Goal: Contribute content: Contribute content

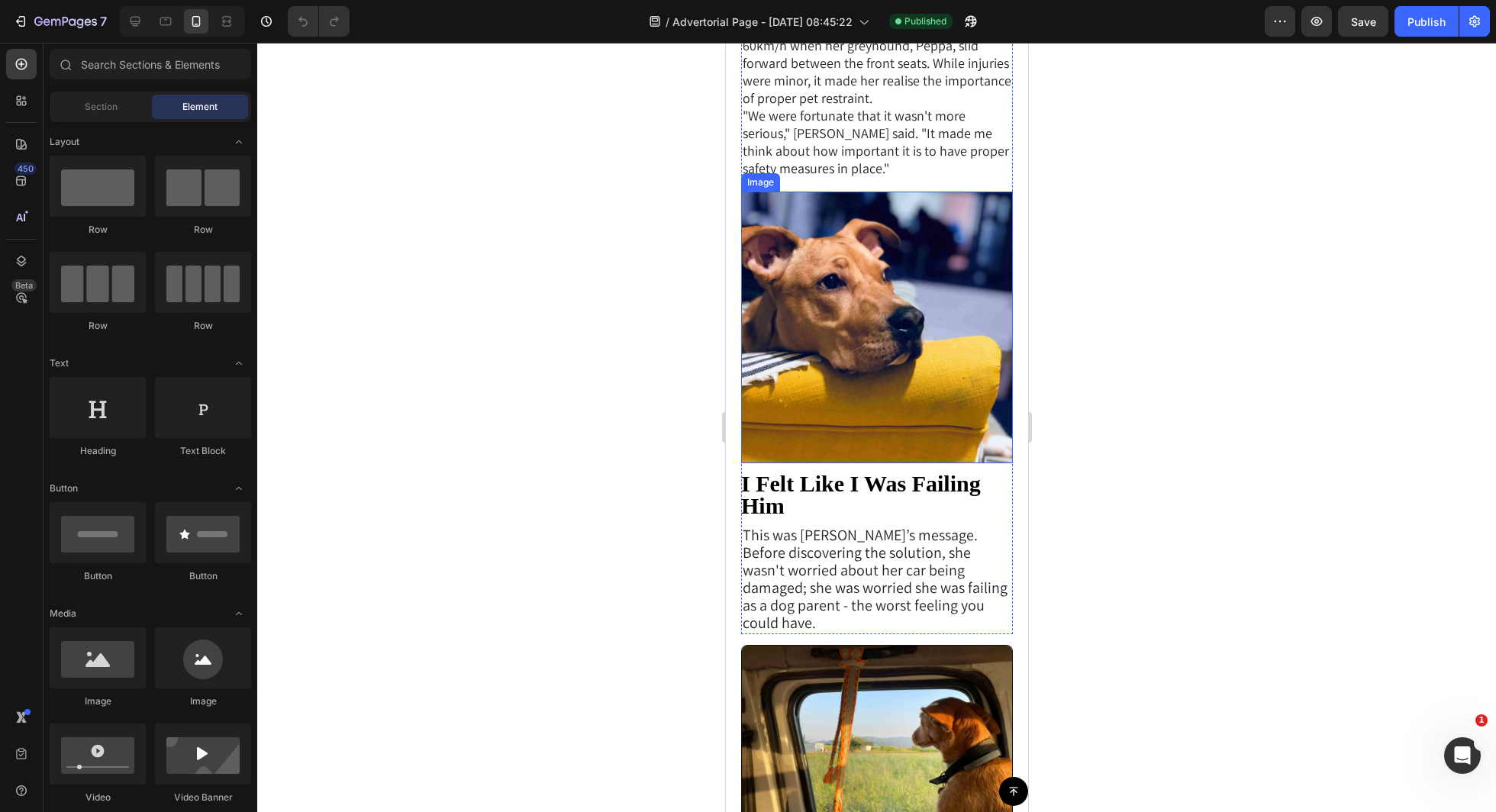
scroll to position [2084, 0]
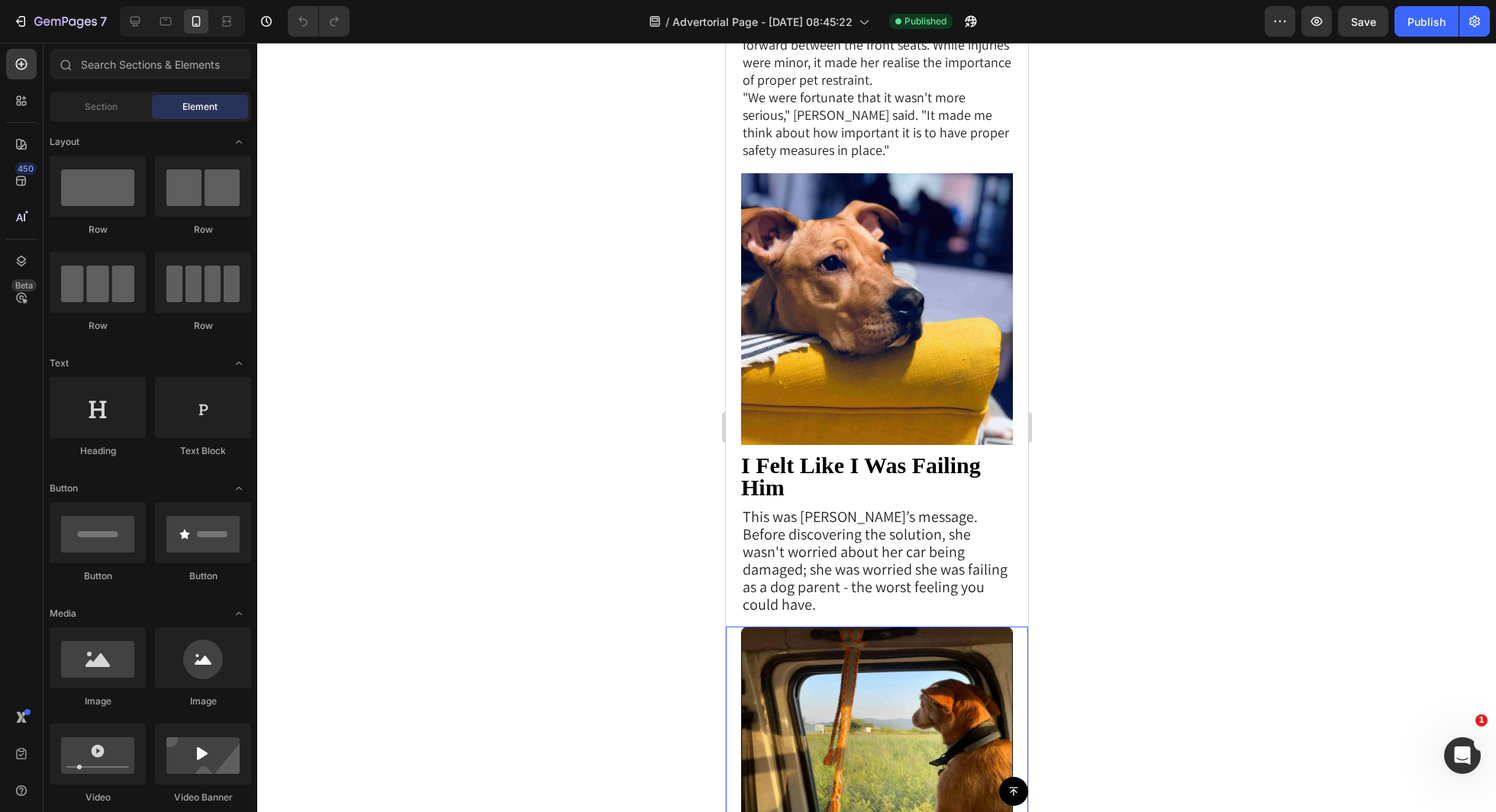
click at [876, 627] on img at bounding box center [876, 729] width 272 height 205
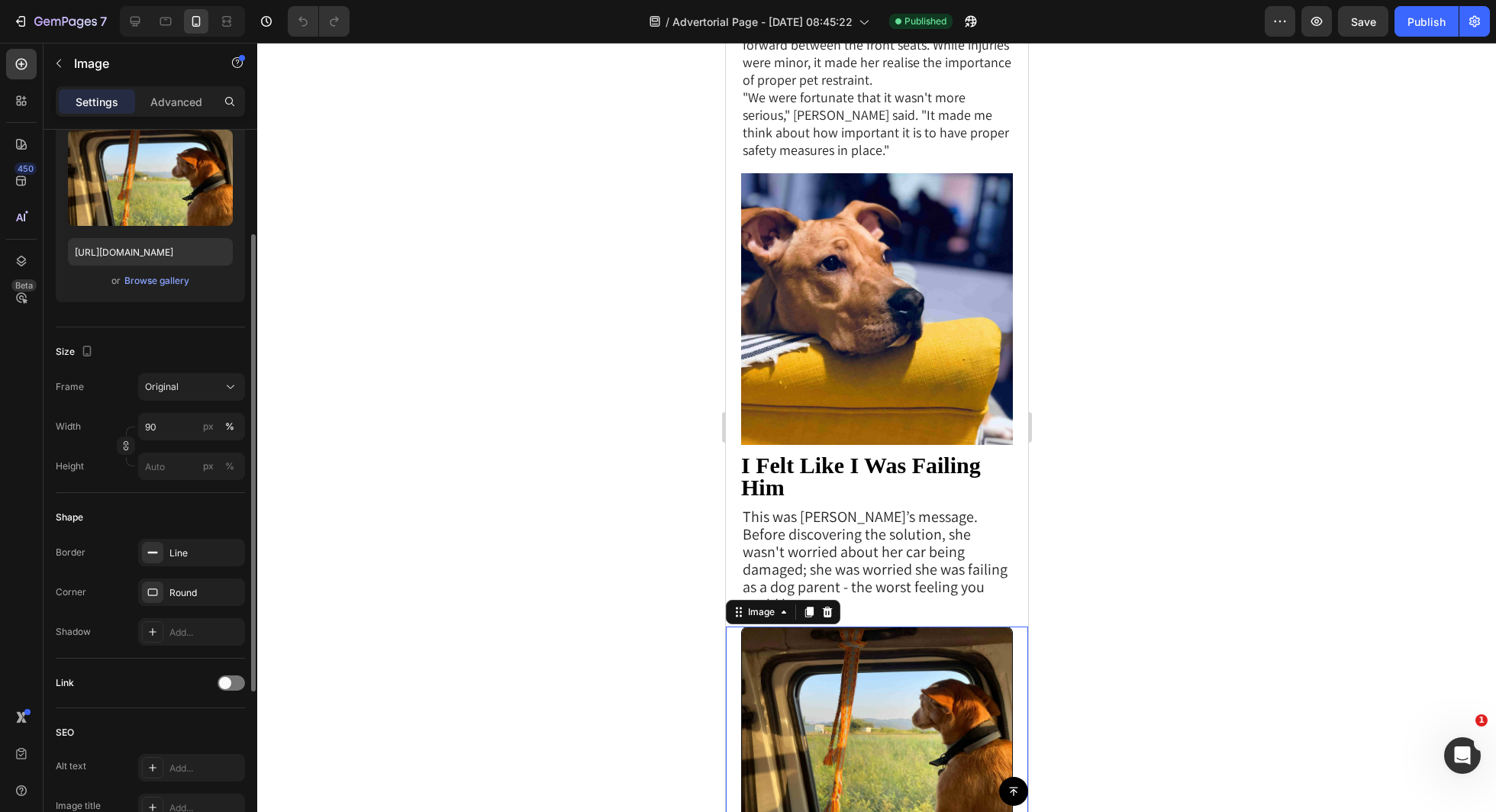
scroll to position [174, 0]
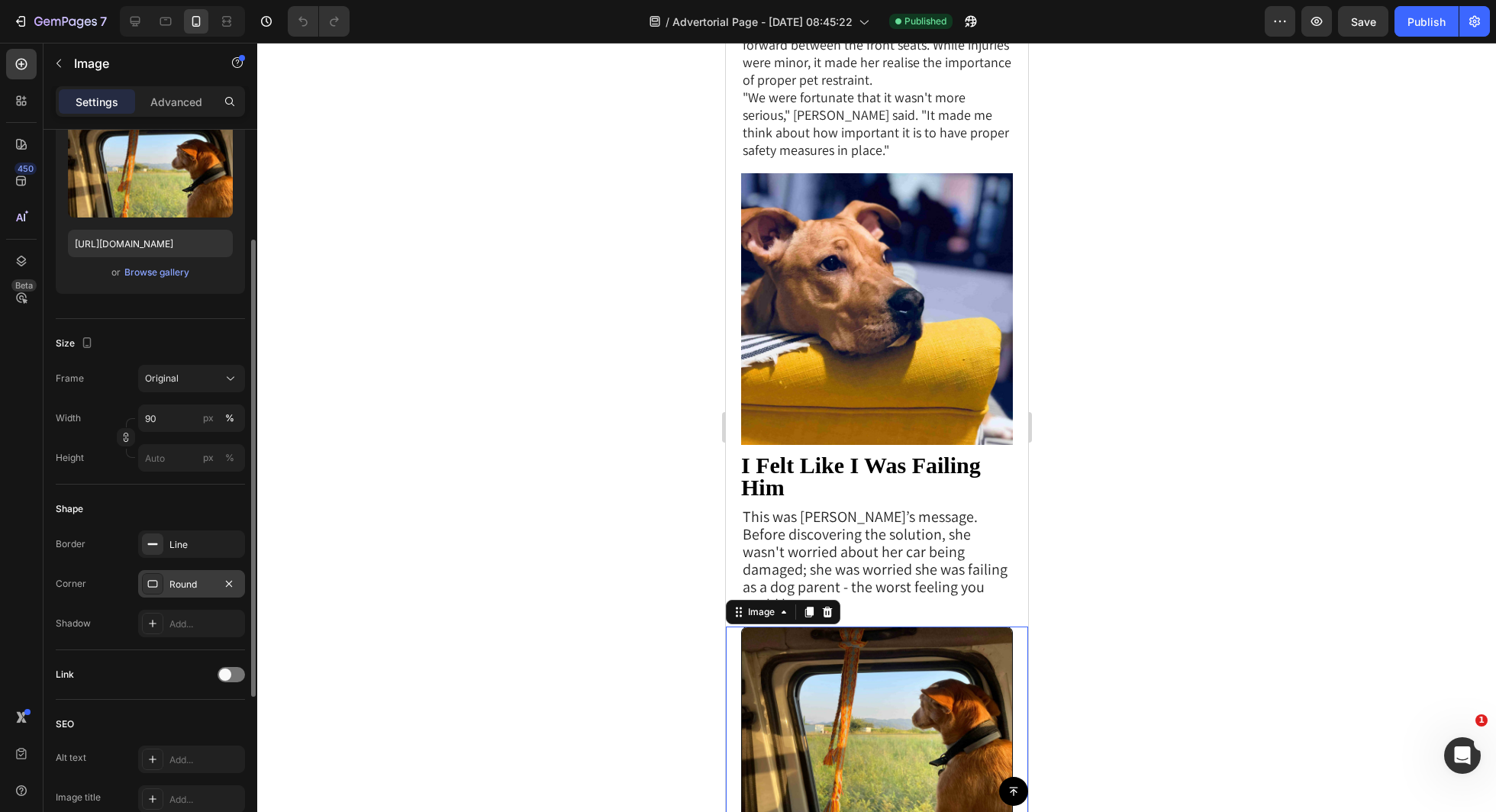
click at [189, 591] on div "Round" at bounding box center [192, 583] width 107 height 27
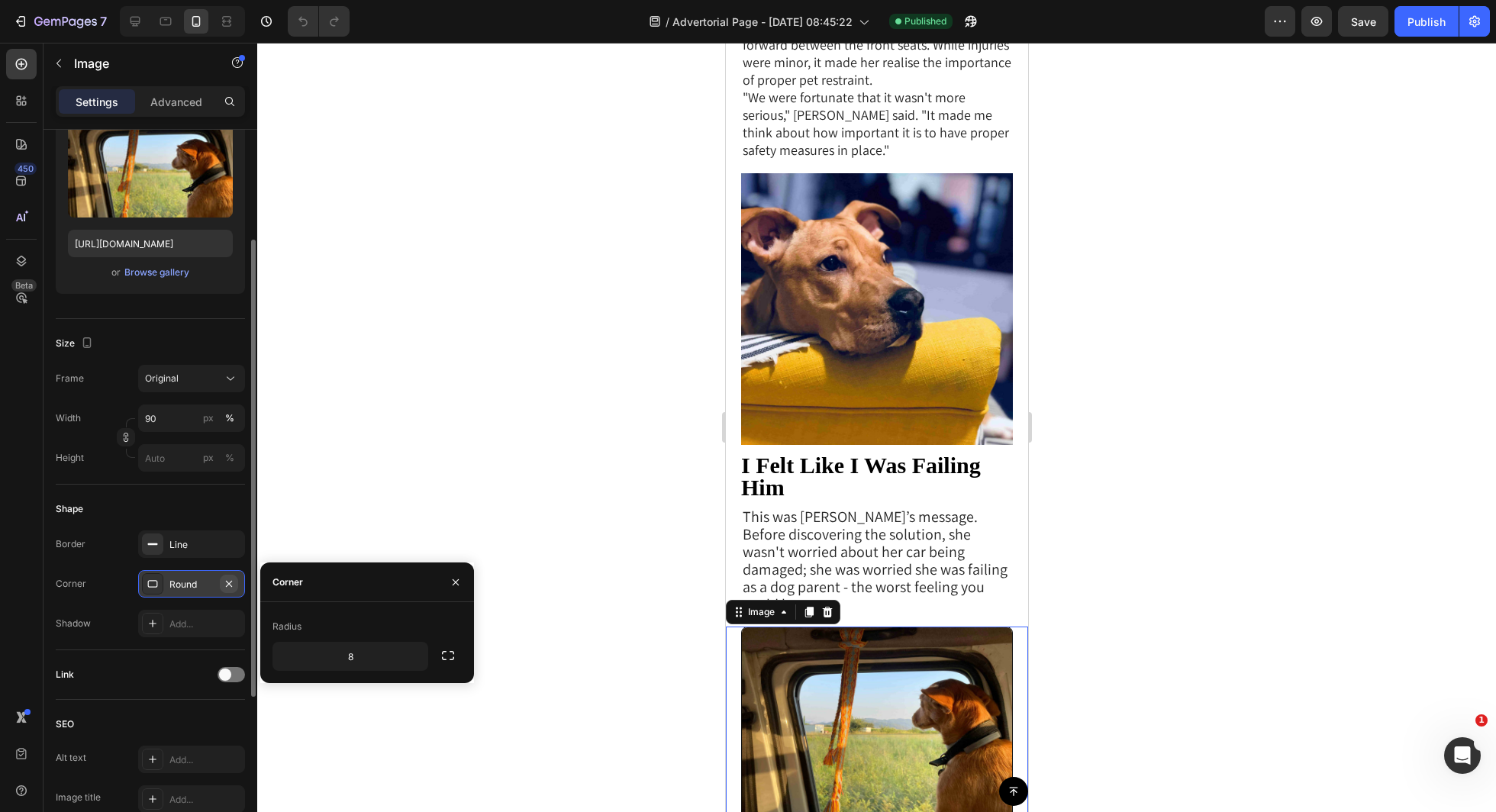
click at [223, 580] on icon "button" at bounding box center [229, 583] width 12 height 12
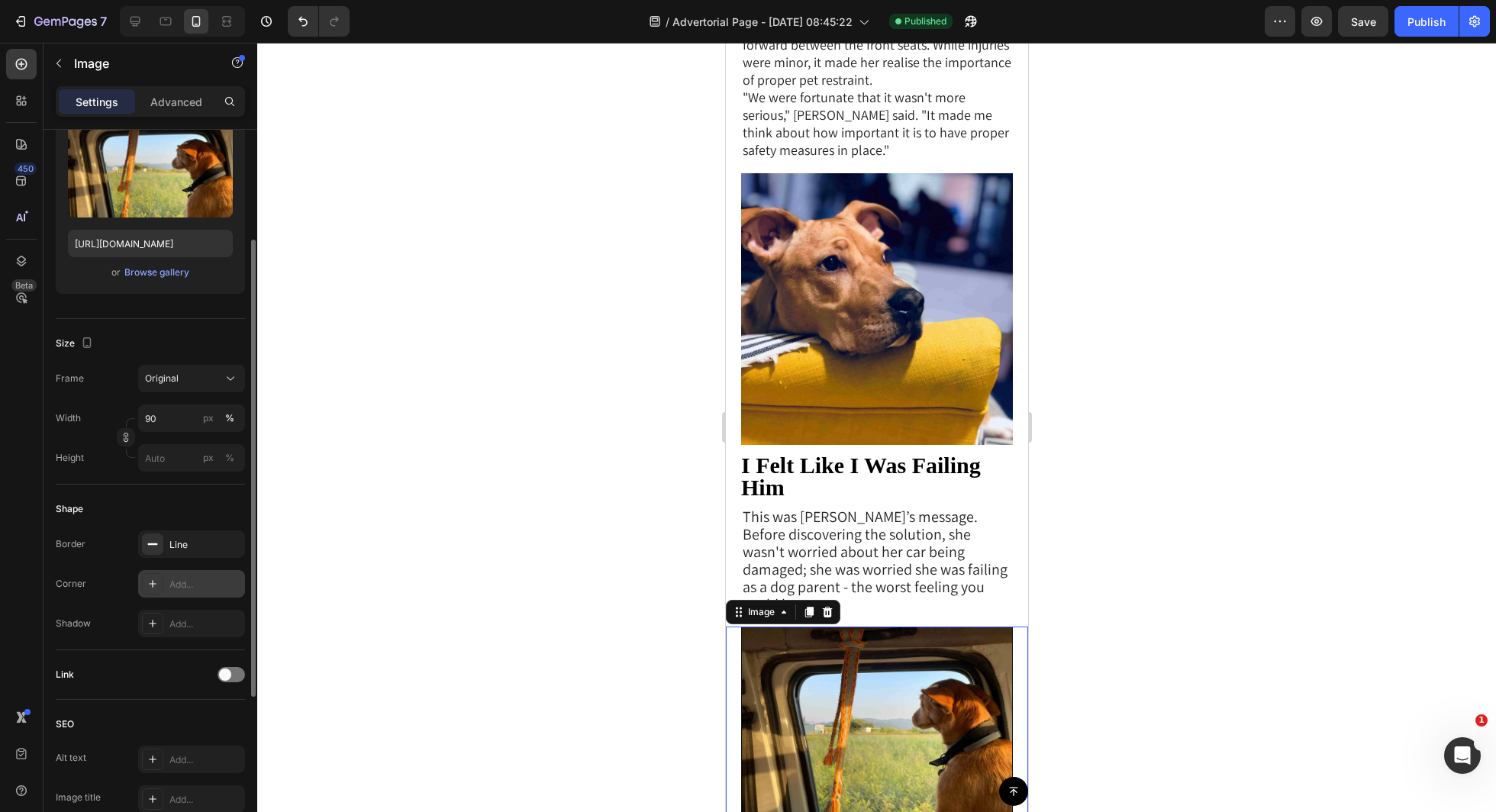
click at [1166, 433] on div at bounding box center [876, 427] width 1239 height 769
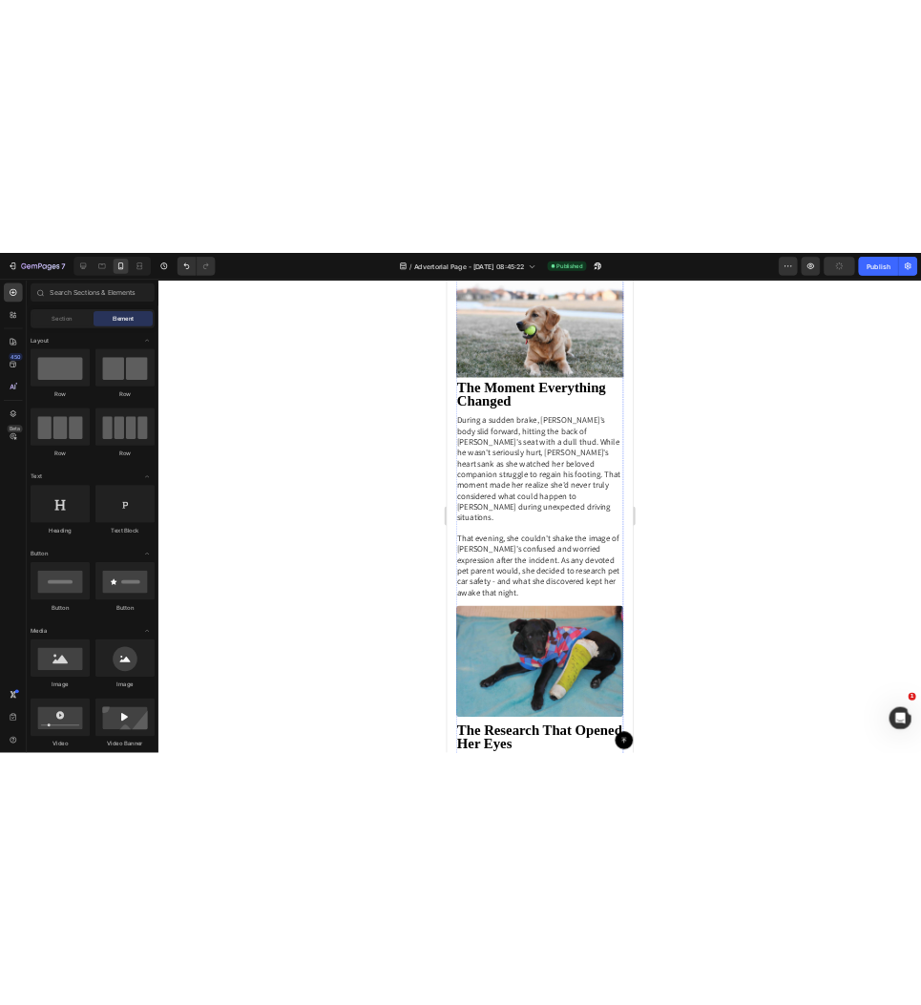
scroll to position [888, 0]
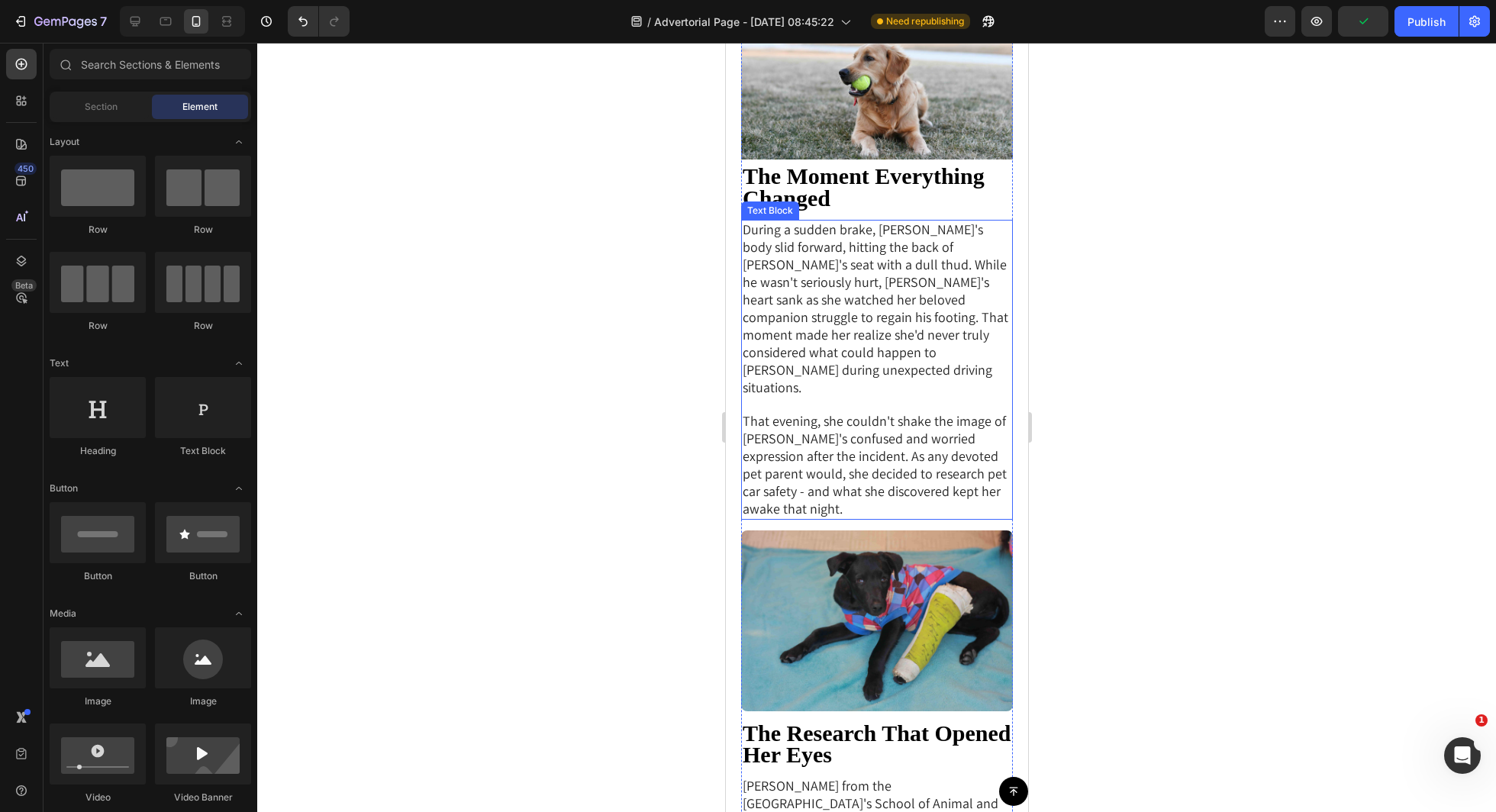
click at [904, 412] on span "That evening, she couldn't shake the image of [PERSON_NAME]'s confused and worr…" at bounding box center [874, 464] width 264 height 105
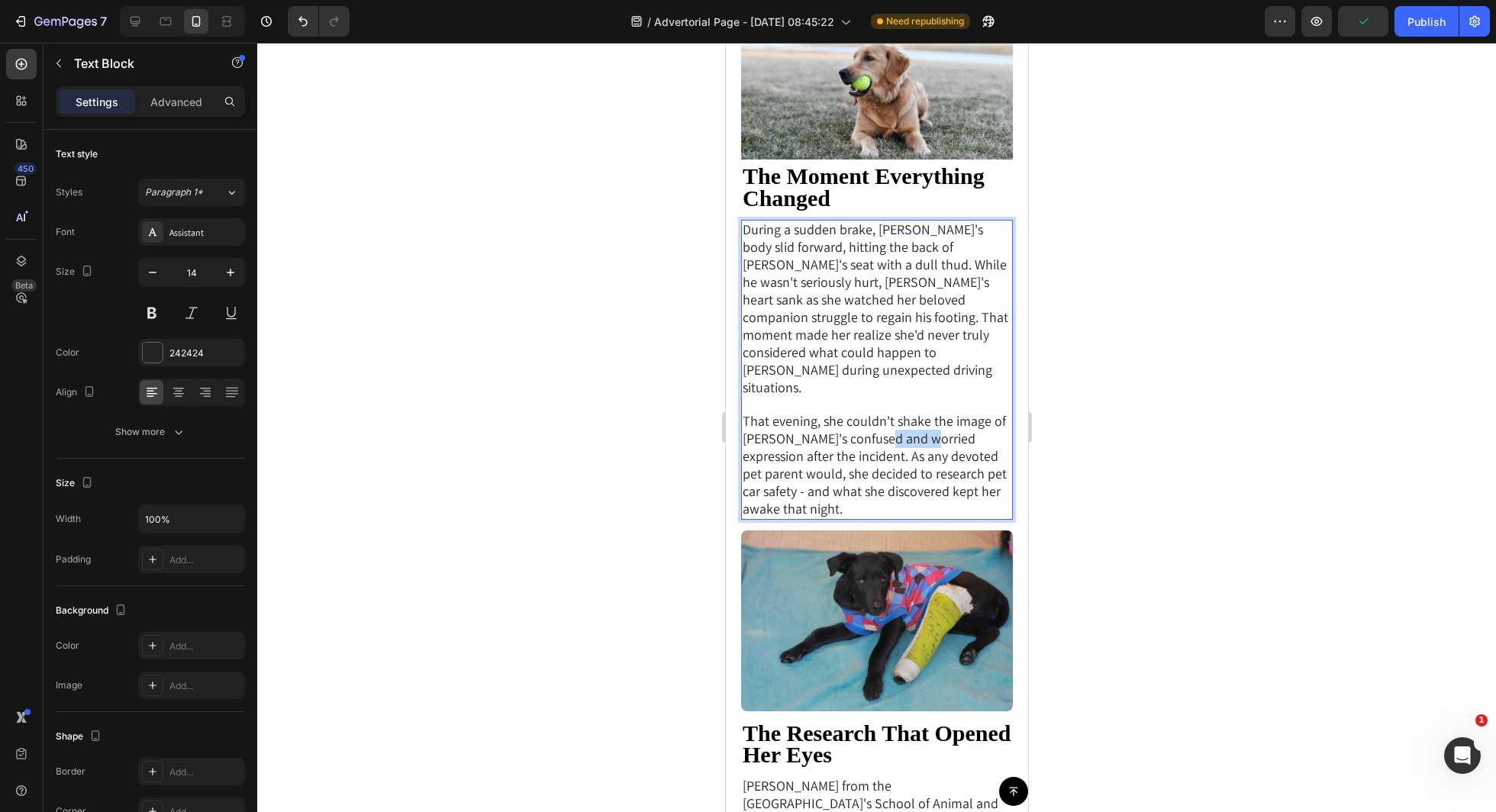
click at [904, 412] on span "That evening, she couldn't shake the image of [PERSON_NAME]'s confused and worr…" at bounding box center [874, 464] width 264 height 105
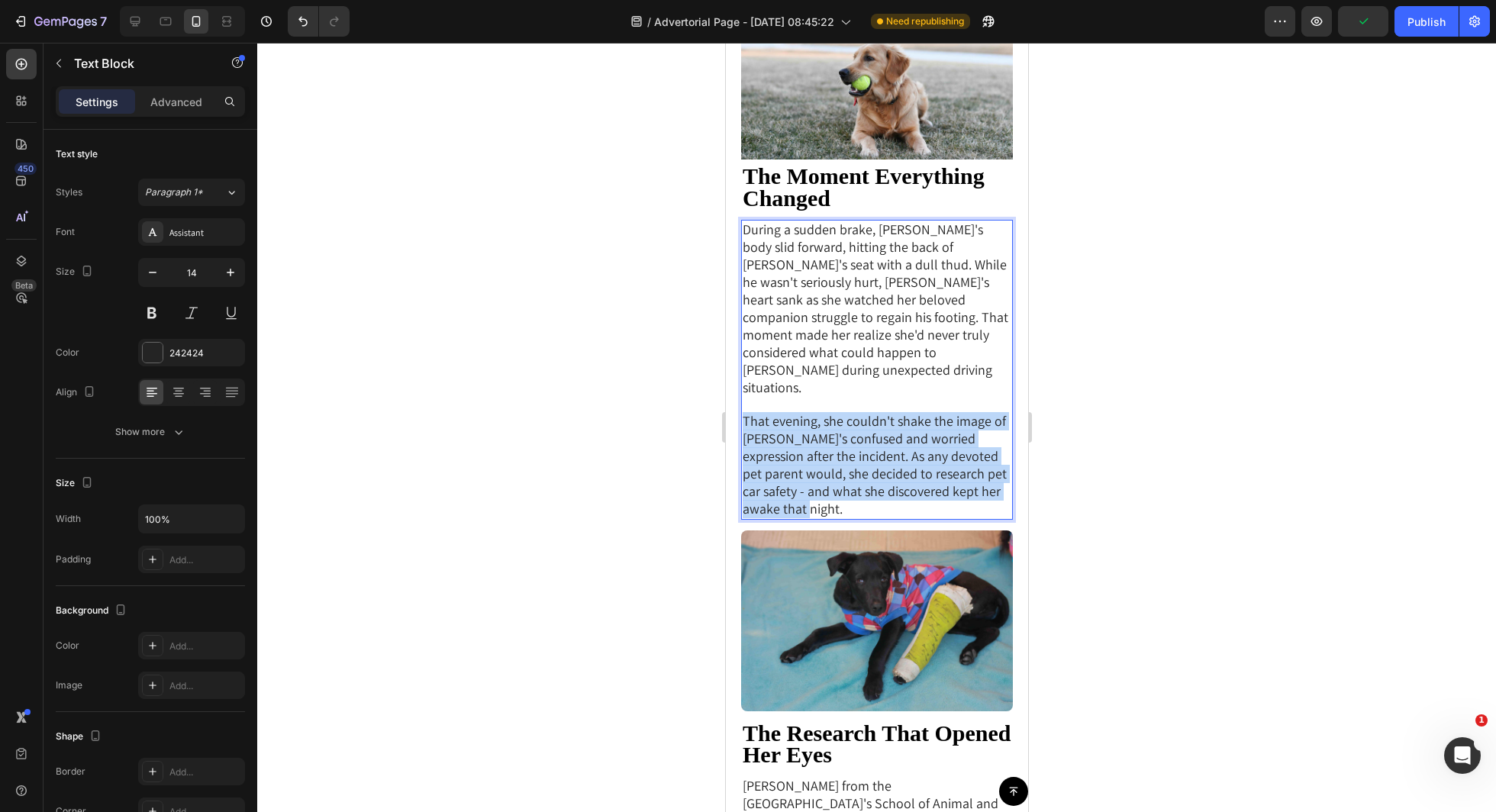
click at [904, 412] on span "That evening, she couldn't shake the image of [PERSON_NAME]'s confused and worr…" at bounding box center [874, 464] width 264 height 105
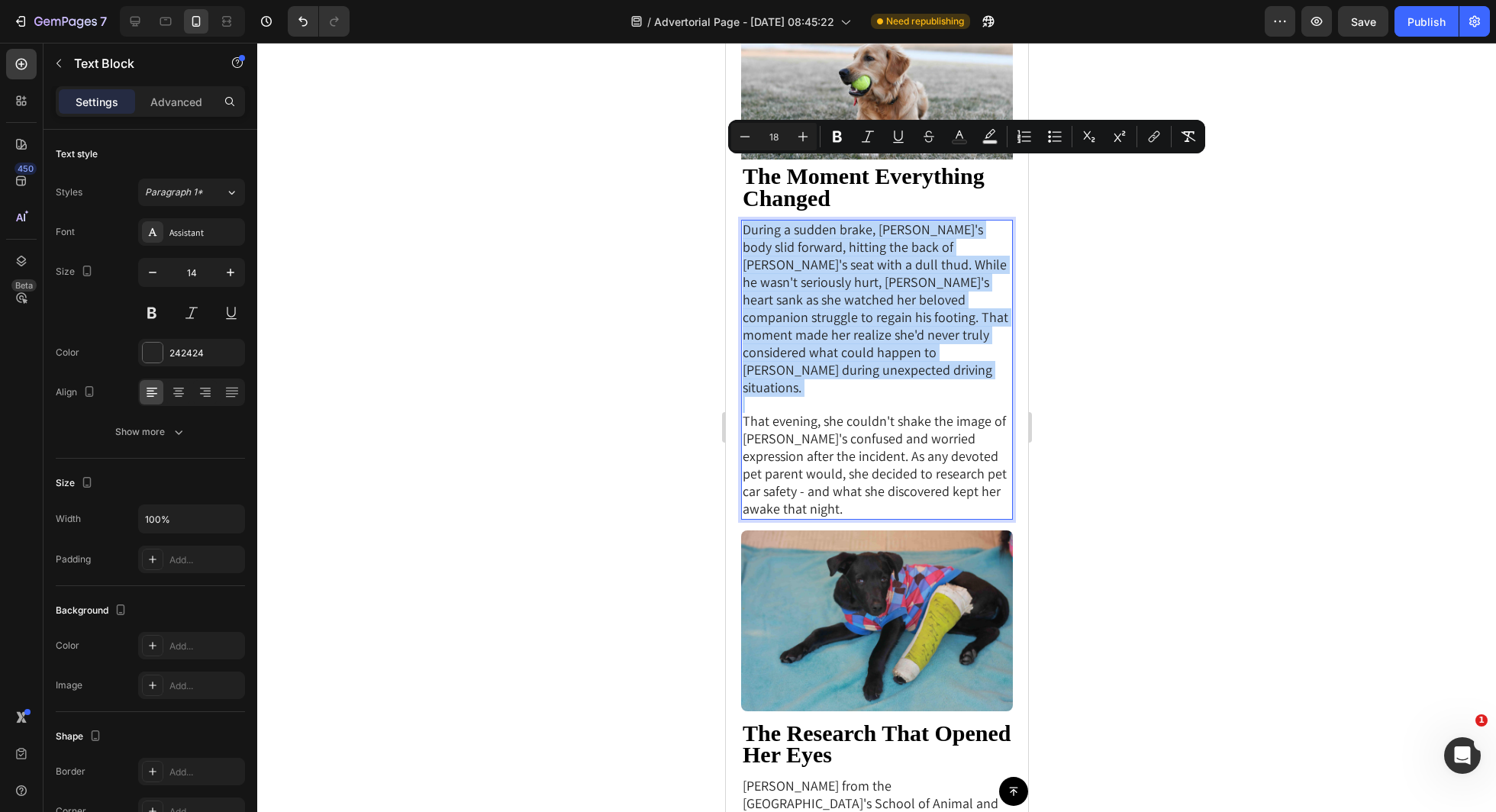
copy div "During a sudden brake, [PERSON_NAME]'s body slid forward, hitting the back of […"
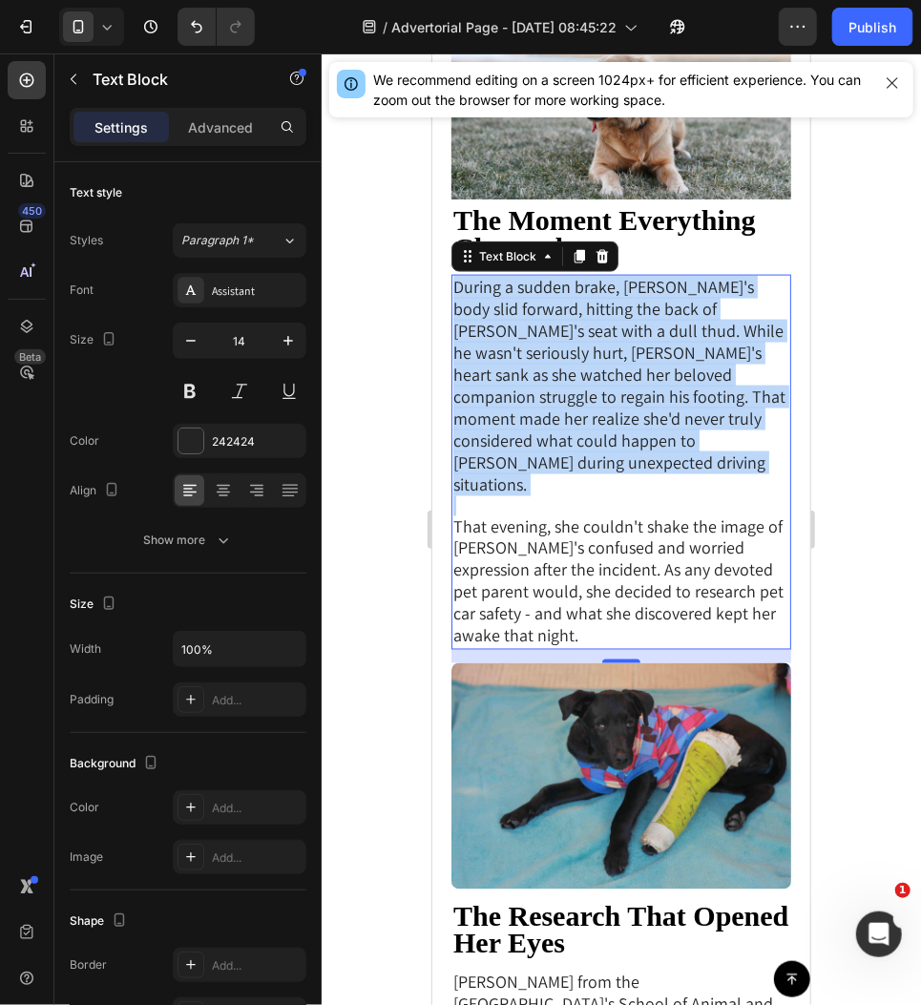
click at [621, 514] on span "That evening, she couldn't shake the image of [PERSON_NAME]'s confused and worr…" at bounding box center [617, 580] width 330 height 132
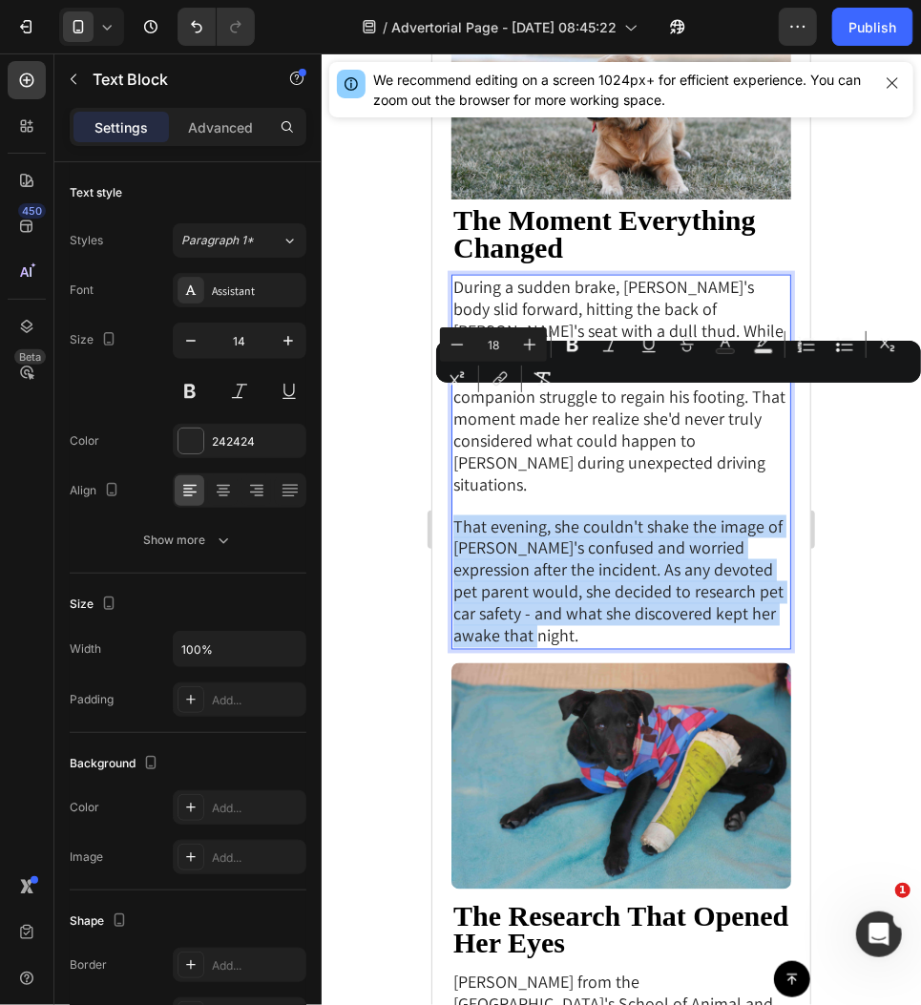
click at [621, 514] on span "That evening, she couldn't shake the image of [PERSON_NAME]'s confused and worr…" at bounding box center [617, 580] width 330 height 132
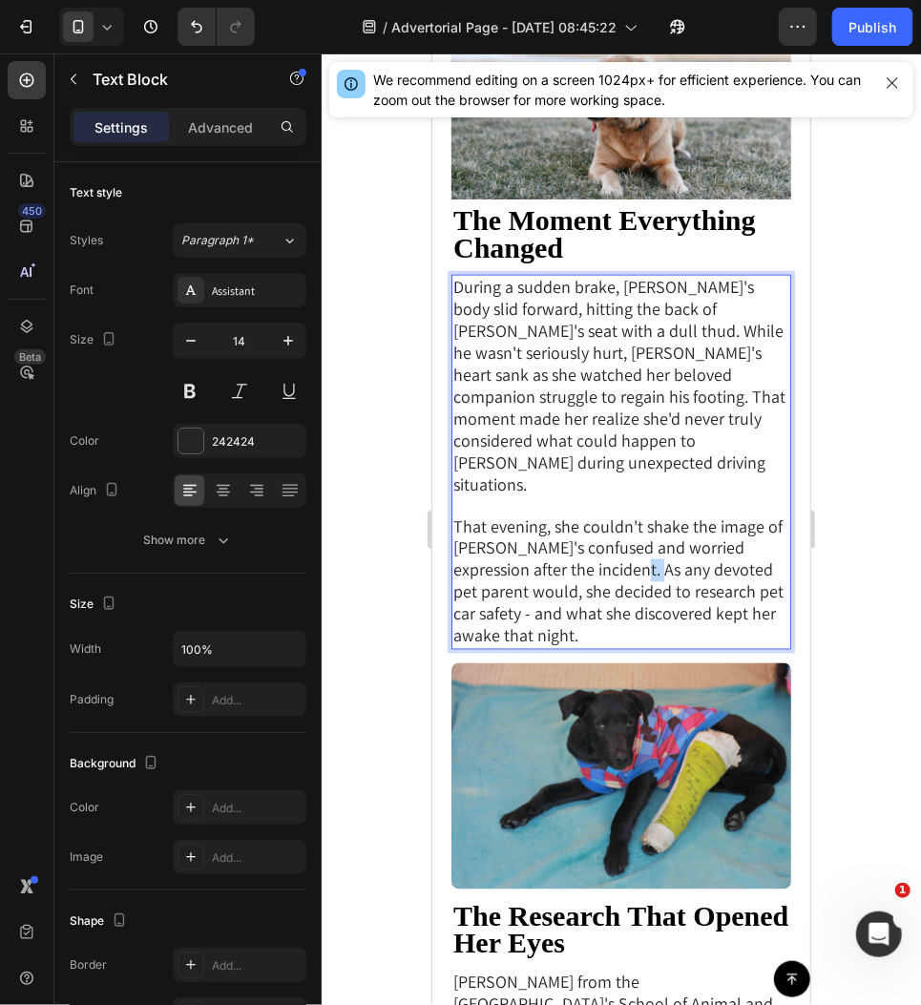
click at [621, 514] on span "That evening, she couldn't shake the image of [PERSON_NAME]'s confused and worr…" at bounding box center [617, 580] width 330 height 132
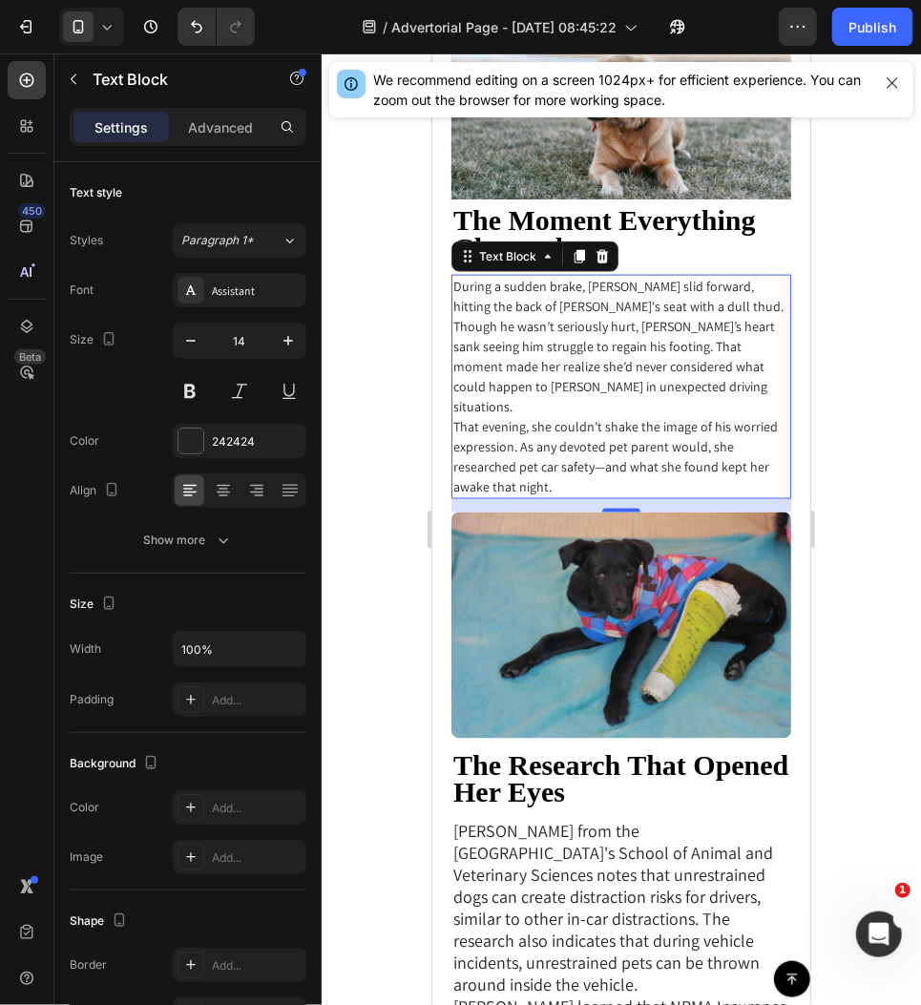
click at [848, 384] on div at bounding box center [621, 529] width 599 height 952
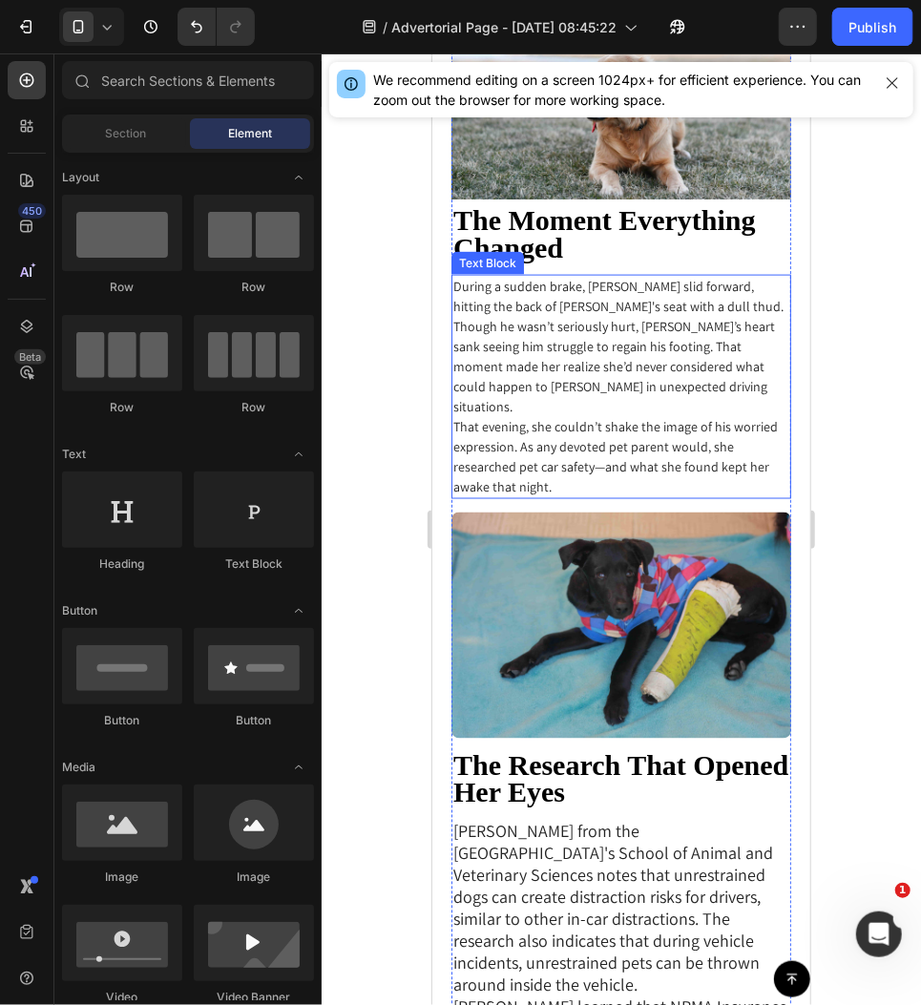
click at [692, 416] on p "That evening, she couldn’t shake the image of his worried expression. As any de…" at bounding box center [620, 456] width 336 height 80
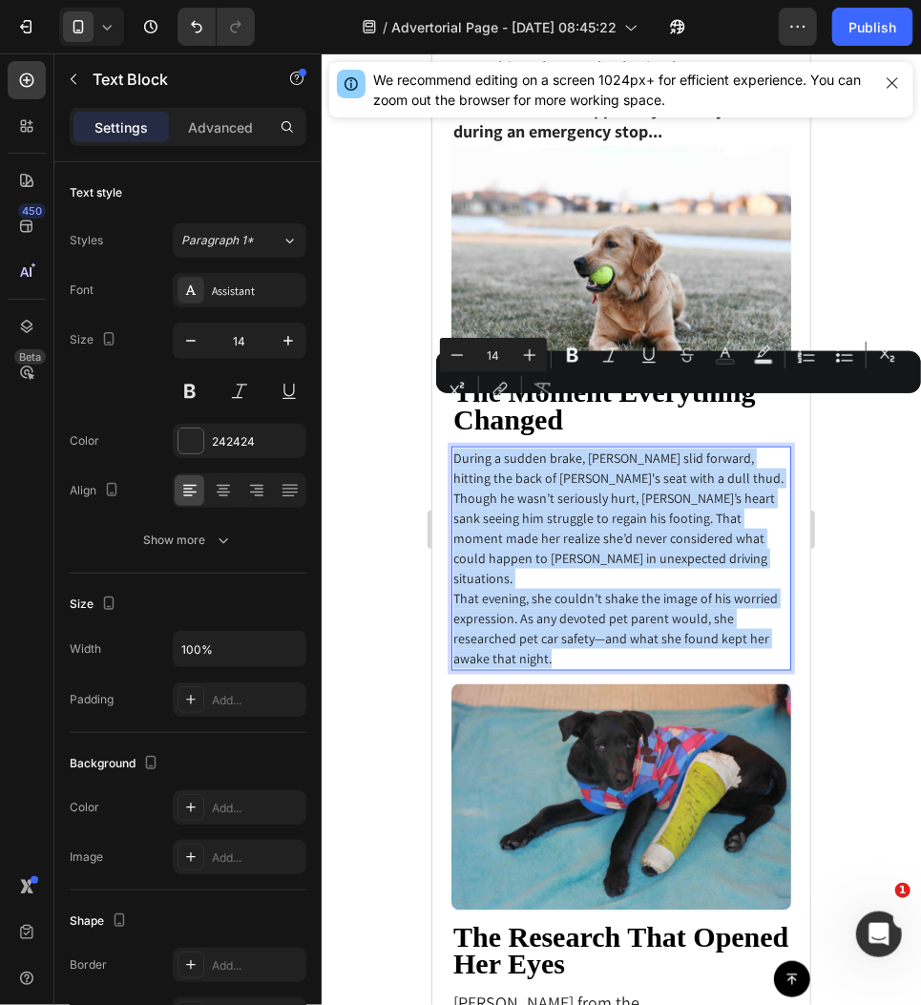
scroll to position [689, 0]
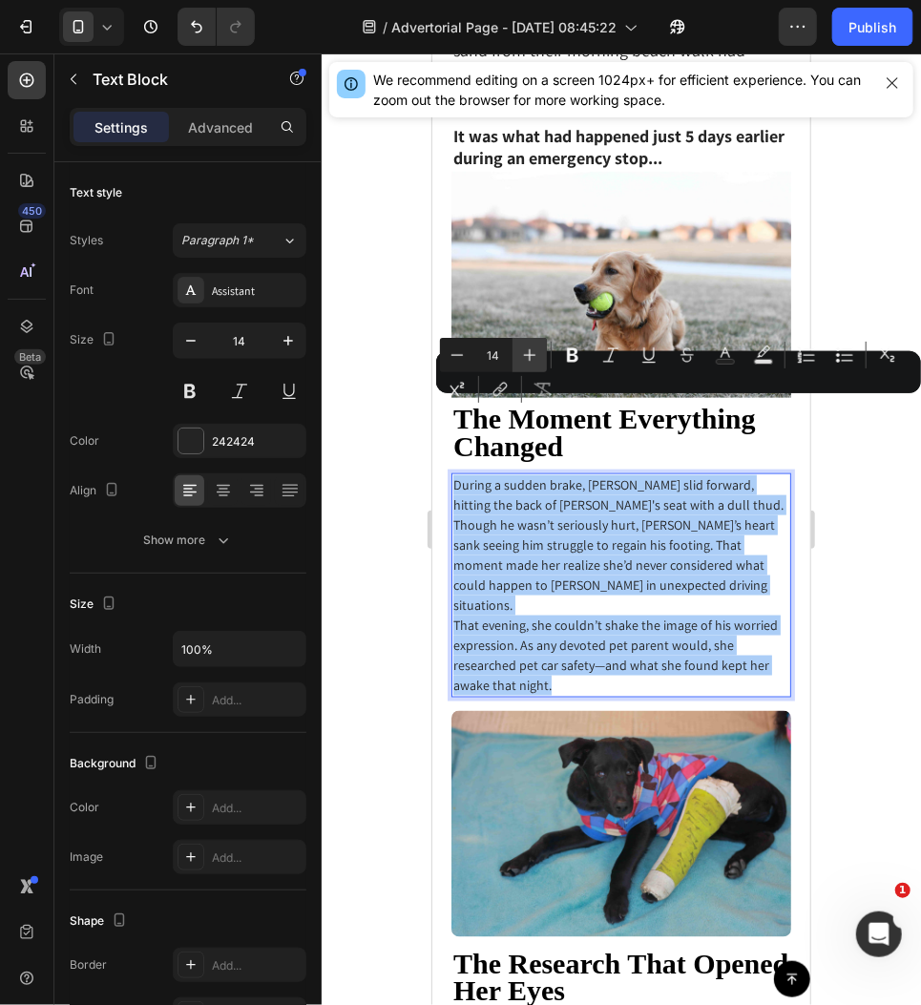
click at [535, 352] on icon "Editor contextual toolbar" at bounding box center [529, 355] width 19 height 19
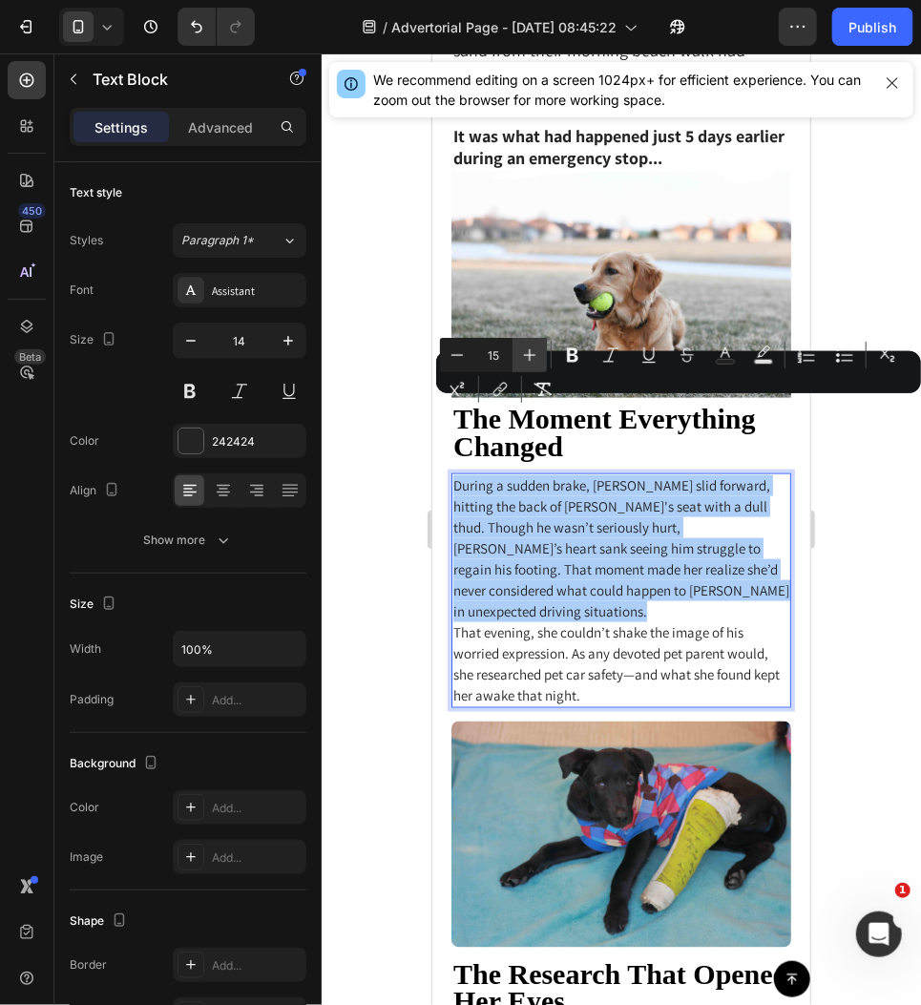
click at [535, 352] on icon "Editor contextual toolbar" at bounding box center [529, 355] width 19 height 19
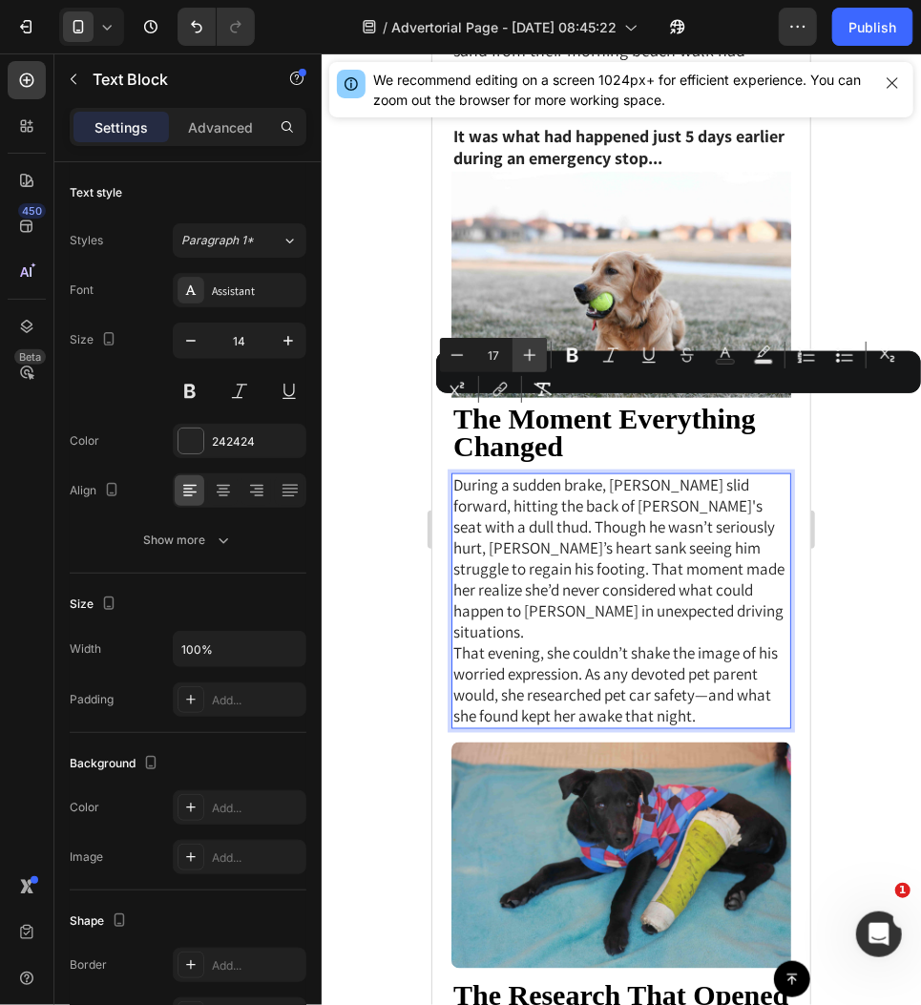
click at [535, 352] on icon "Editor contextual toolbar" at bounding box center [529, 355] width 19 height 19
type input "18"
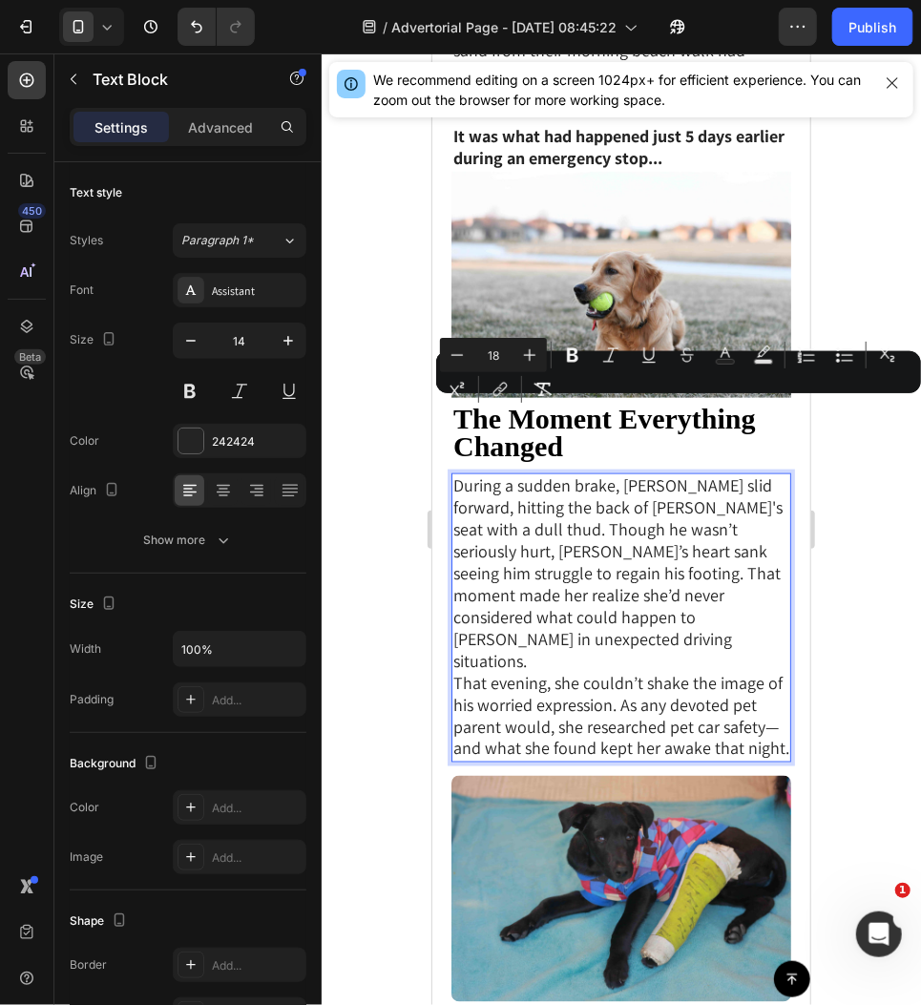
drag, startPoint x: 882, startPoint y: 548, endPoint x: 250, endPoint y: 617, distance: 635.6
click at [882, 548] on div at bounding box center [621, 529] width 599 height 952
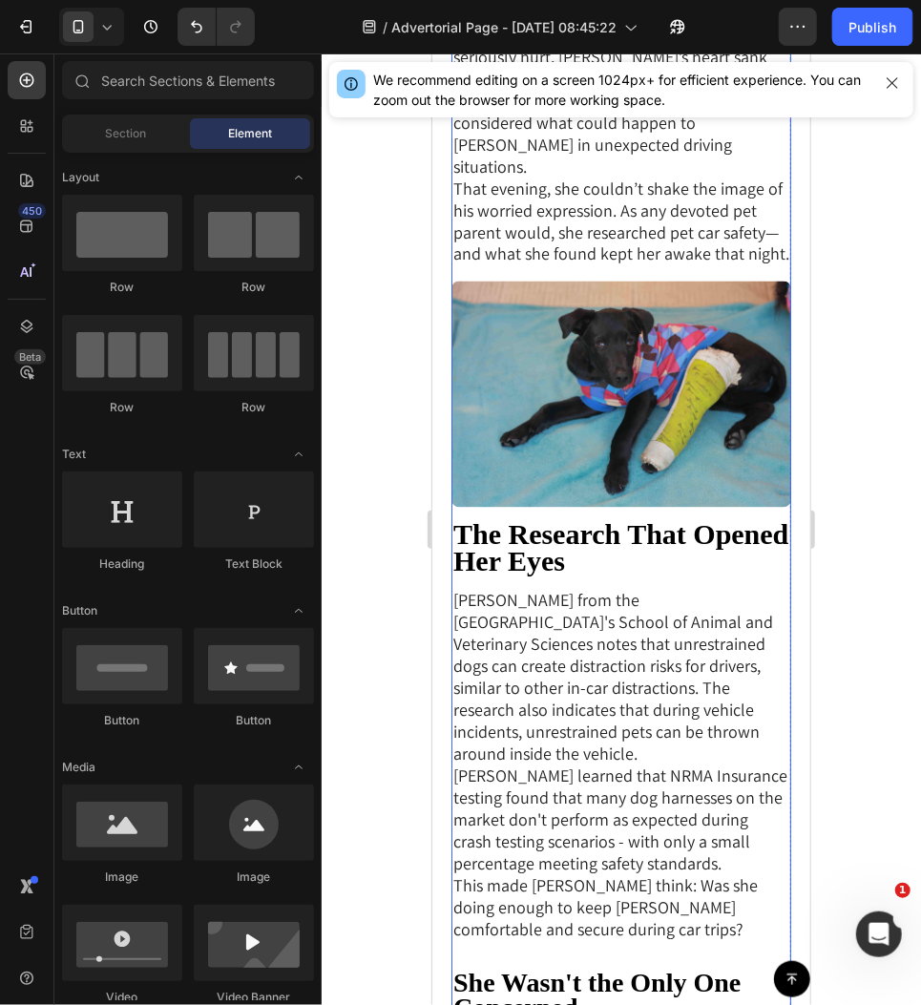
scroll to position [1249, 0]
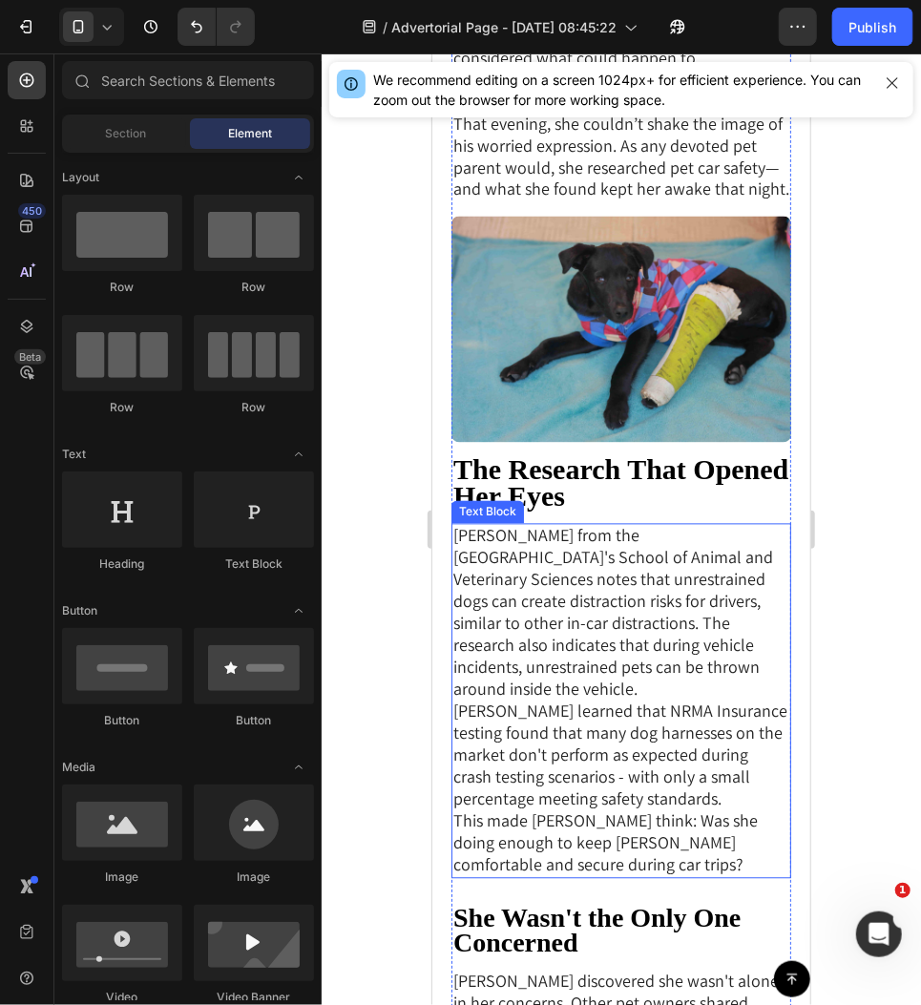
click at [664, 700] on span "[PERSON_NAME] learned that NRMA Insurance testing found that many dog harnesses…" at bounding box center [619, 755] width 334 height 110
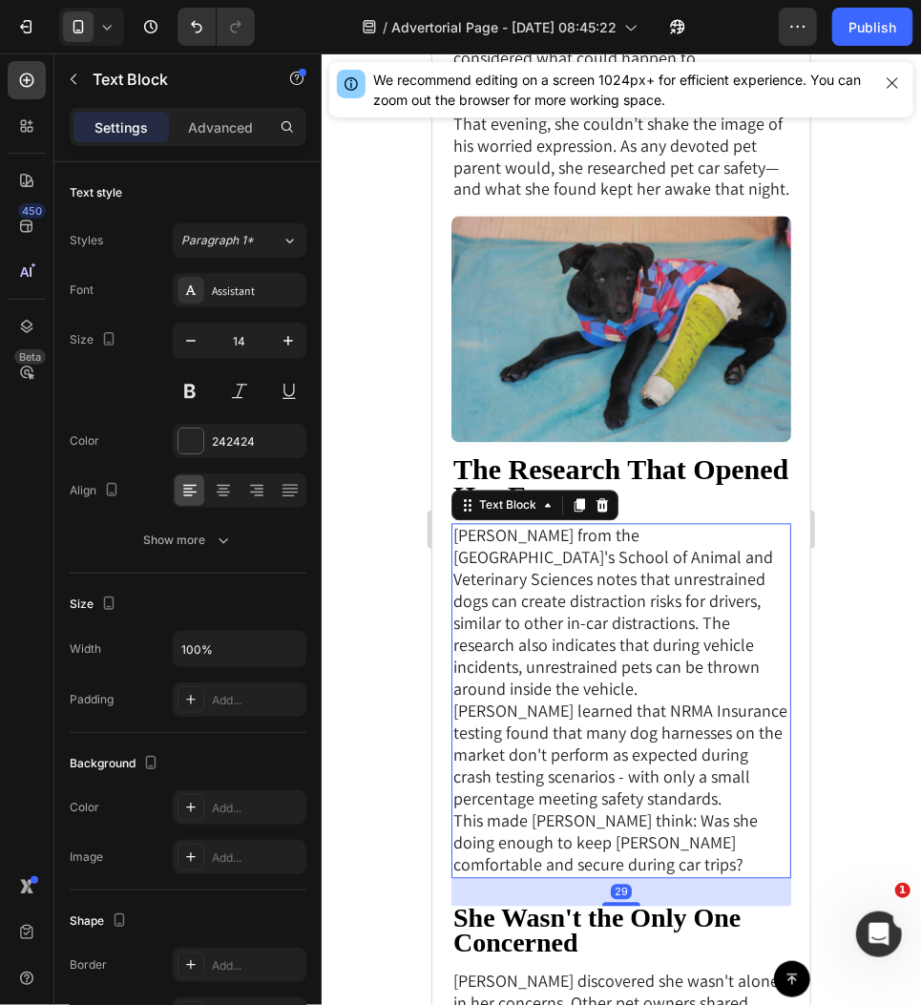
click at [664, 700] on span "[PERSON_NAME] learned that NRMA Insurance testing found that many dog harnesses…" at bounding box center [619, 755] width 334 height 110
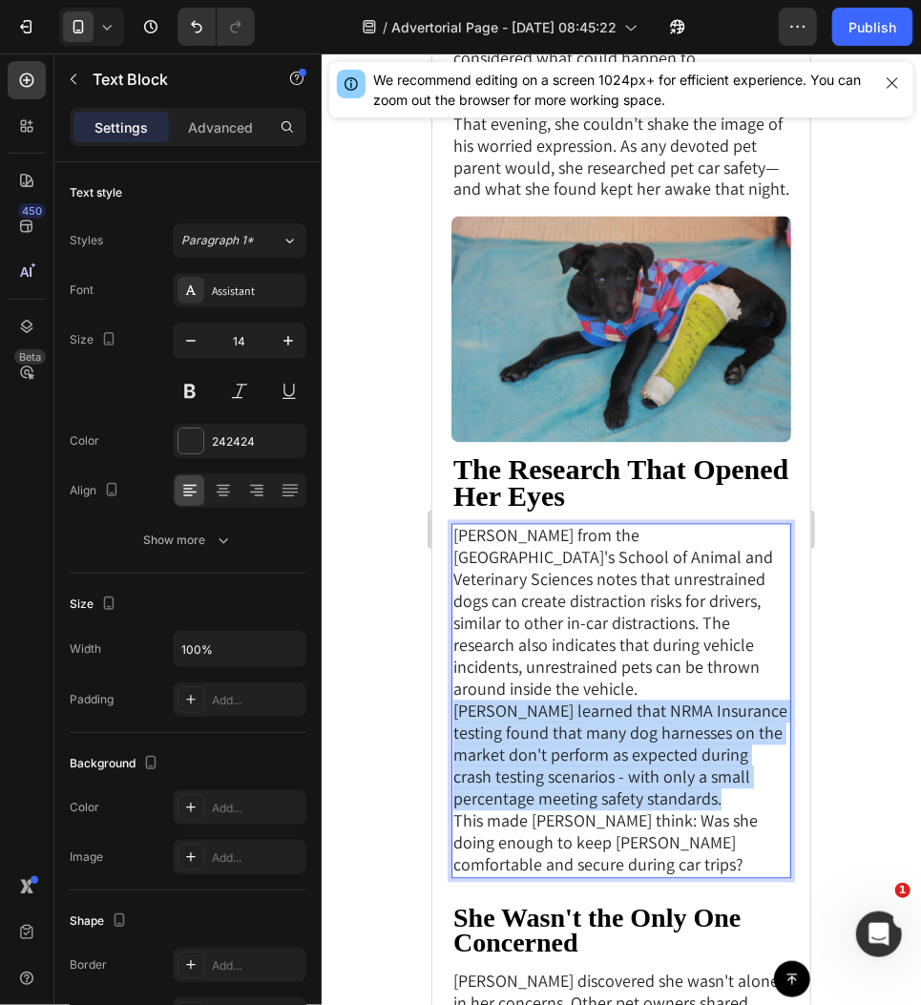
click at [664, 700] on span "[PERSON_NAME] learned that NRMA Insurance testing found that many dog harnesses…" at bounding box center [619, 755] width 334 height 110
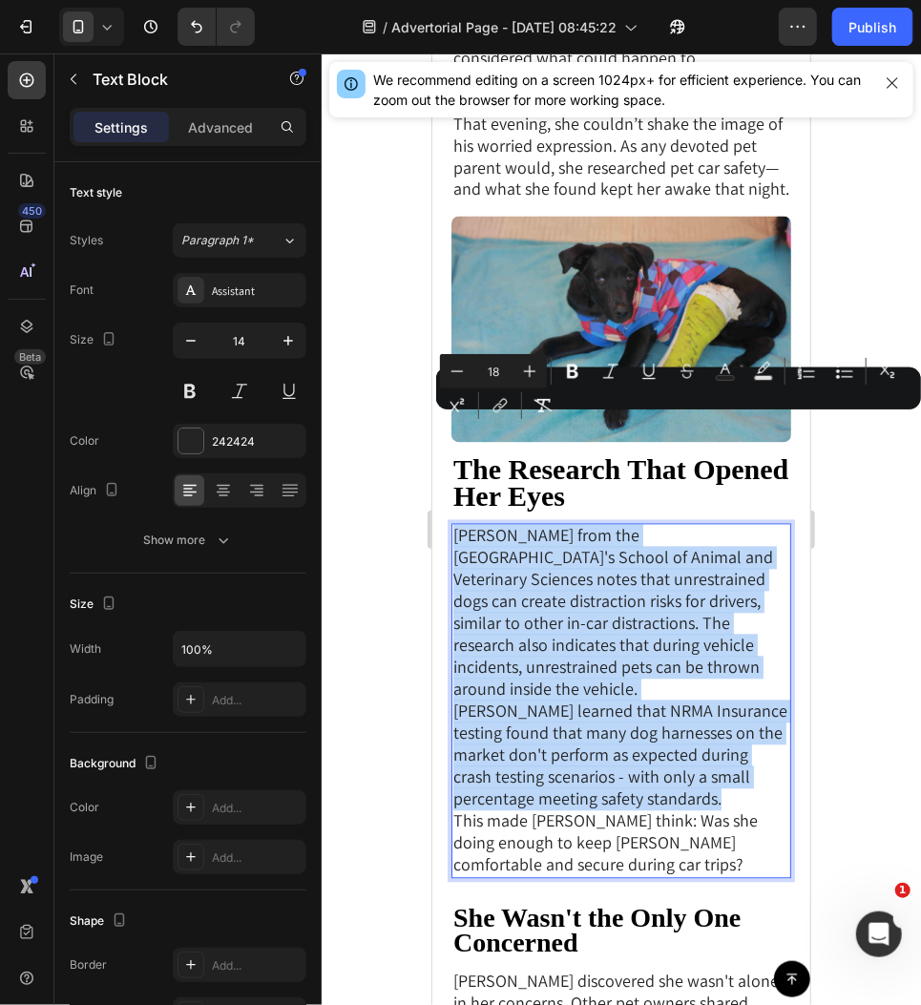
type input "14"
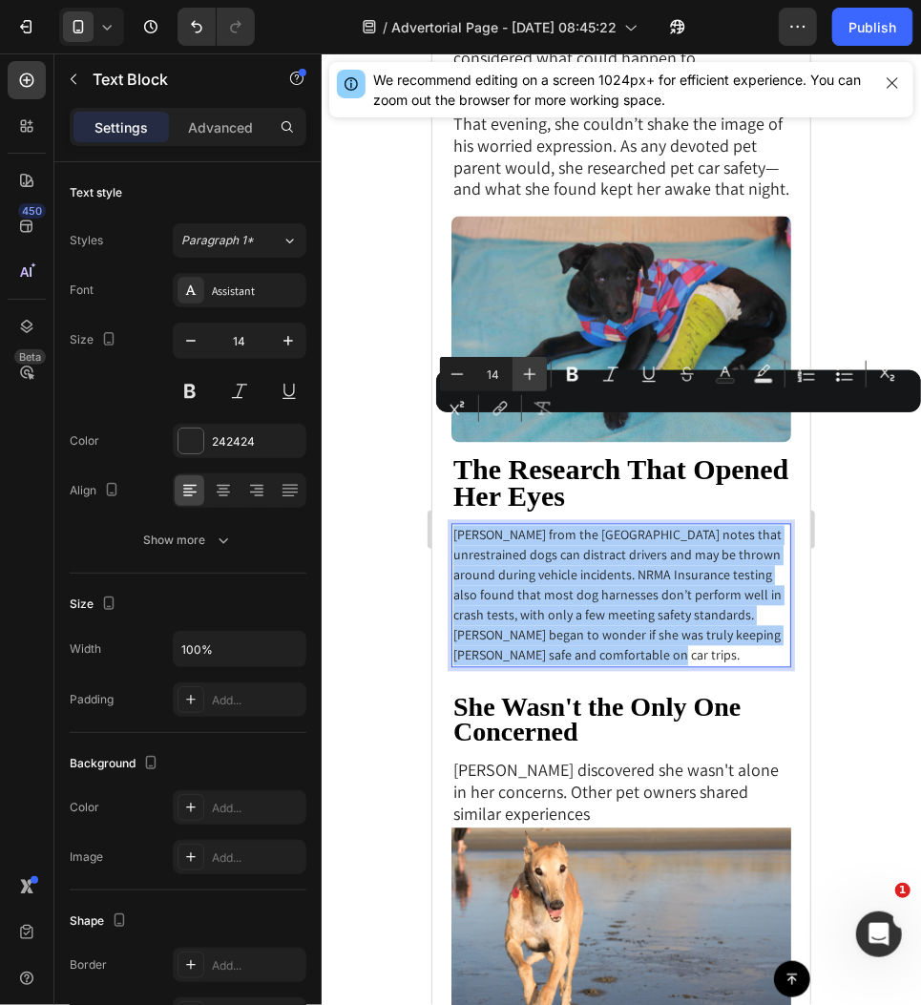
click at [525, 373] on icon "Editor contextual toolbar" at bounding box center [529, 374] width 19 height 19
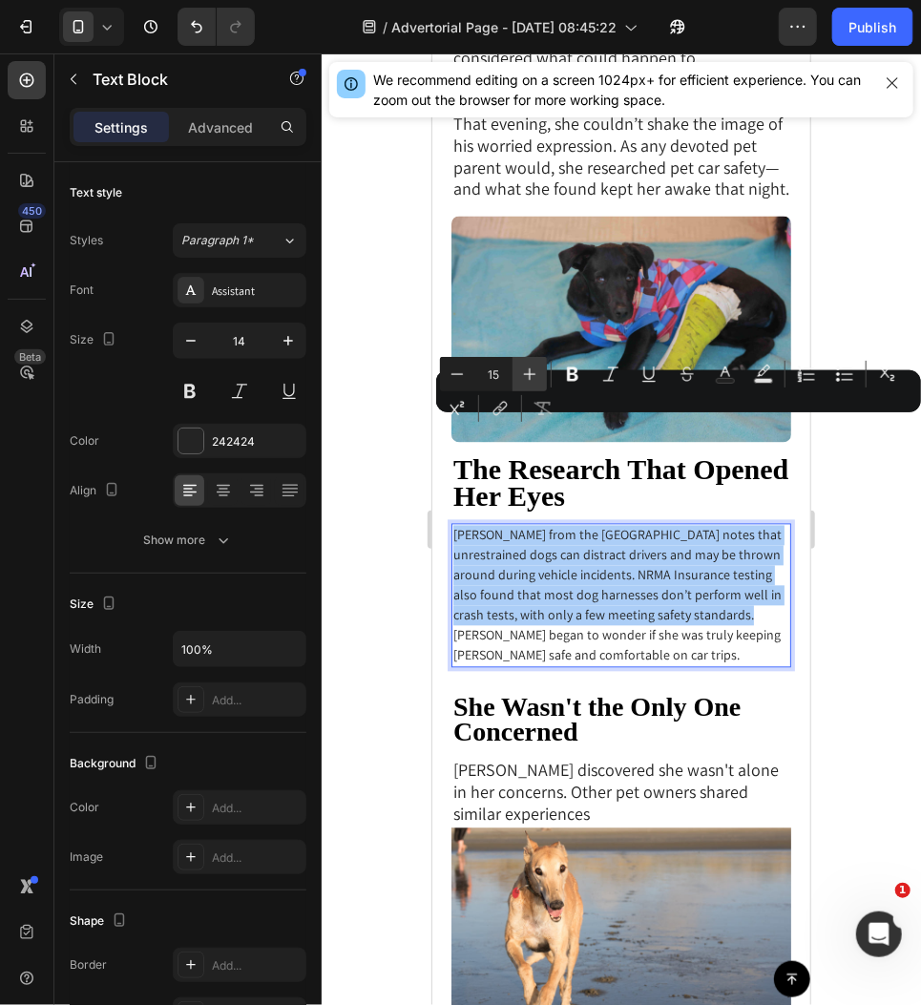
click at [525, 373] on icon "Editor contextual toolbar" at bounding box center [529, 374] width 19 height 19
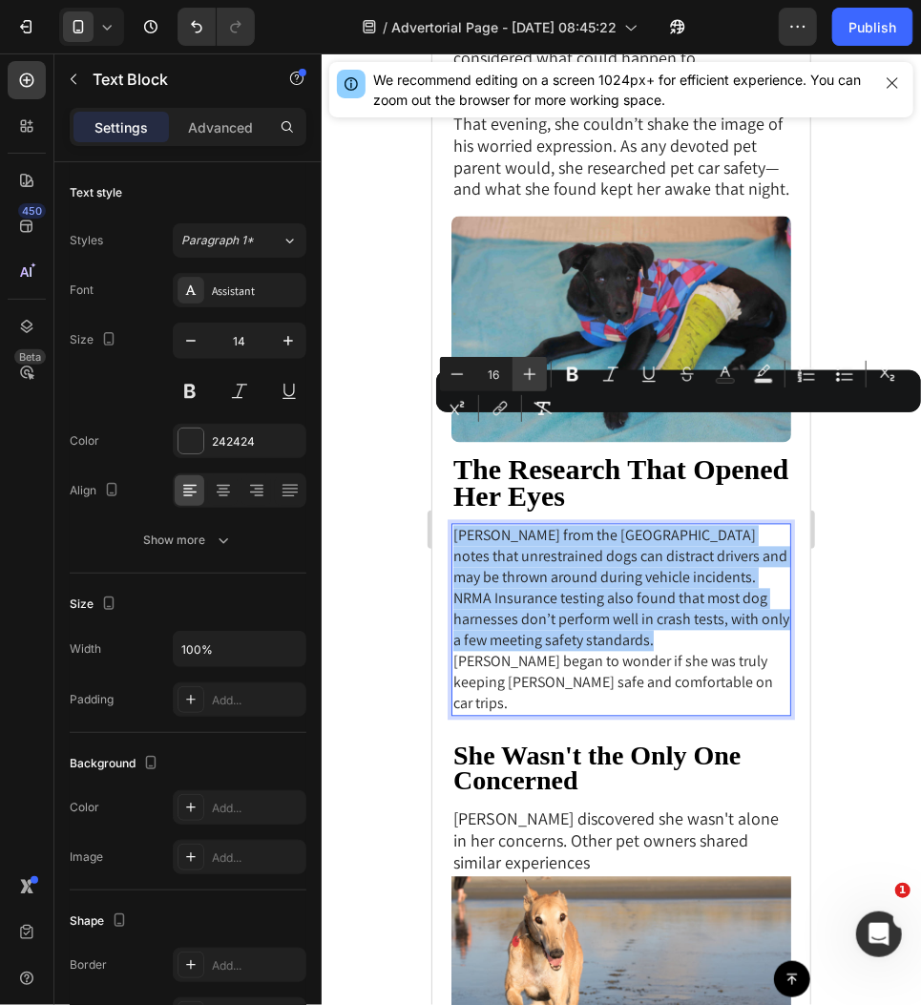
click at [525, 373] on icon "Editor contextual toolbar" at bounding box center [529, 374] width 19 height 19
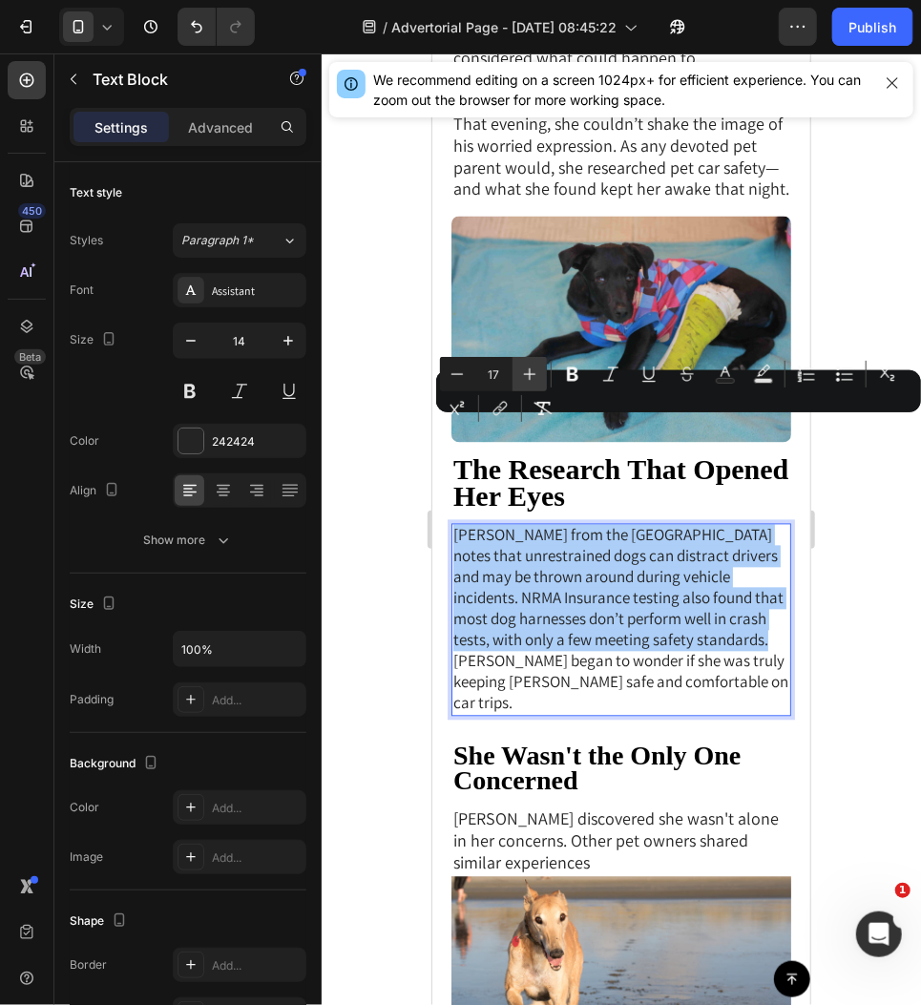
click at [525, 373] on icon "Editor contextual toolbar" at bounding box center [529, 374] width 19 height 19
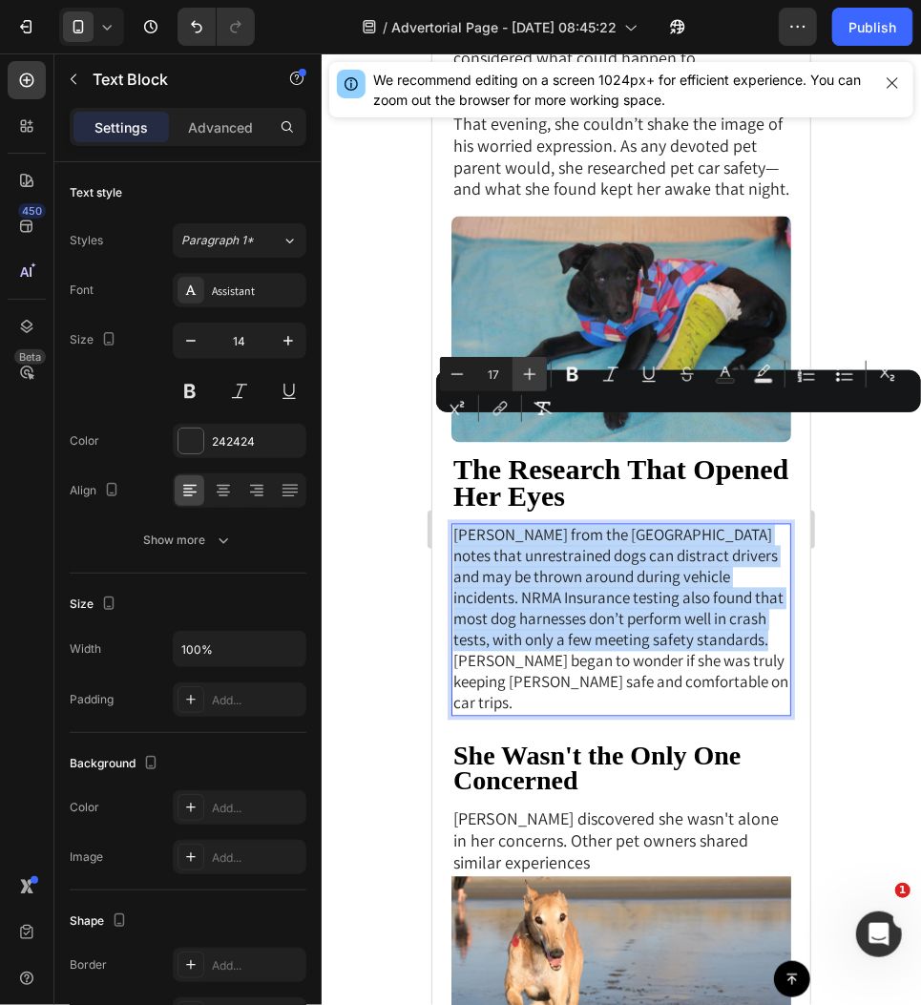
type input "18"
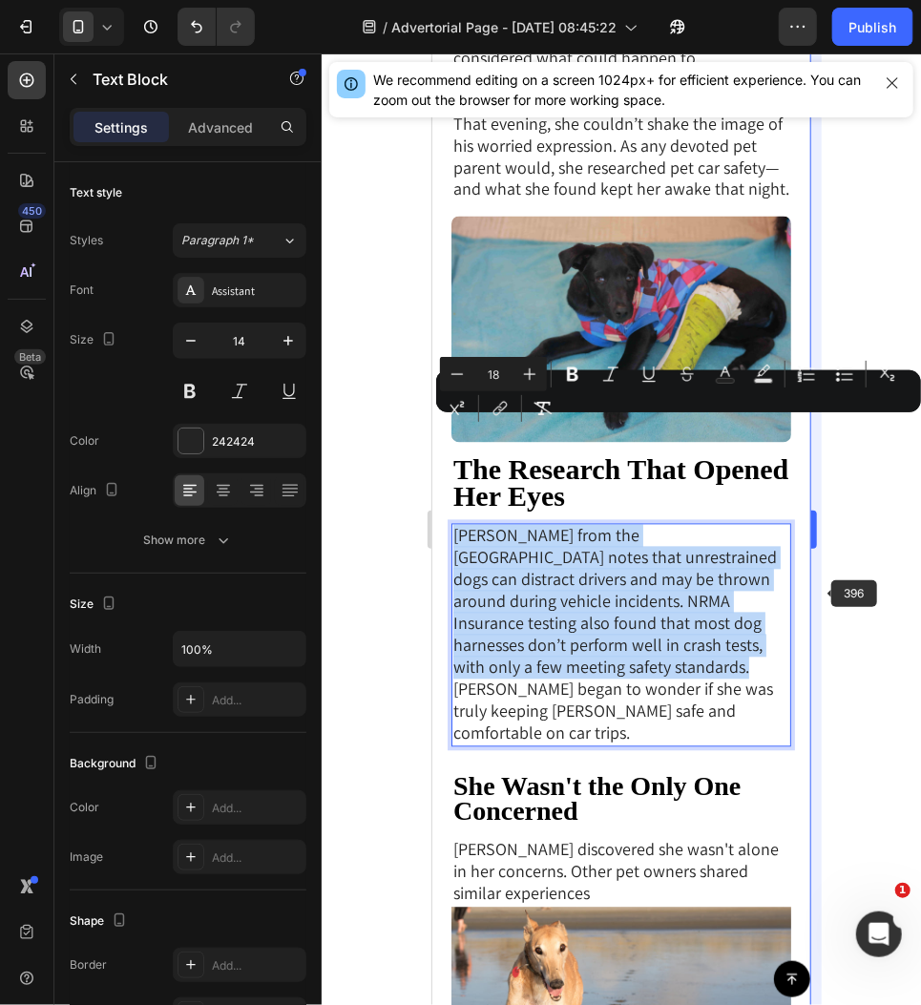
scroll to position [1247, 0]
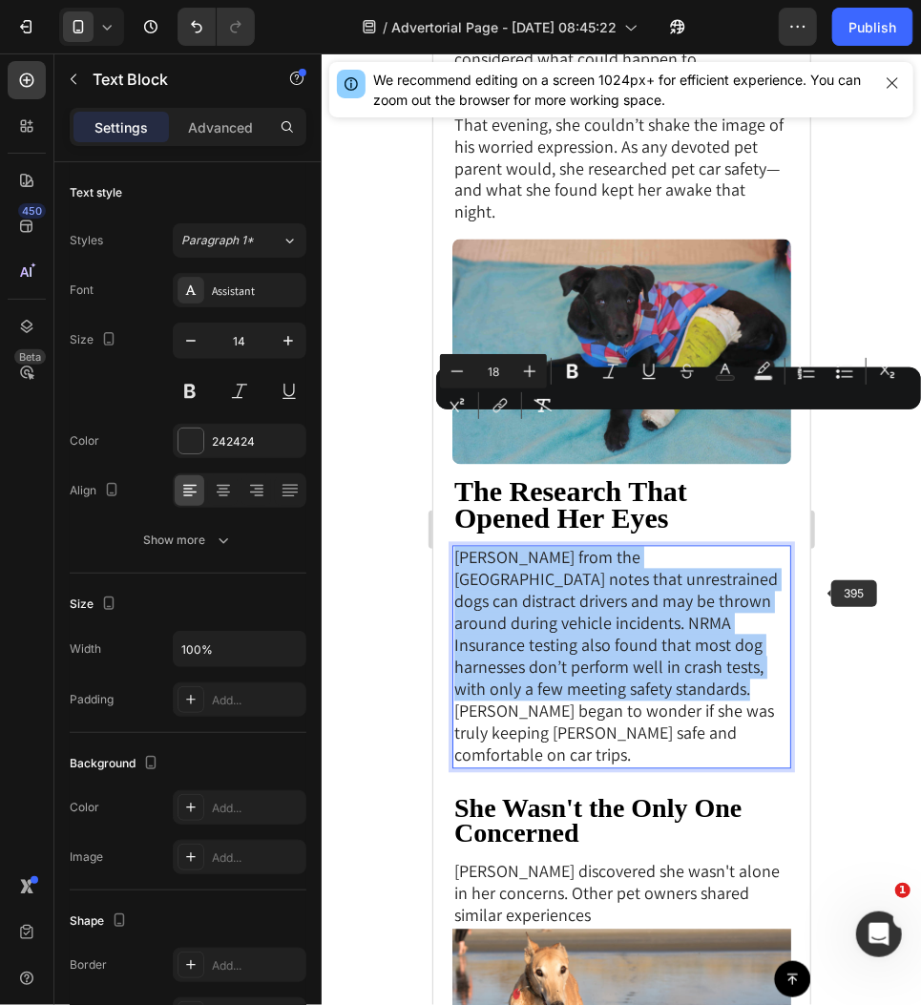
click at [834, 592] on div at bounding box center [621, 529] width 599 height 952
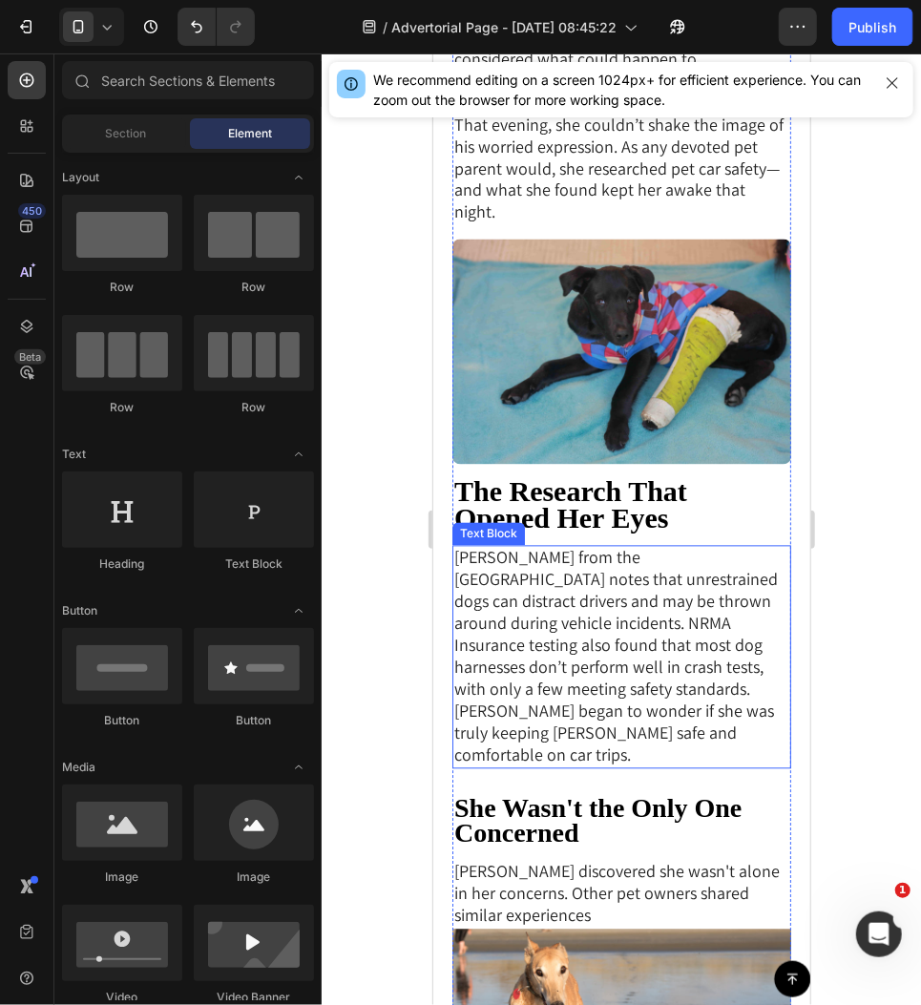
click at [615, 556] on p "[PERSON_NAME] from the [GEOGRAPHIC_DATA] notes that unrestrained dogs can distr…" at bounding box center [620, 624] width 335 height 154
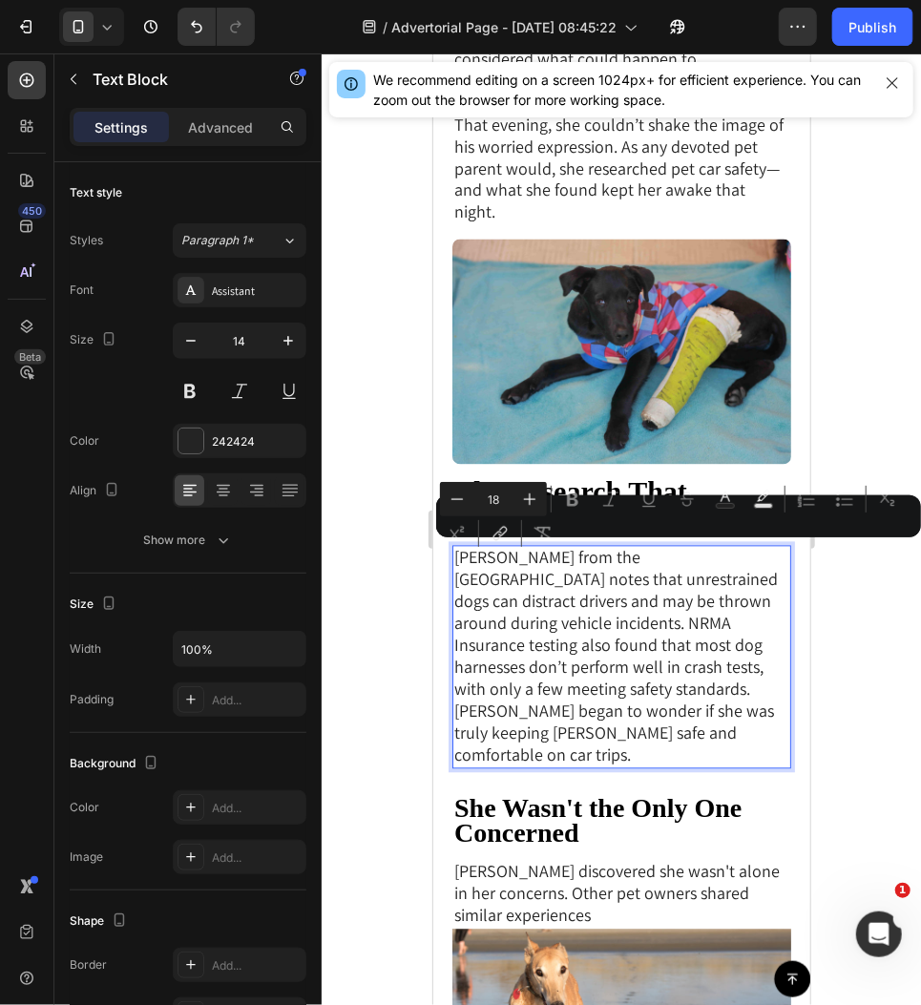
click at [600, 559] on p "[PERSON_NAME] from the [GEOGRAPHIC_DATA] notes that unrestrained dogs can distr…" at bounding box center [620, 624] width 335 height 154
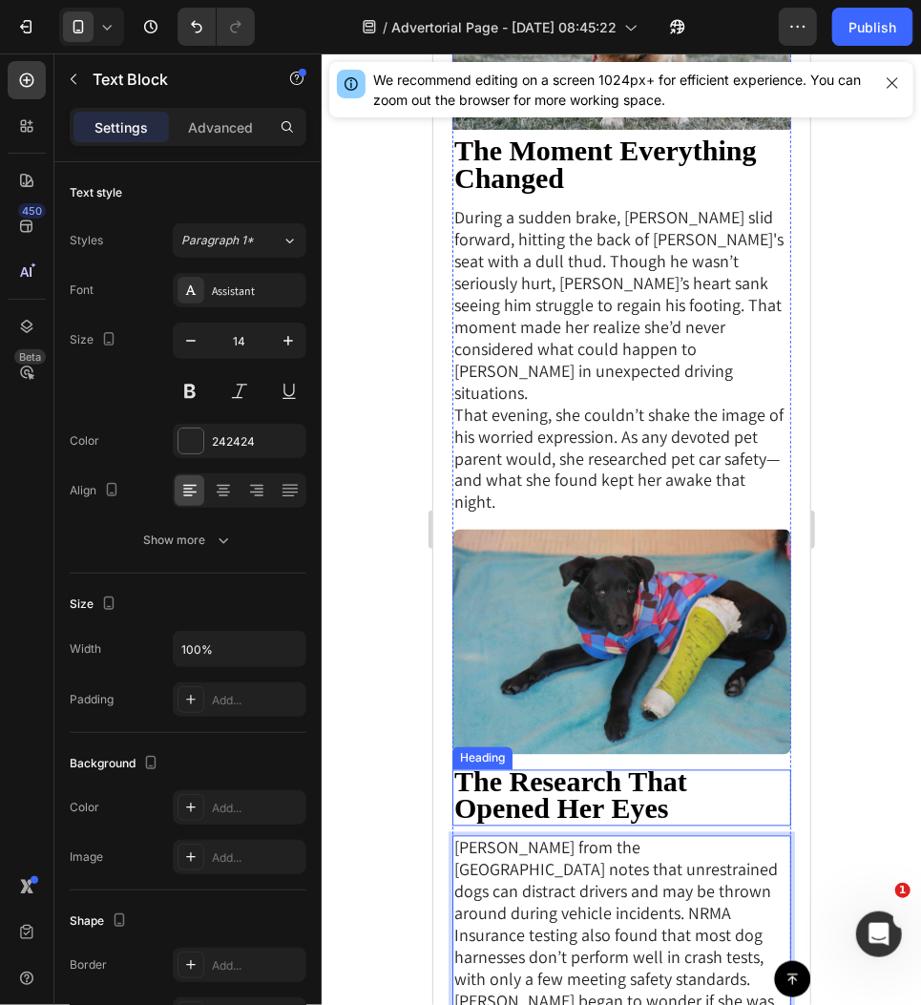
scroll to position [977, 0]
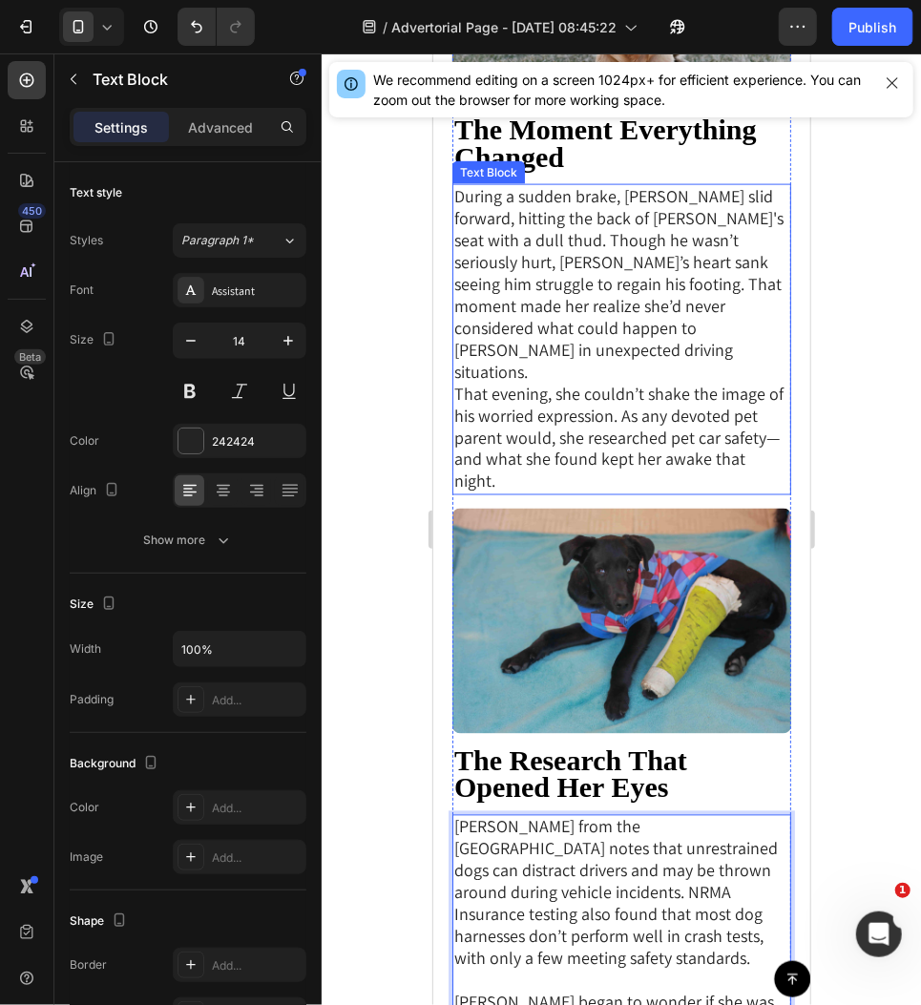
click at [555, 275] on p "During a sudden brake, [PERSON_NAME] slid forward, hitting the back of [PERSON_…" at bounding box center [620, 284] width 335 height 198
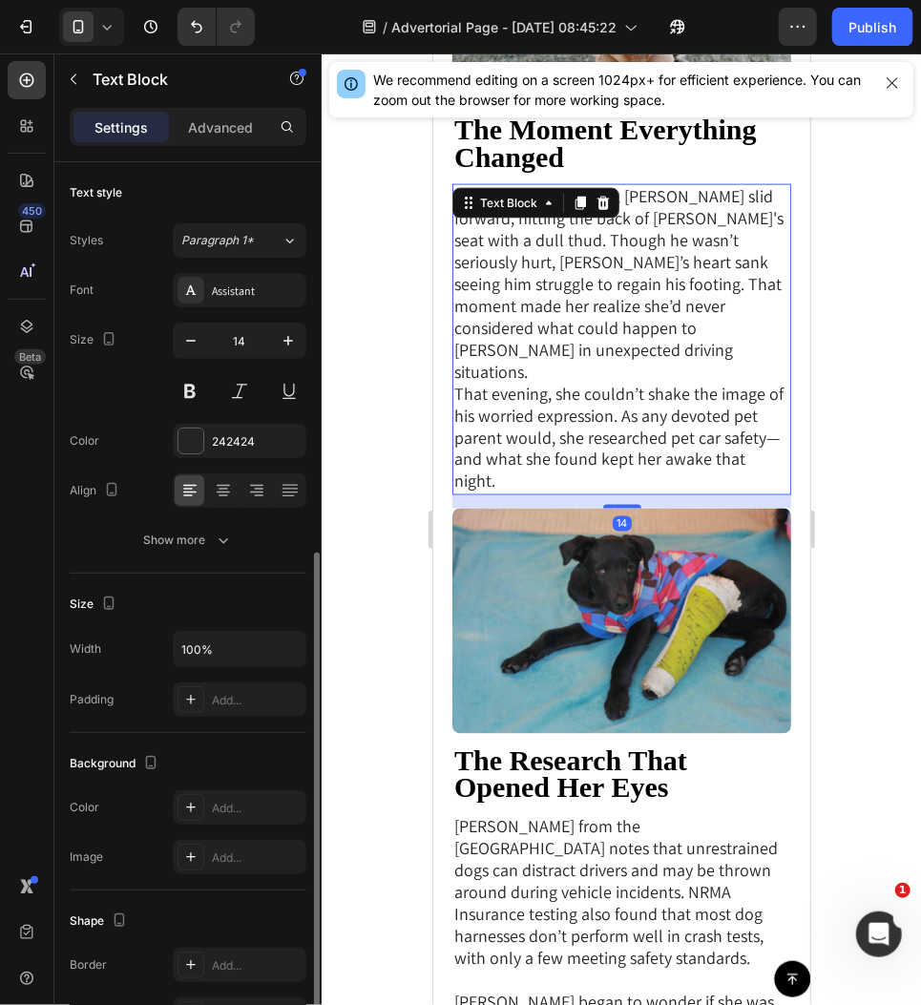
scroll to position [218, 0]
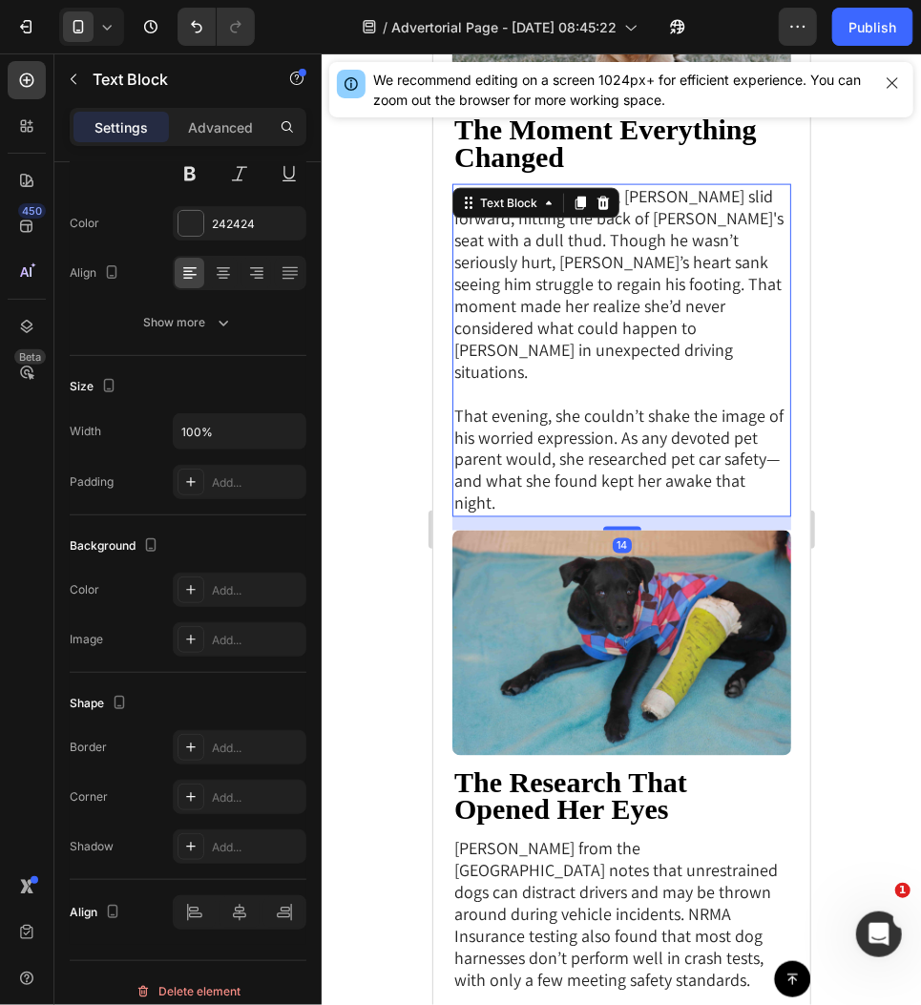
drag, startPoint x: 900, startPoint y: 334, endPoint x: 226, endPoint y: 372, distance: 675.0
click at [900, 334] on div at bounding box center [621, 529] width 599 height 952
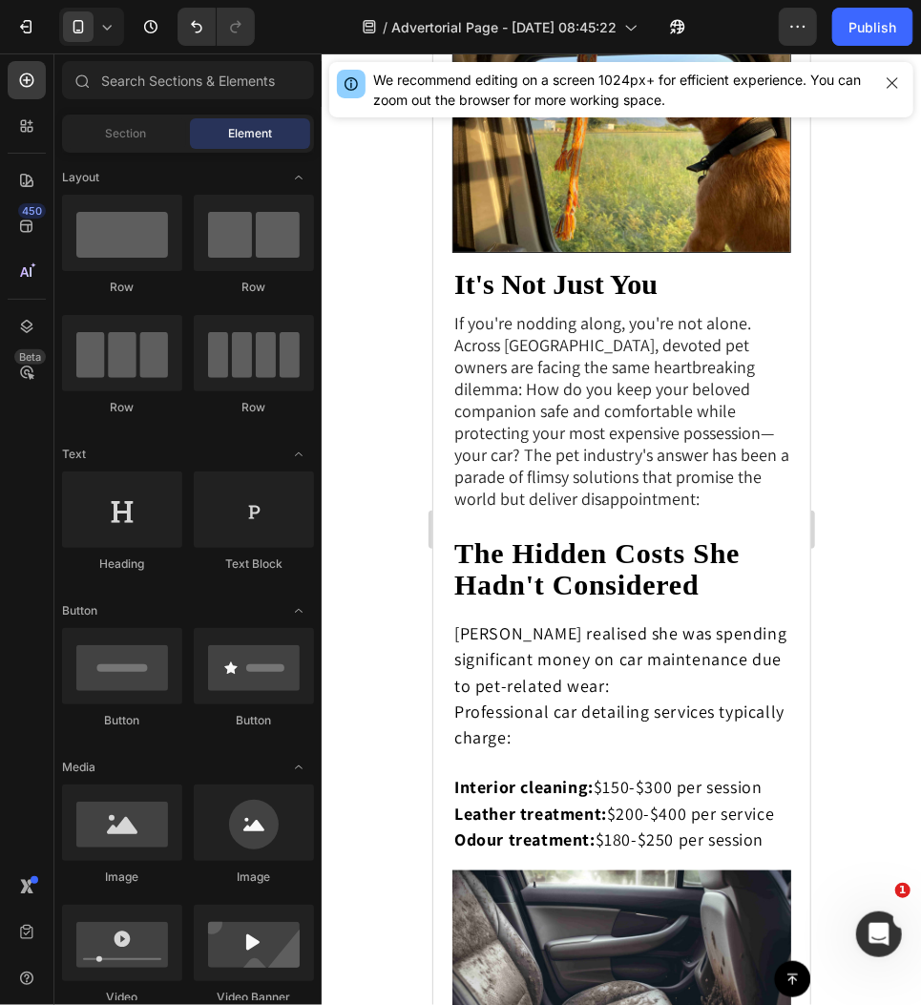
scroll to position [3075, 0]
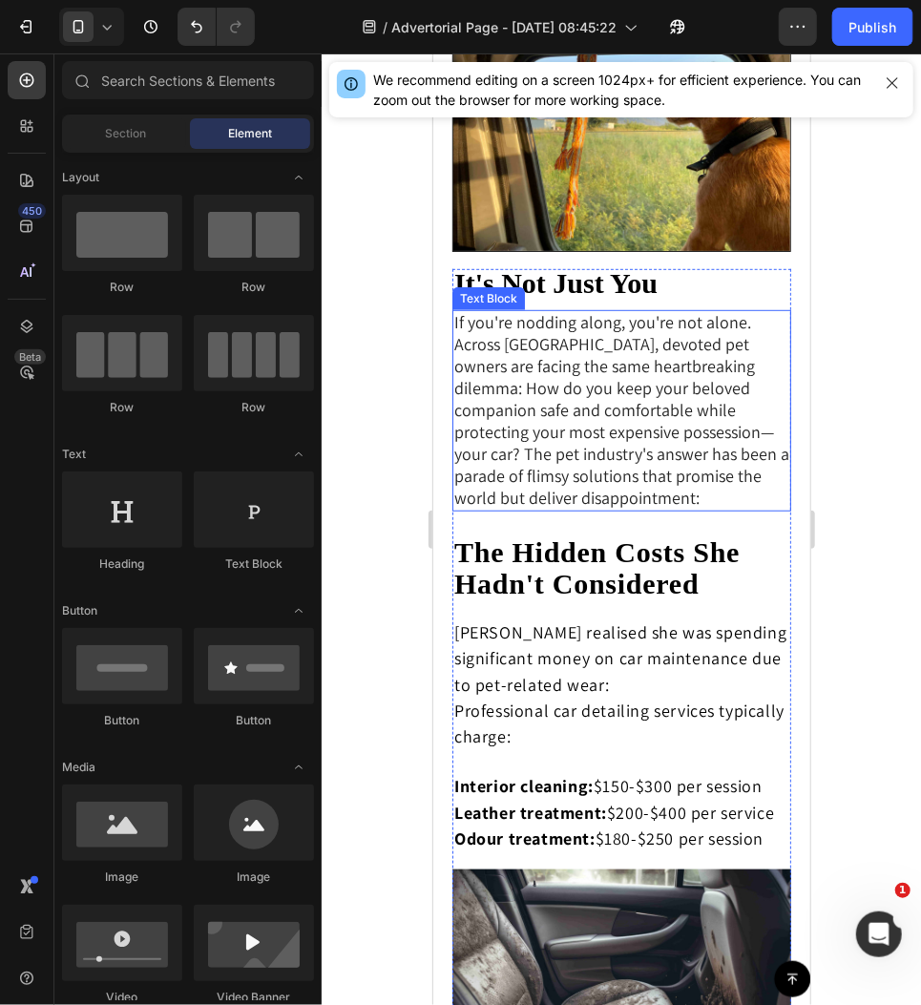
click at [673, 374] on span "If you're nodding along, you're not alone. Across [GEOGRAPHIC_DATA], devoted pe…" at bounding box center [620, 409] width 335 height 198
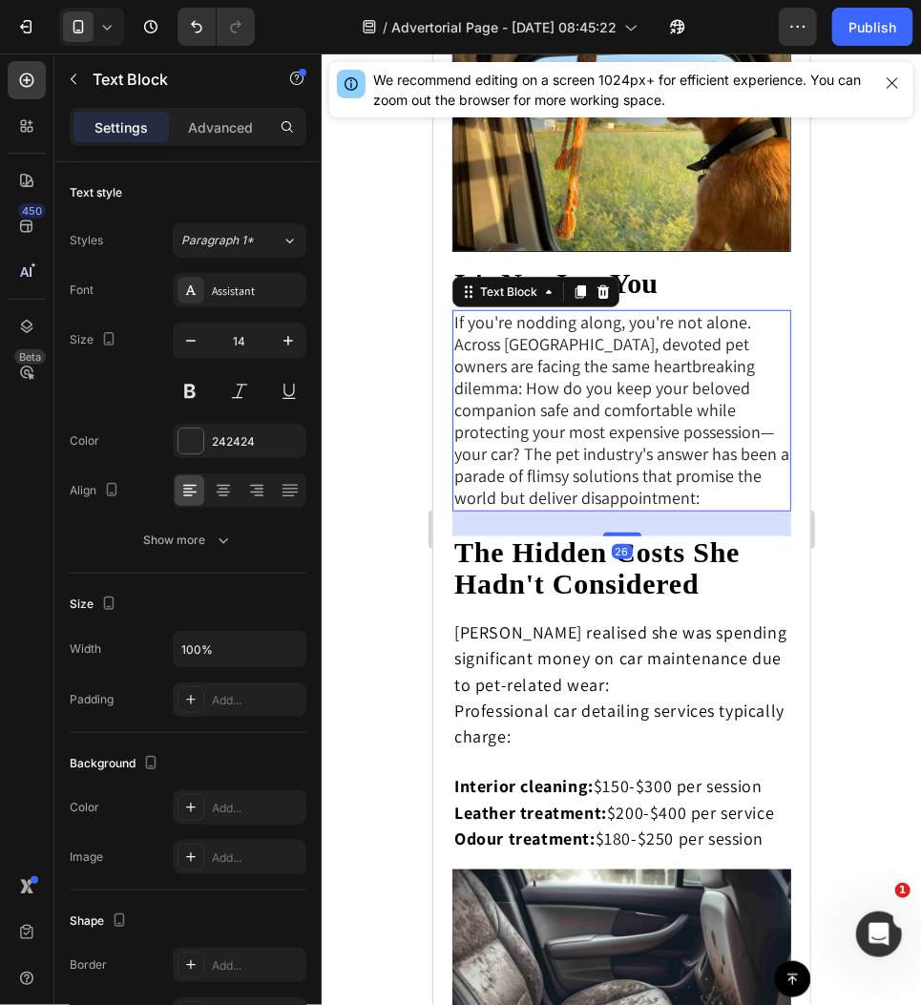
click at [673, 374] on span "If you're nodding along, you're not alone. Across [GEOGRAPHIC_DATA], devoted pe…" at bounding box center [620, 409] width 335 height 198
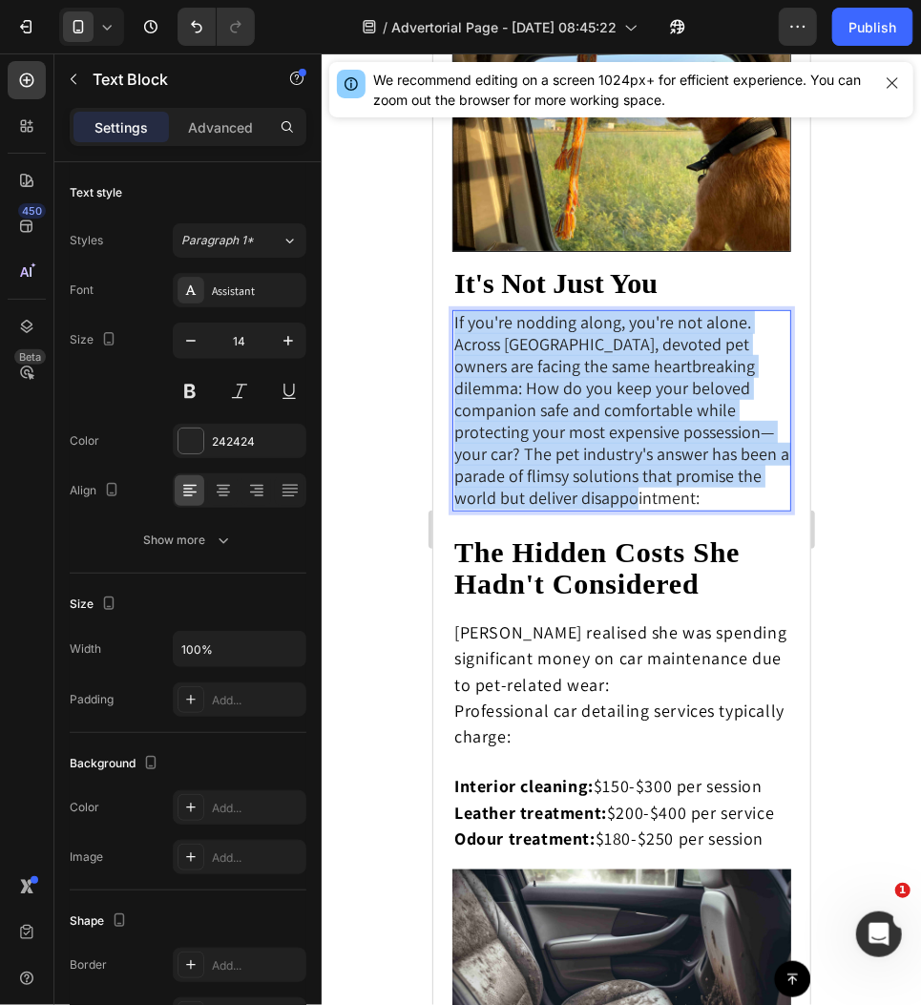
click at [673, 374] on span "If you're nodding along, you're not alone. Across [GEOGRAPHIC_DATA], devoted pe…" at bounding box center [620, 409] width 335 height 198
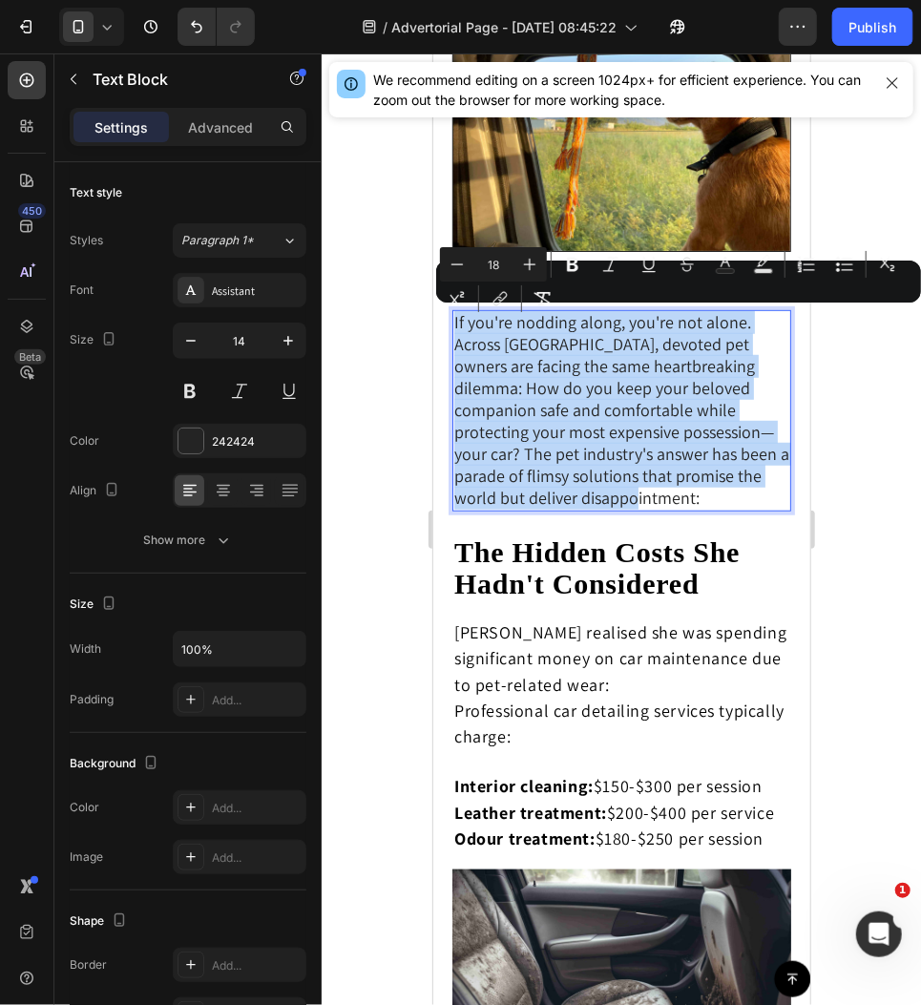
copy span "If you're nodding along, you're not alone. Across [GEOGRAPHIC_DATA], devoted pe…"
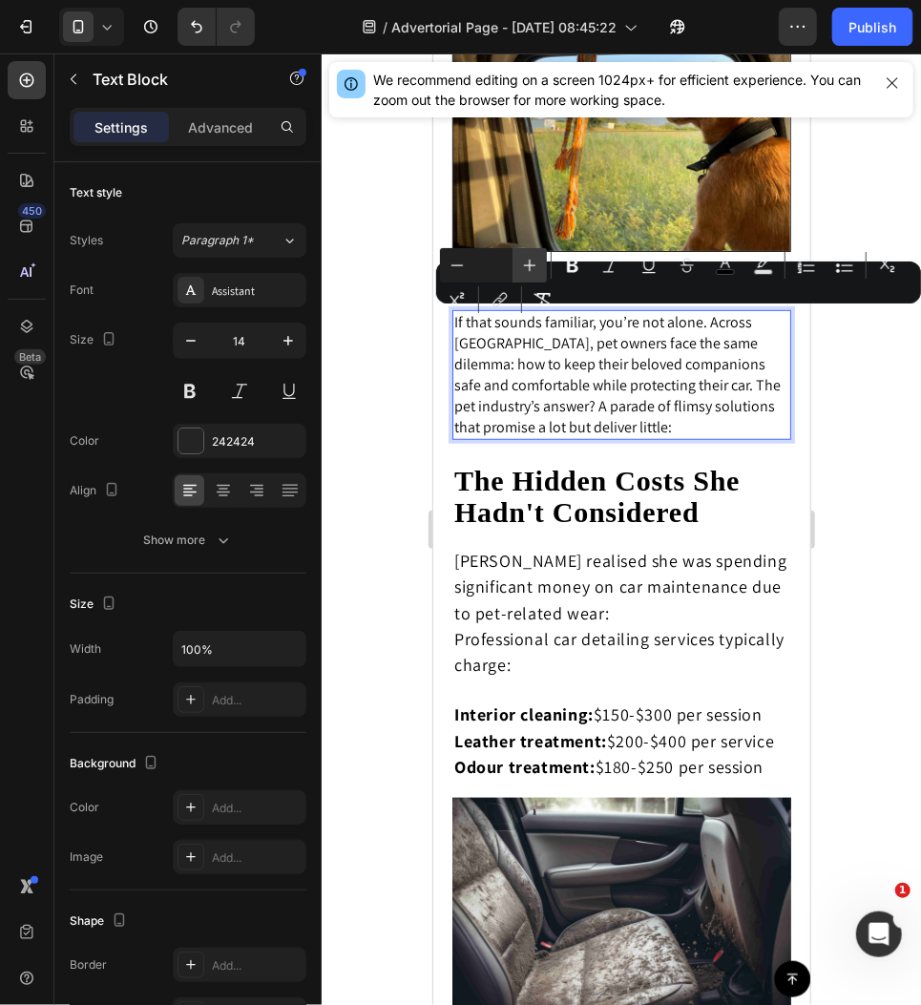
click at [526, 268] on icon "Editor contextual toolbar" at bounding box center [529, 265] width 19 height 19
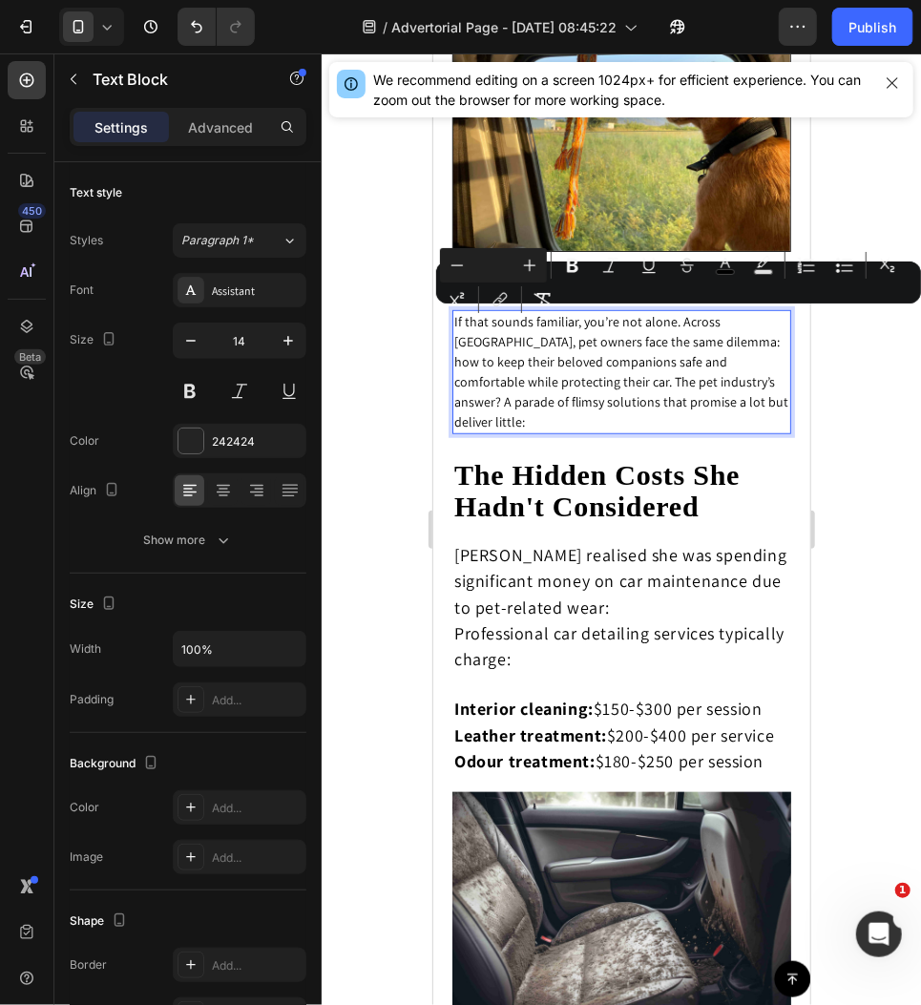
click at [508, 267] on input "Editor contextual toolbar" at bounding box center [493, 265] width 38 height 23
type input "18"
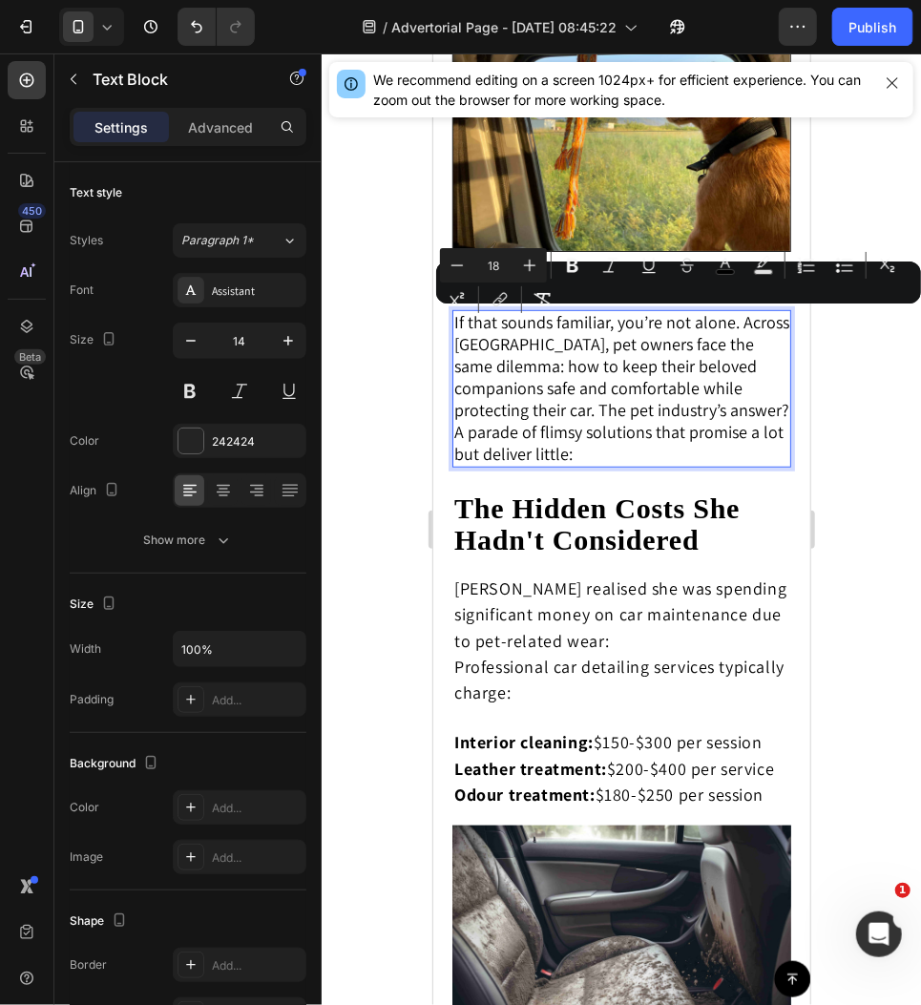
click at [740, 404] on span "If that sounds familiar, you’re not alone. Across [GEOGRAPHIC_DATA], pet owners…" at bounding box center [620, 387] width 335 height 154
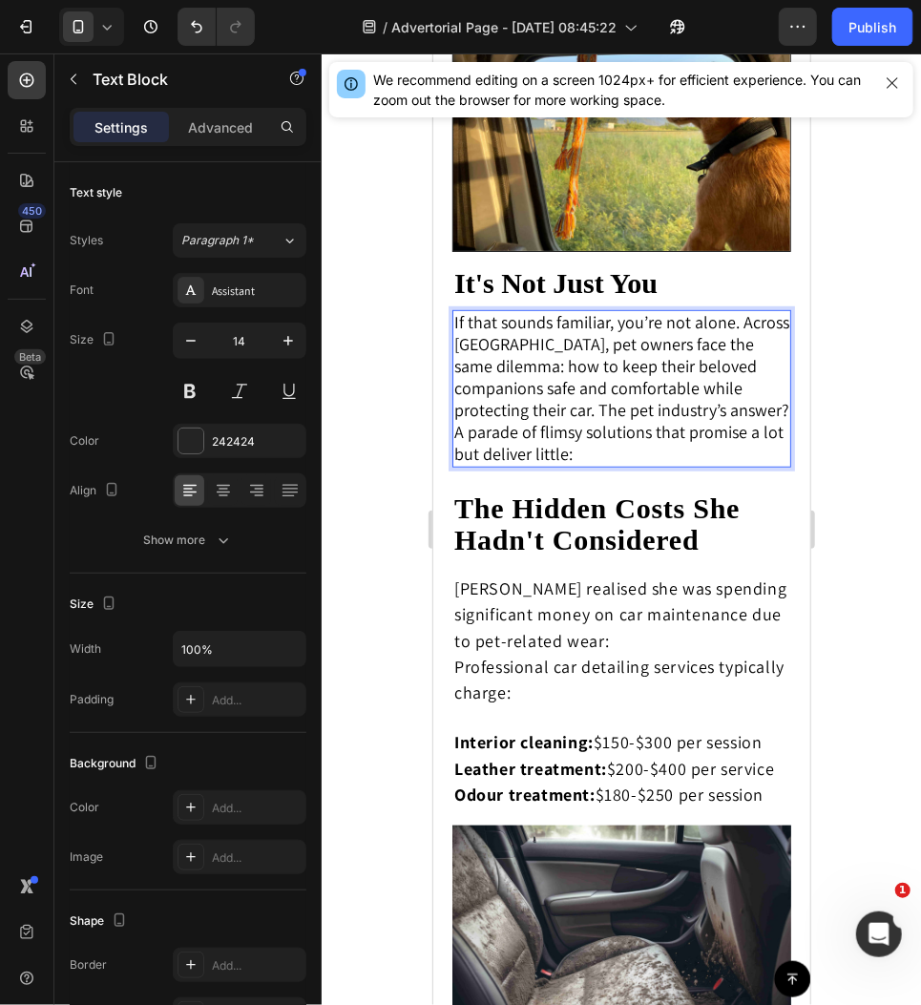
click at [758, 416] on span "If that sounds familiar, you’re not alone. Across [GEOGRAPHIC_DATA], pet owners…" at bounding box center [620, 387] width 335 height 154
click at [765, 429] on span "If that sounds familiar, you’re not alone. Across [GEOGRAPHIC_DATA], pet owners…" at bounding box center [620, 387] width 335 height 154
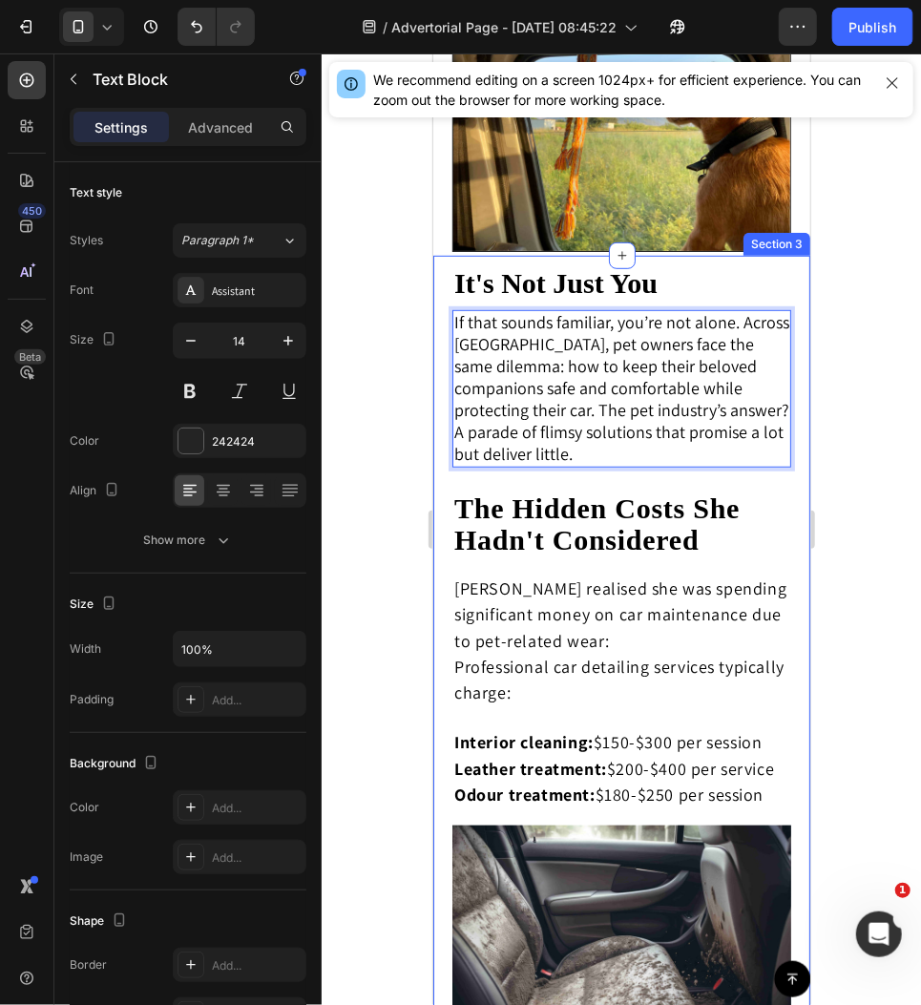
click at [862, 411] on div at bounding box center [621, 529] width 599 height 952
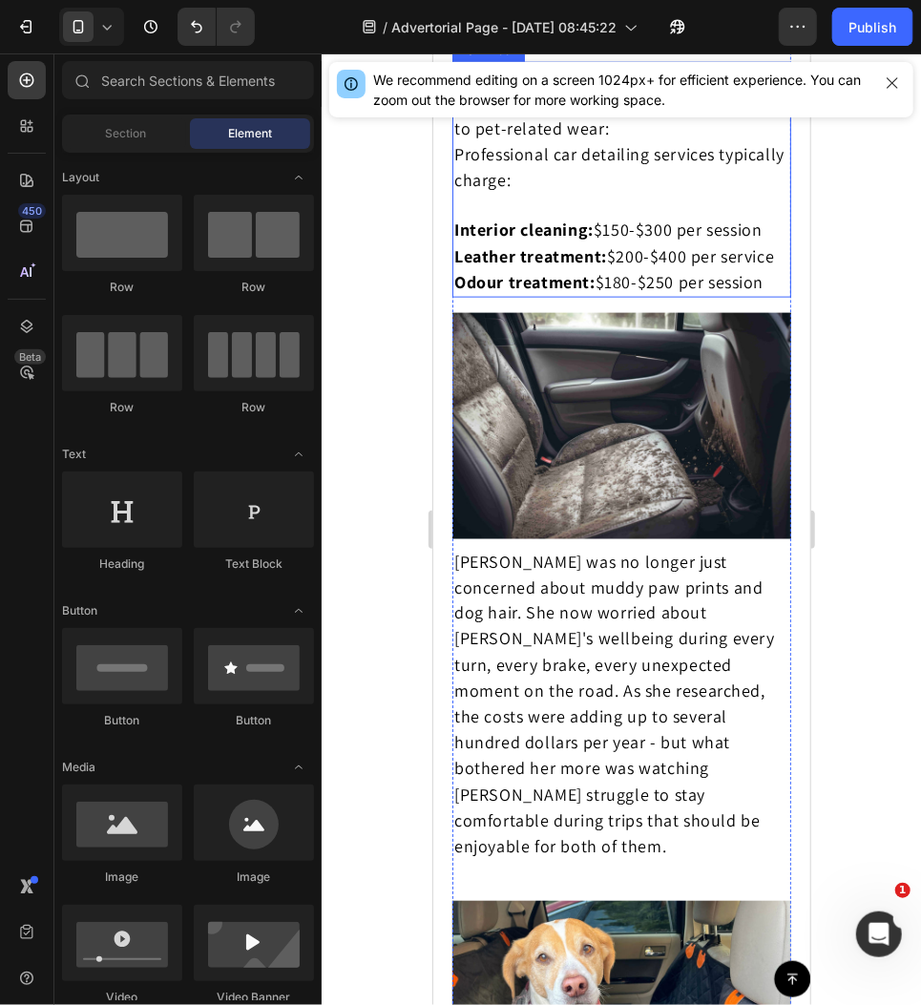
scroll to position [3590, 0]
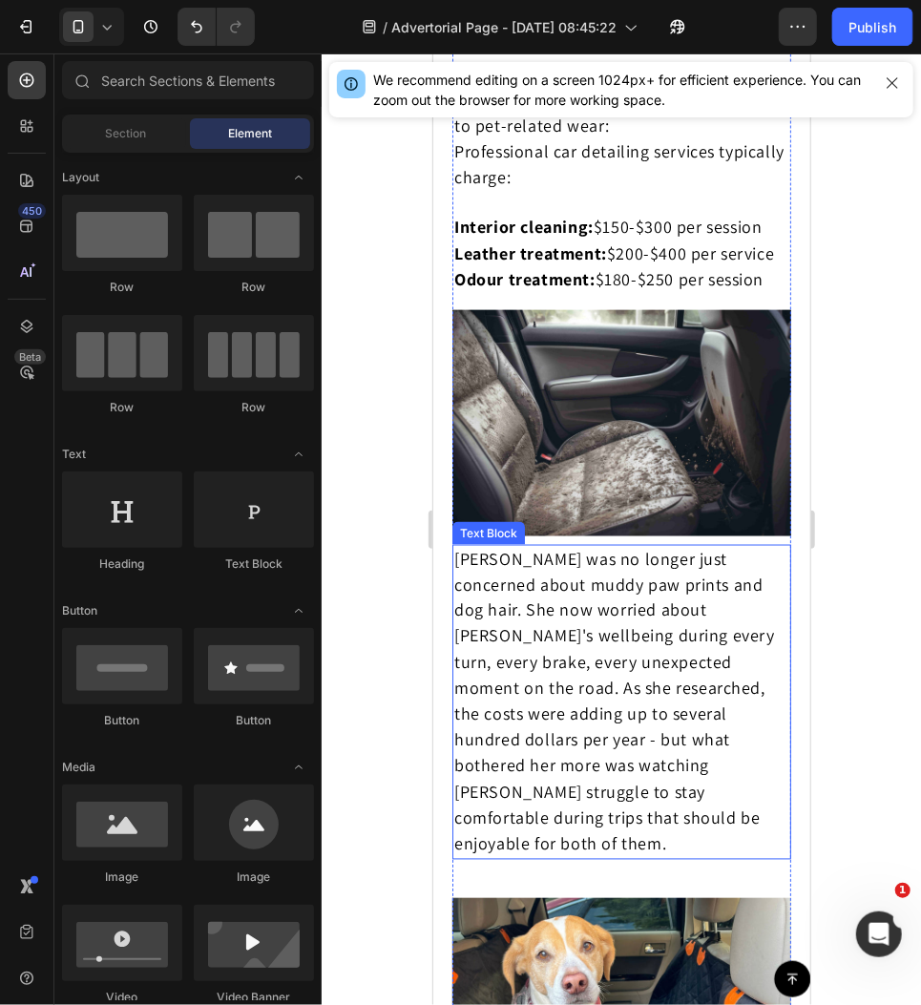
click at [719, 679] on span "[PERSON_NAME] was no longer just concerned about muddy paw prints and dog hair.…" at bounding box center [613, 700] width 321 height 307
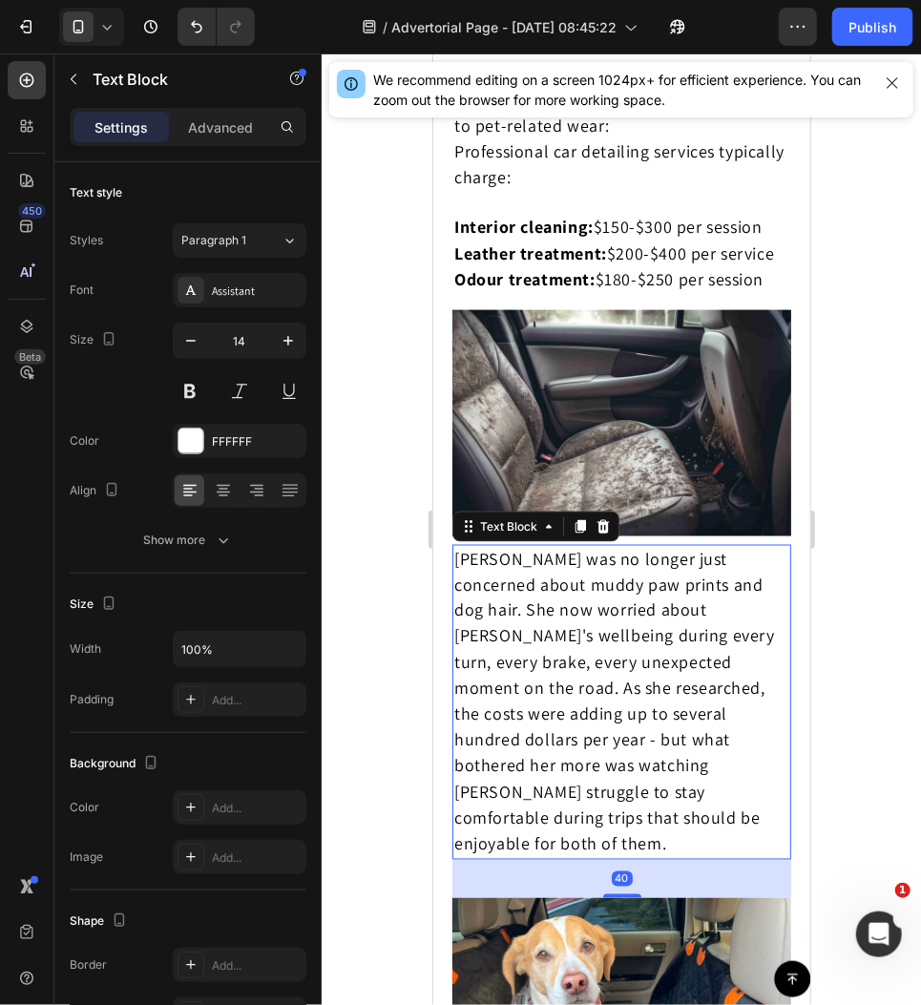
click at [719, 679] on span "[PERSON_NAME] was no longer just concerned about muddy paw prints and dog hair.…" at bounding box center [613, 700] width 321 height 307
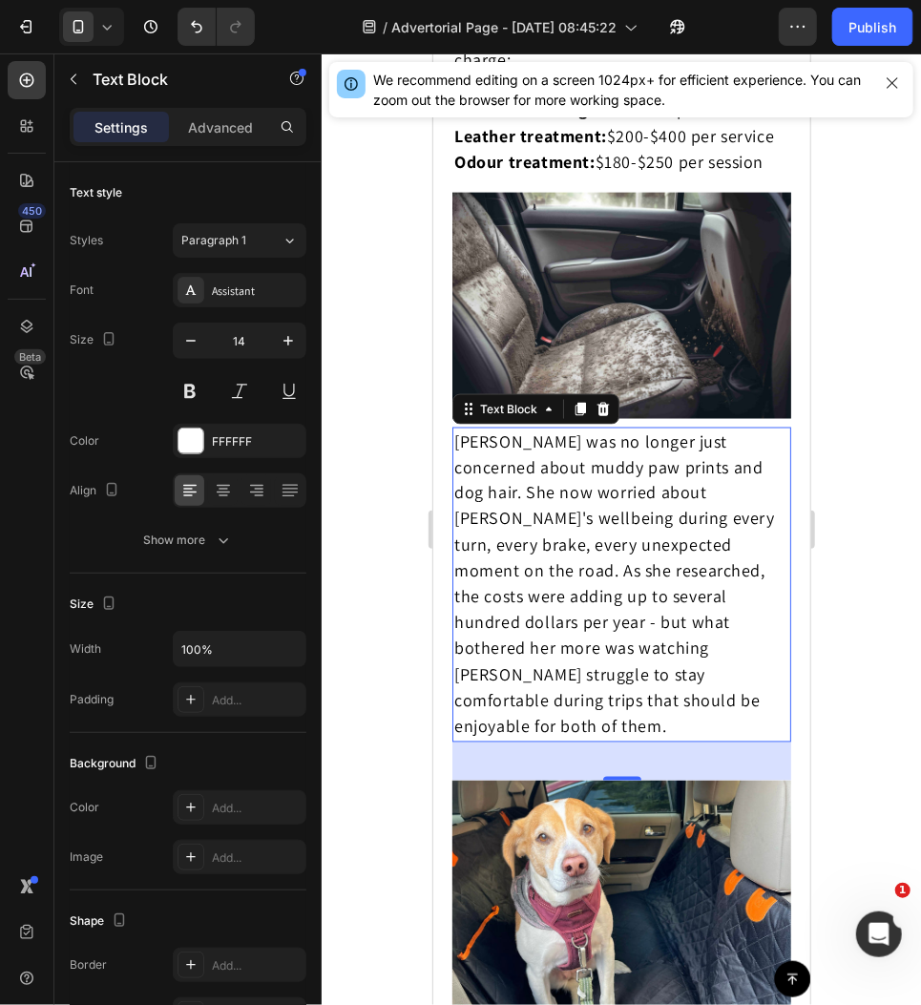
scroll to position [3709, 0]
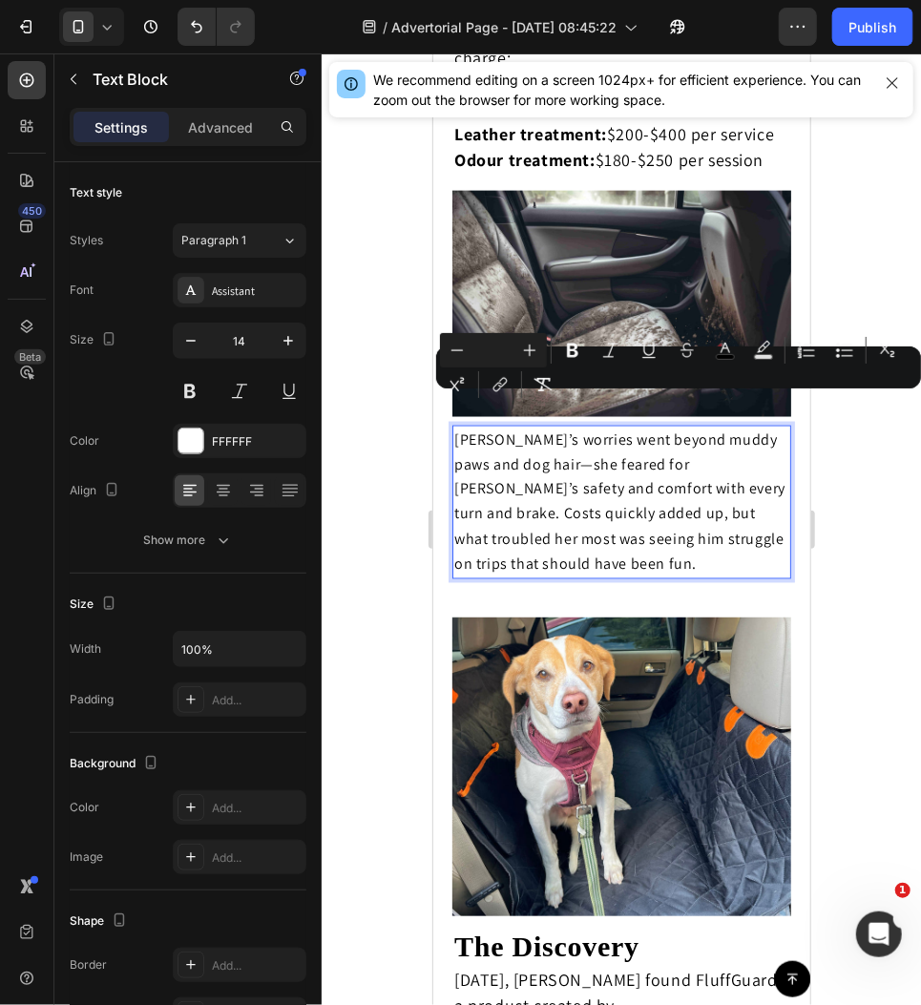
click at [499, 353] on input "Editor contextual toolbar" at bounding box center [493, 350] width 38 height 23
type input "18"
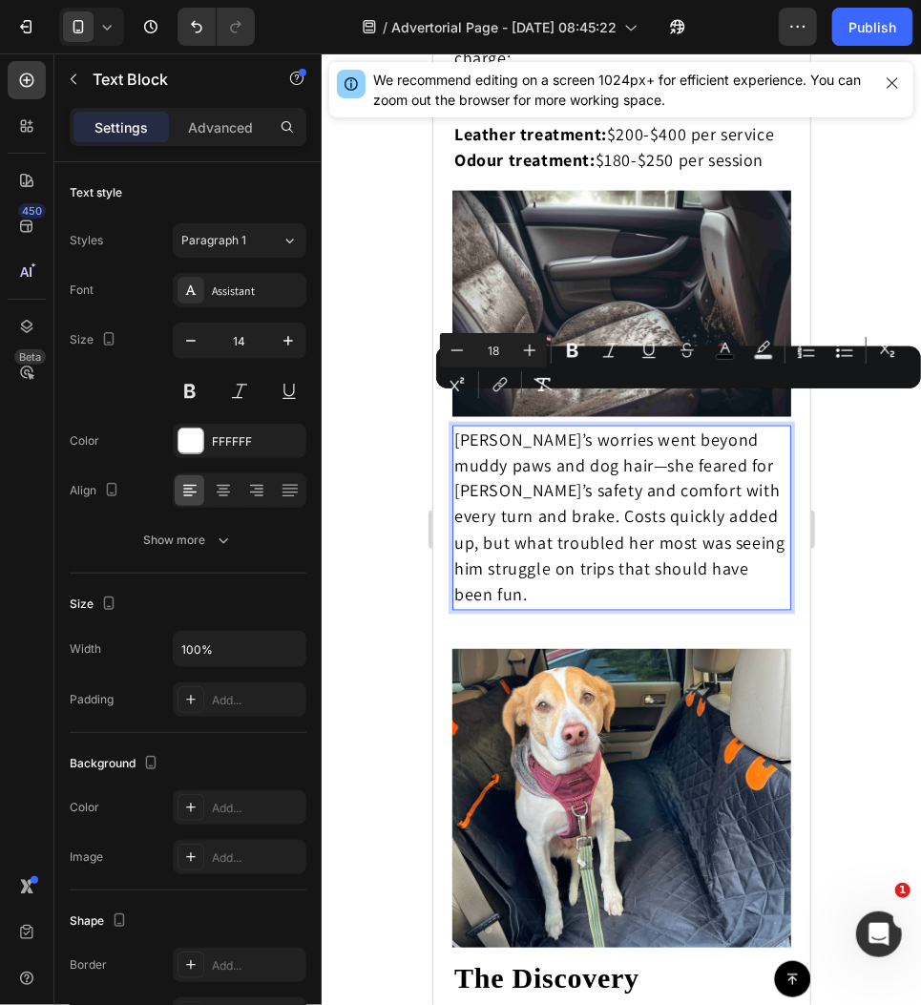
click at [823, 486] on div at bounding box center [621, 529] width 599 height 952
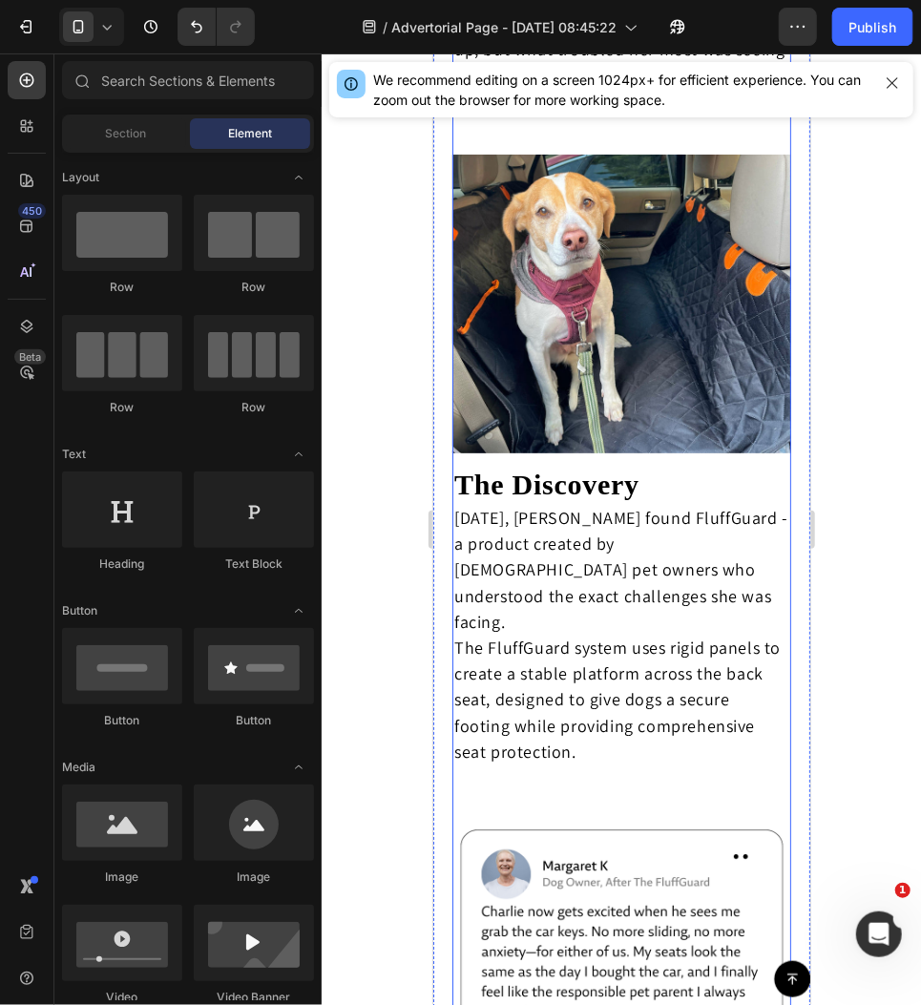
scroll to position [4263, 0]
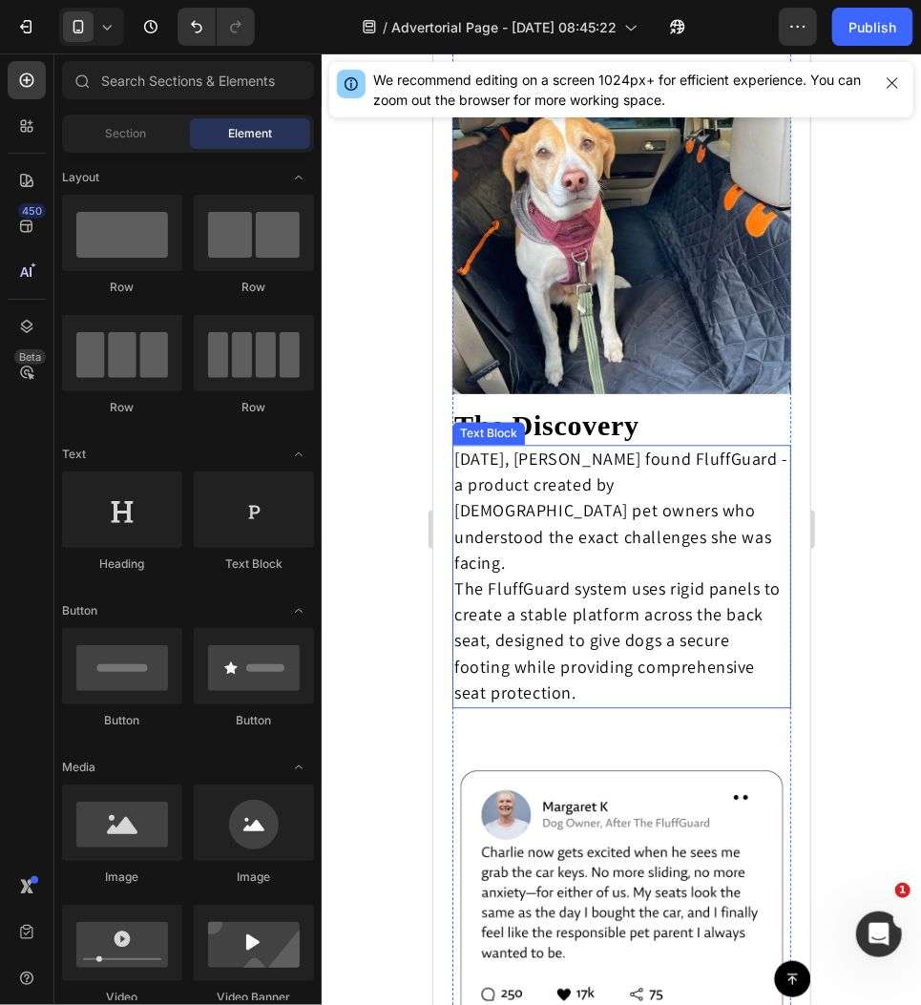
click at [664, 477] on p "[DATE], [PERSON_NAME] found FluffGuard - a product created by [DEMOGRAPHIC_DATA…" at bounding box center [620, 511] width 335 height 130
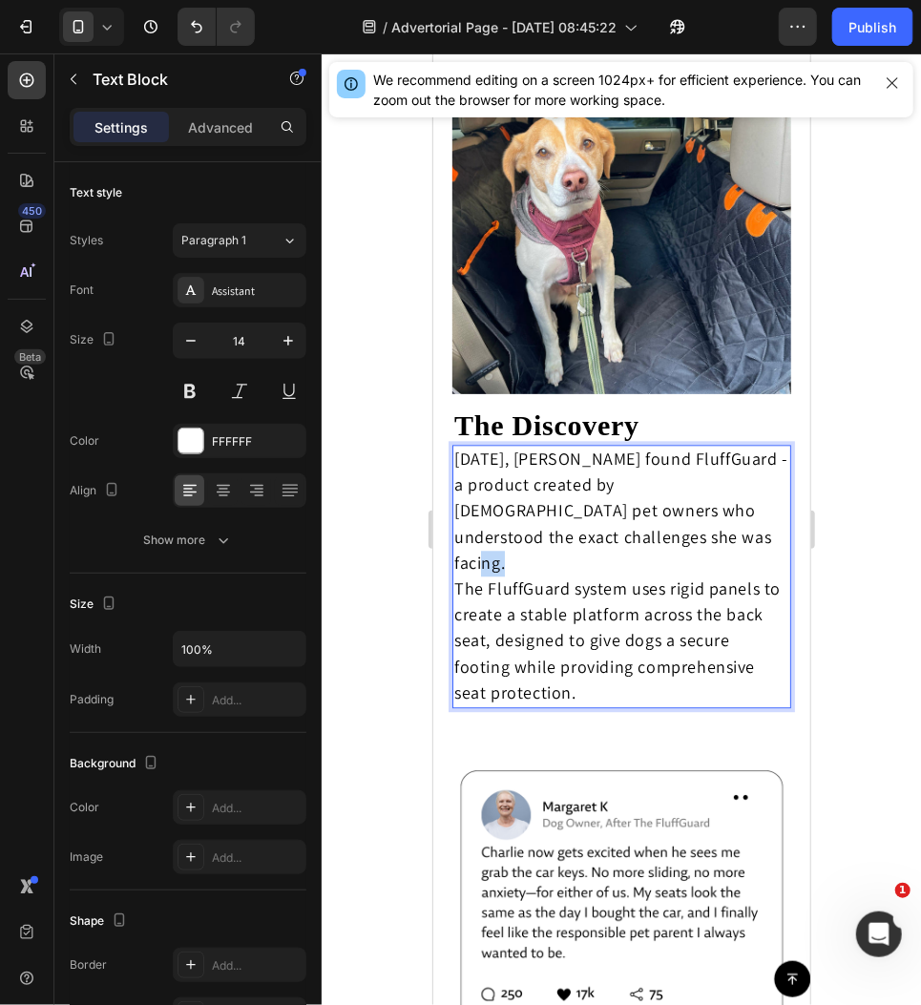
click at [664, 476] on p "[DATE], [PERSON_NAME] found FluffGuard - a product created by [DEMOGRAPHIC_DATA…" at bounding box center [620, 511] width 335 height 130
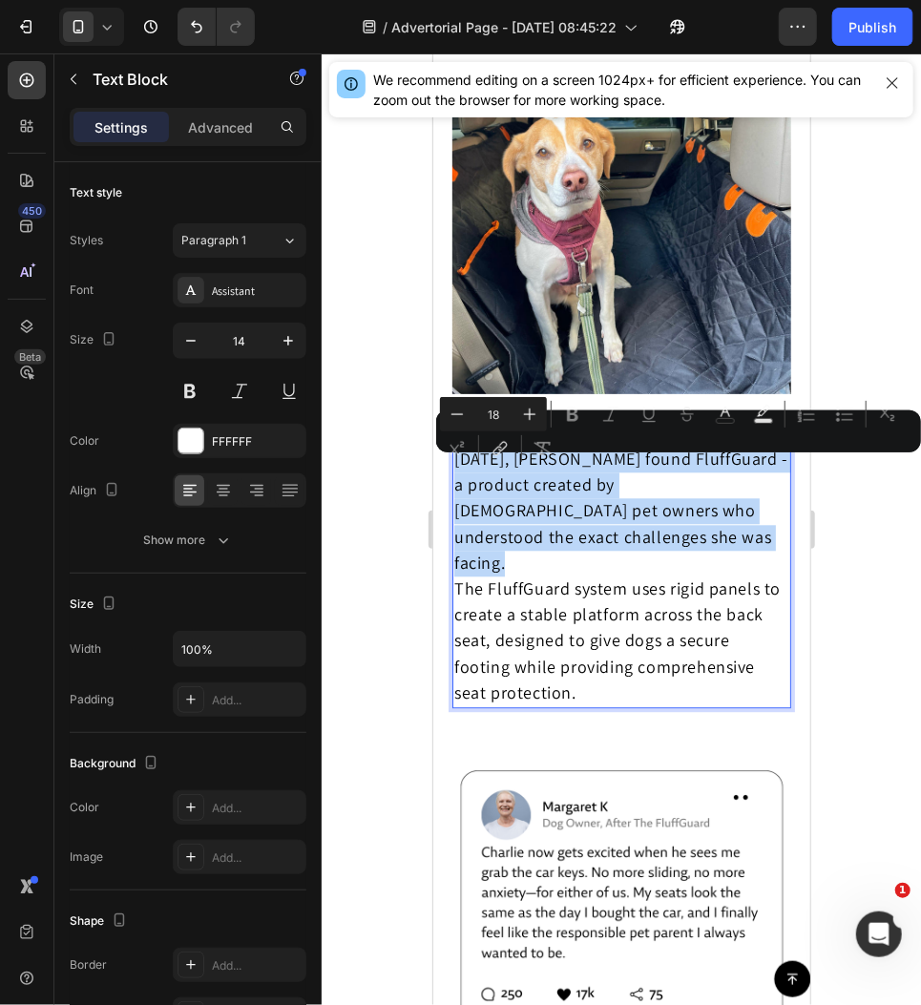
click at [664, 476] on p "[DATE], [PERSON_NAME] found FluffGuard - a product created by [DEMOGRAPHIC_DATA…" at bounding box center [620, 511] width 335 height 130
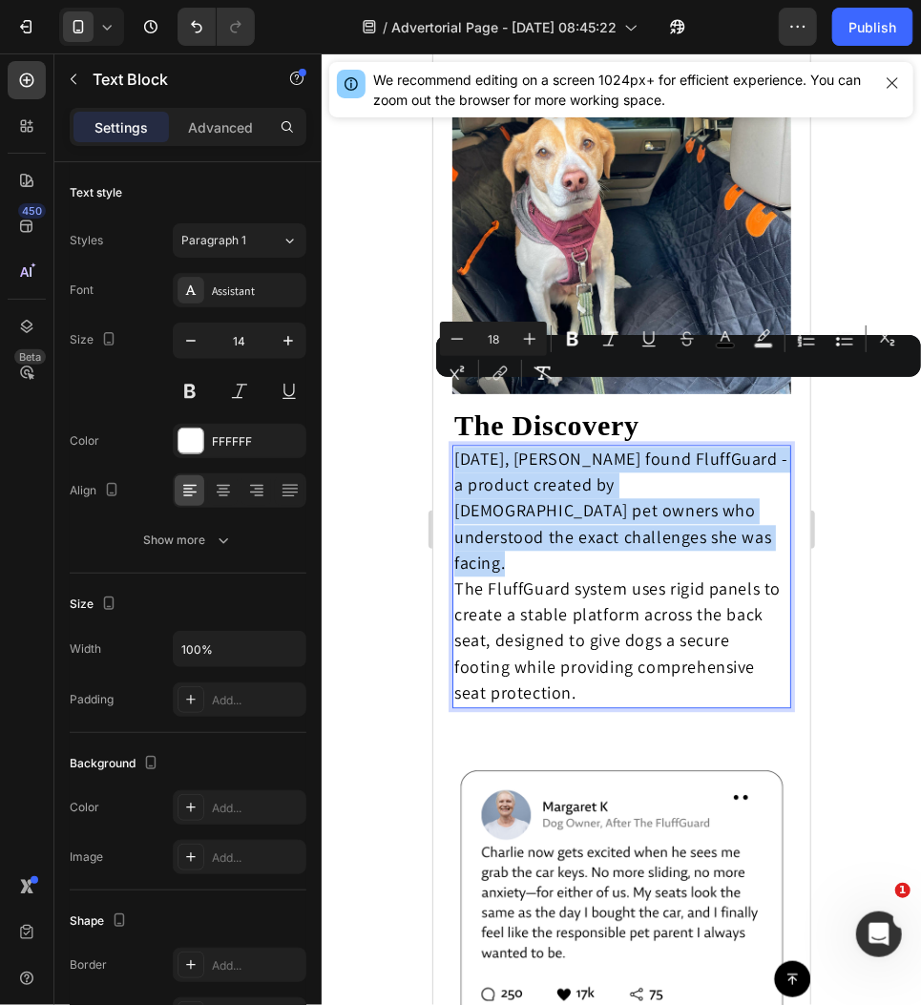
click at [664, 476] on p "[DATE], [PERSON_NAME] found FluffGuard - a product created by [DEMOGRAPHIC_DATA…" at bounding box center [620, 511] width 335 height 130
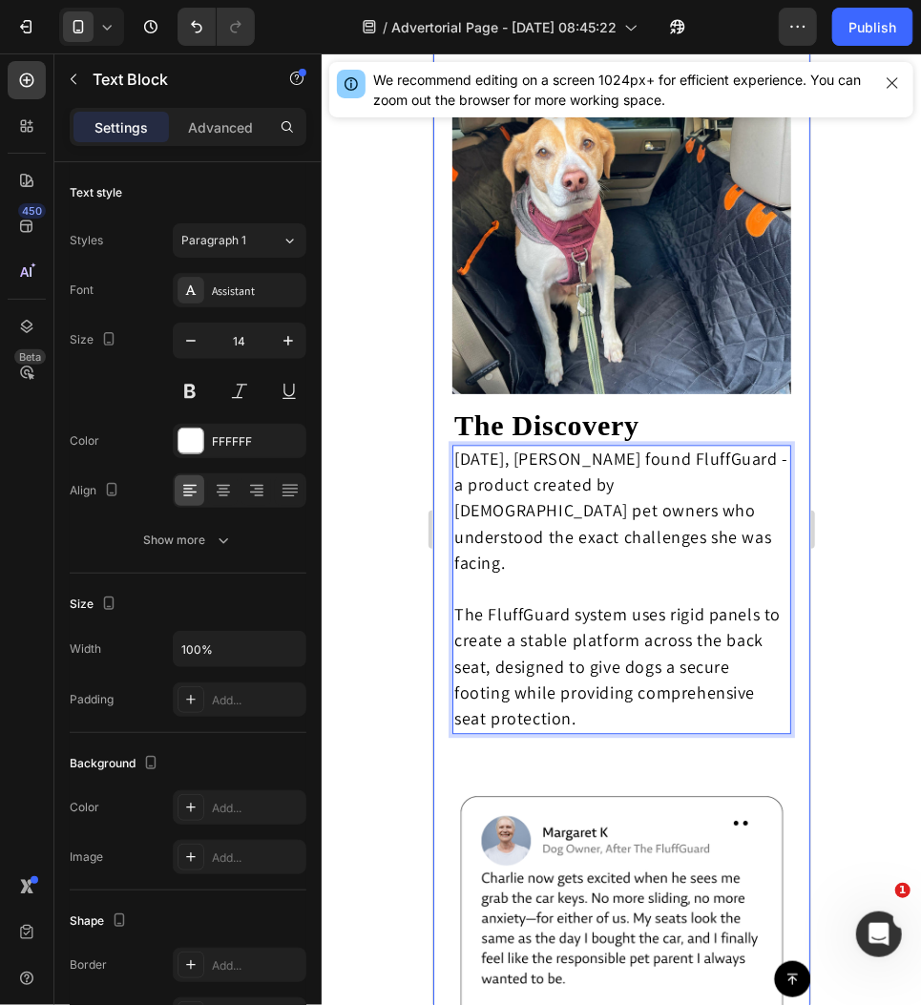
click at [883, 410] on div at bounding box center [621, 529] width 599 height 952
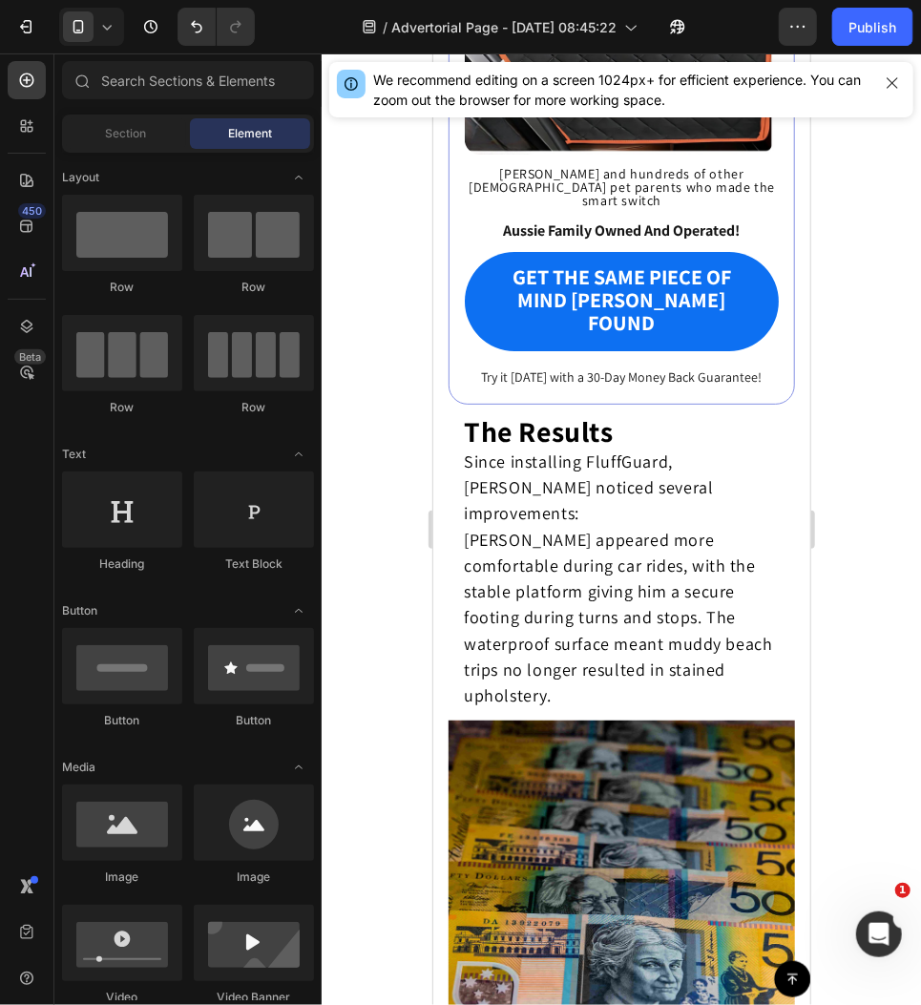
scroll to position [5545, 0]
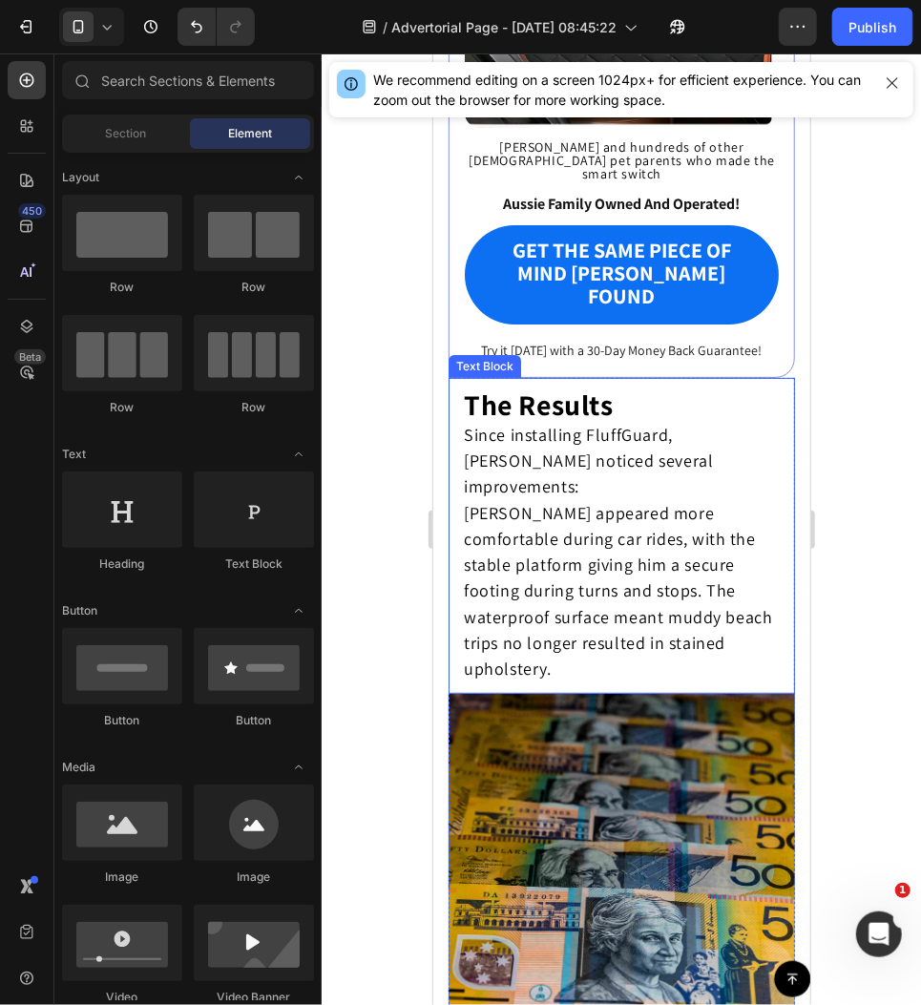
click at [730, 392] on p "The Results" at bounding box center [621, 407] width 316 height 30
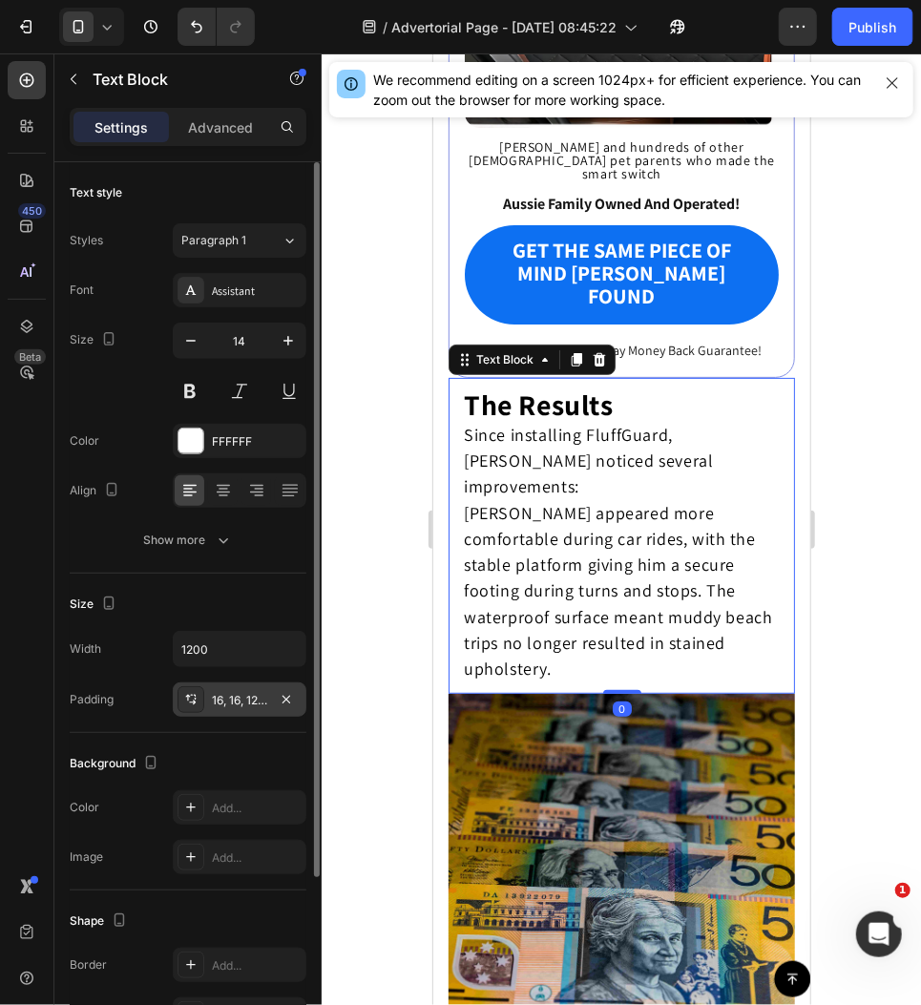
click at [248, 692] on div "16, 16, 12, 16" at bounding box center [239, 700] width 55 height 17
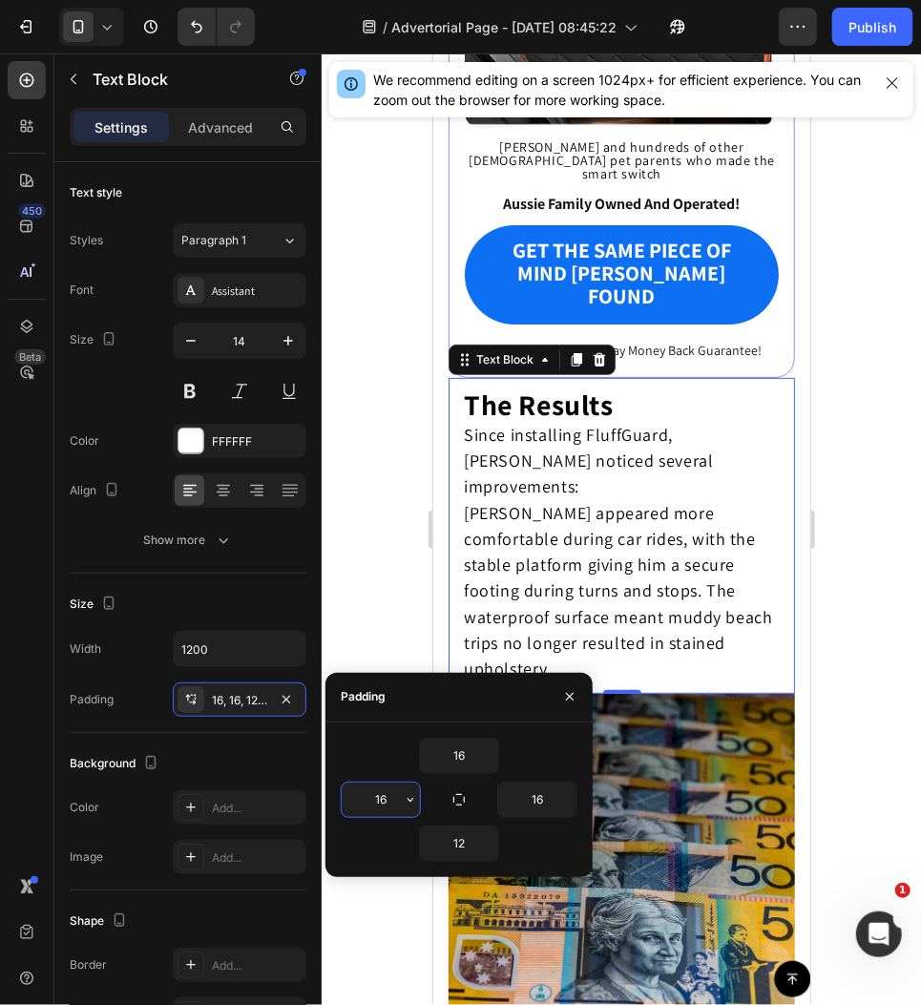
click at [398, 797] on input "16" at bounding box center [381, 800] width 78 height 34
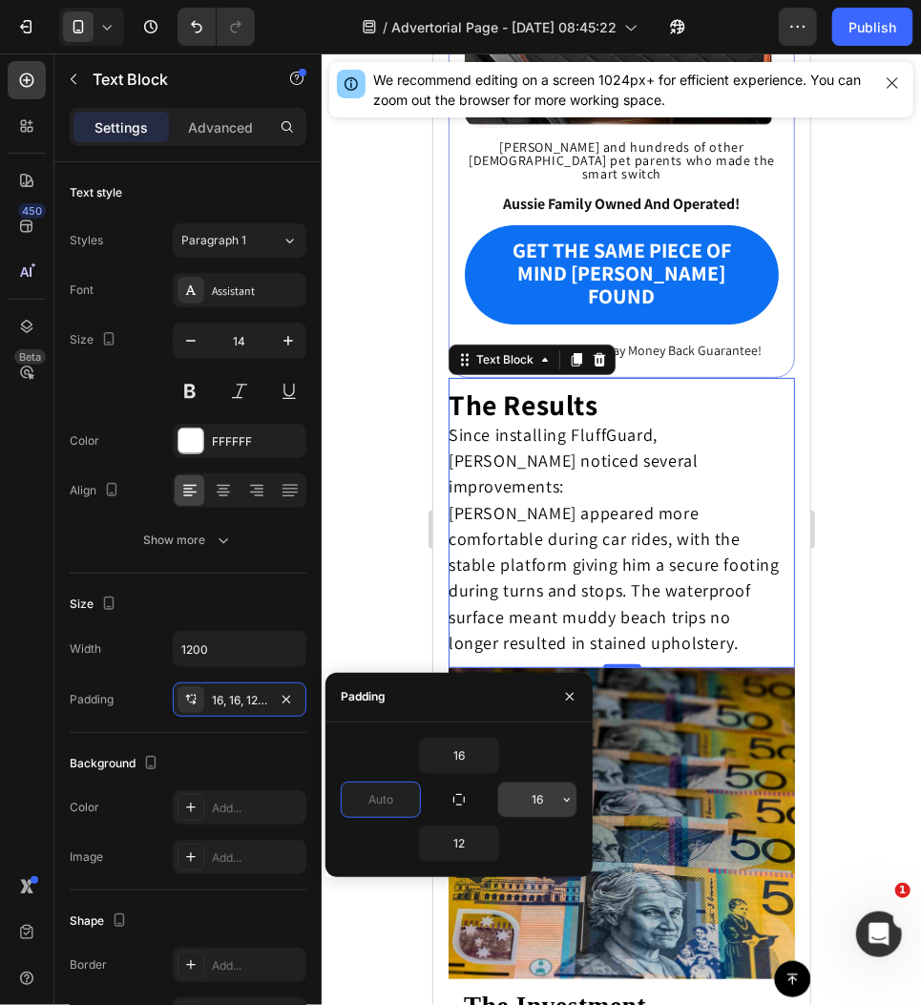
click at [545, 808] on input "16" at bounding box center [537, 800] width 78 height 34
type input "0"
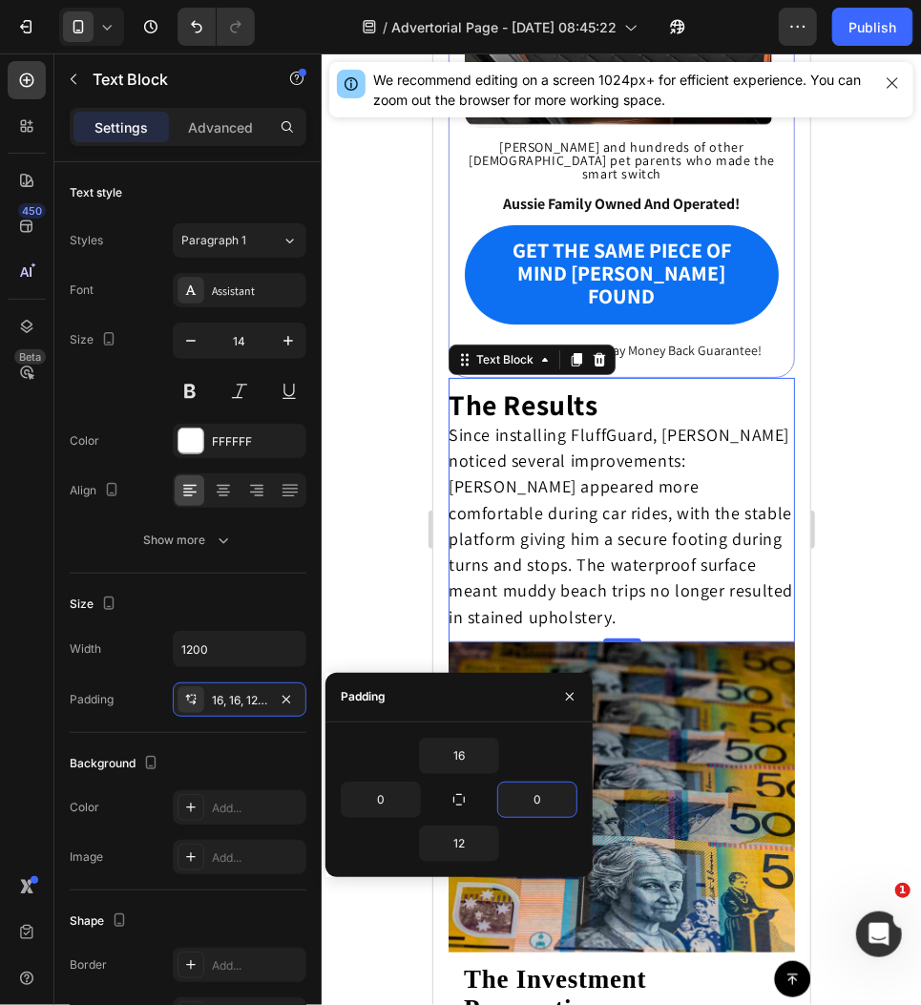
click at [875, 600] on div at bounding box center [621, 529] width 599 height 952
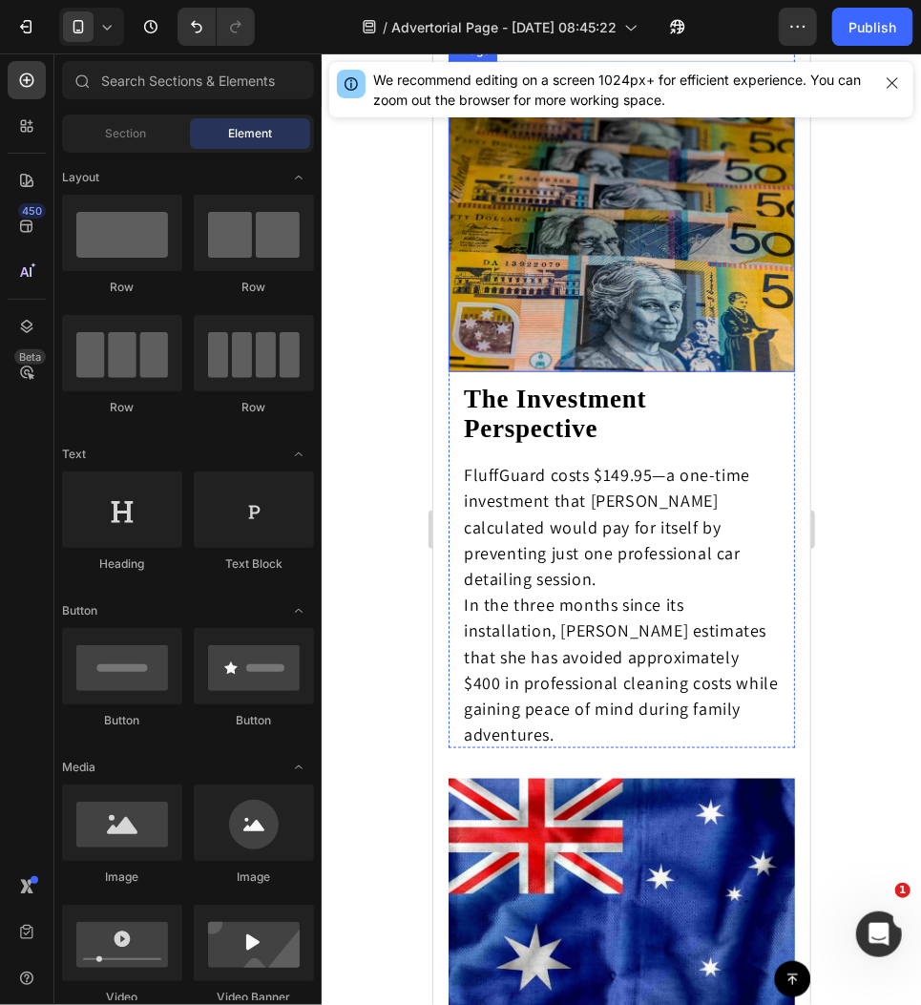
scroll to position [6125, 0]
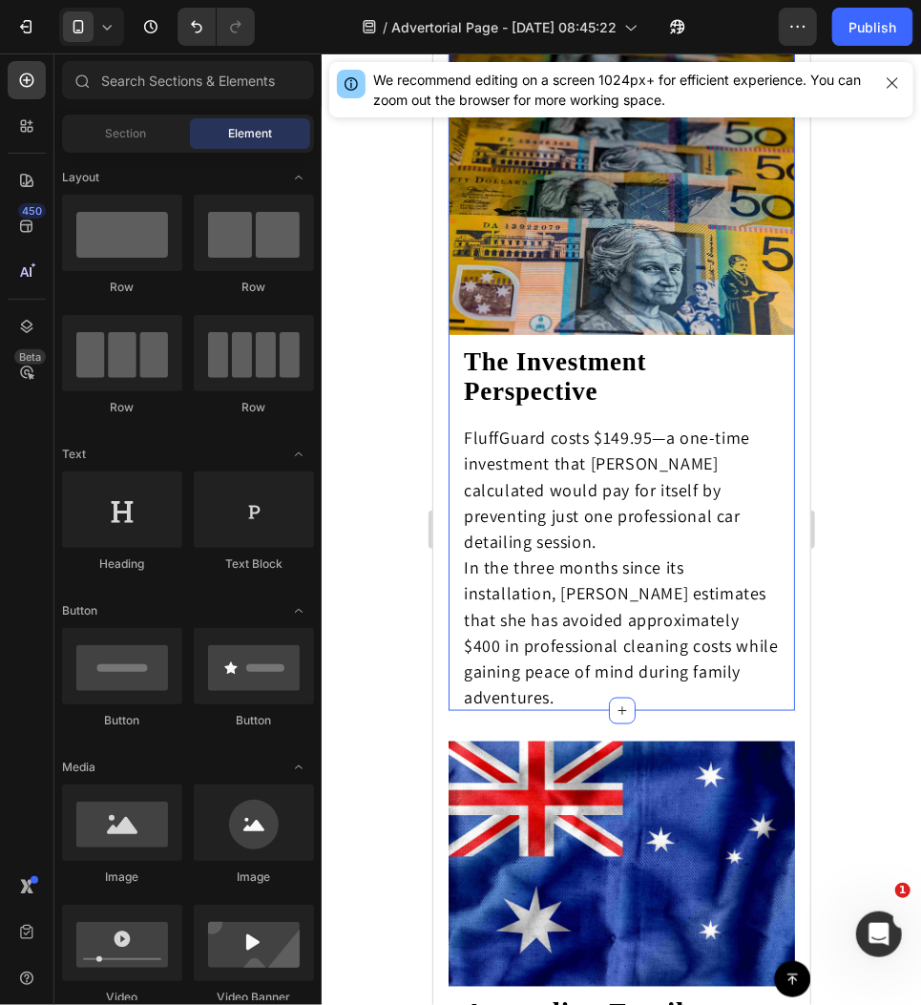
click at [757, 388] on div "The Results Since installing FluffGuard, [PERSON_NAME] noticed several improvem…" at bounding box center [621, 235] width 346 height 952
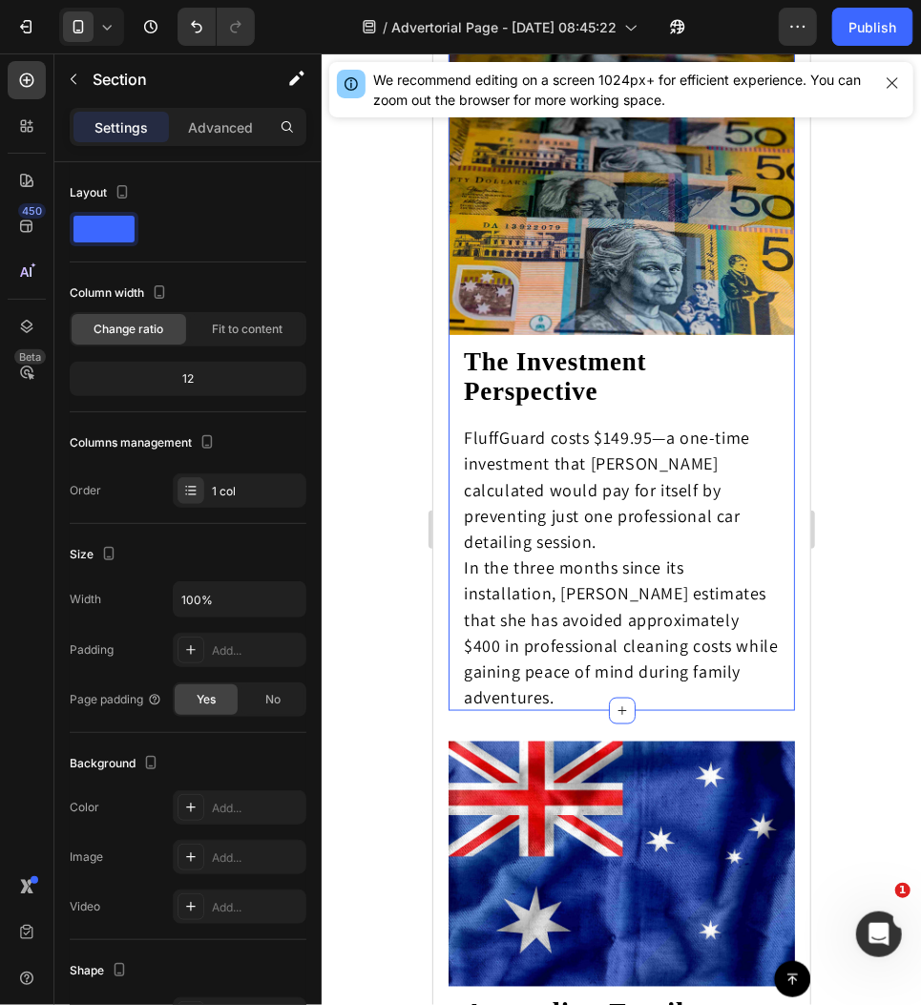
click at [842, 441] on div at bounding box center [621, 529] width 599 height 952
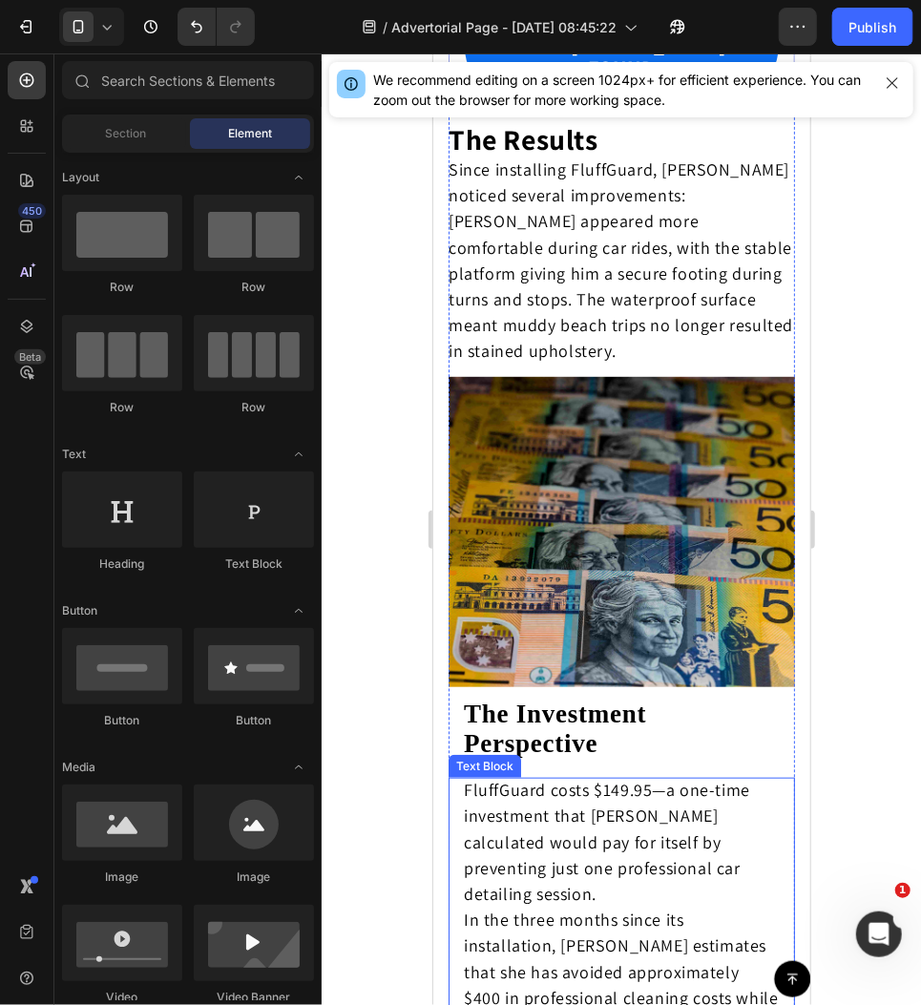
scroll to position [5827, 0]
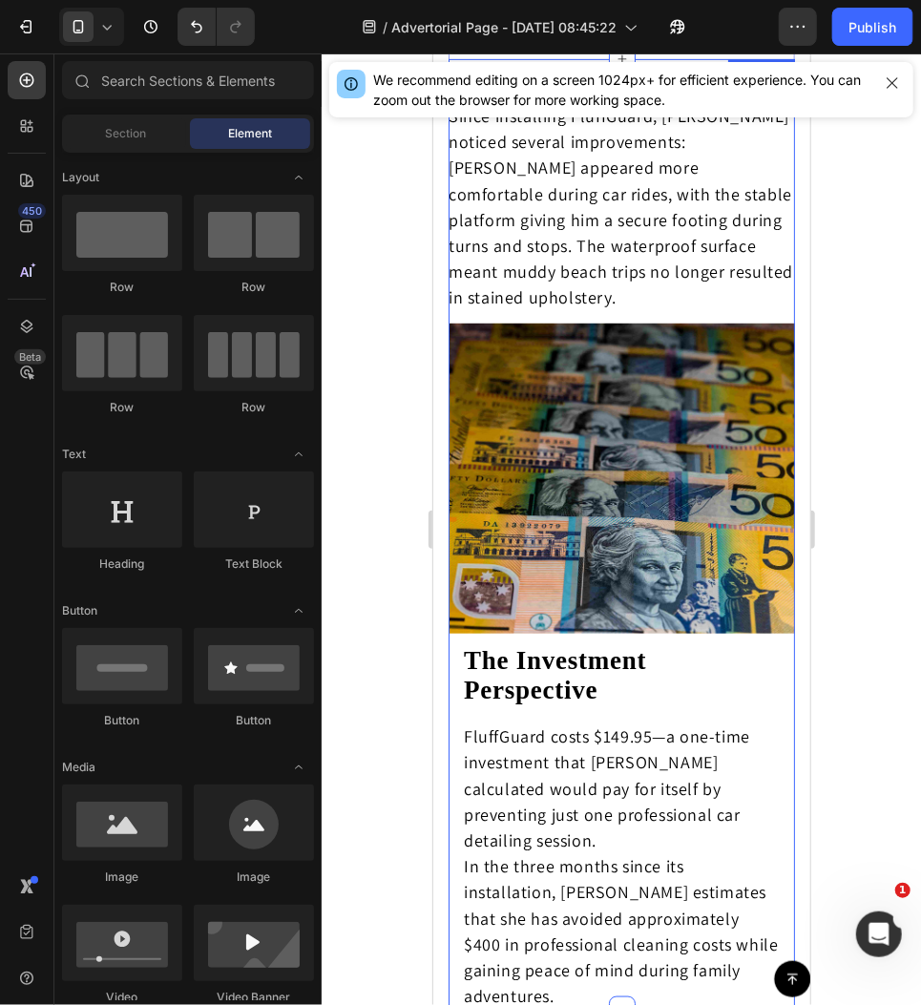
click at [658, 655] on h2 "The Investment Perspective" at bounding box center [621, 675] width 346 height 59
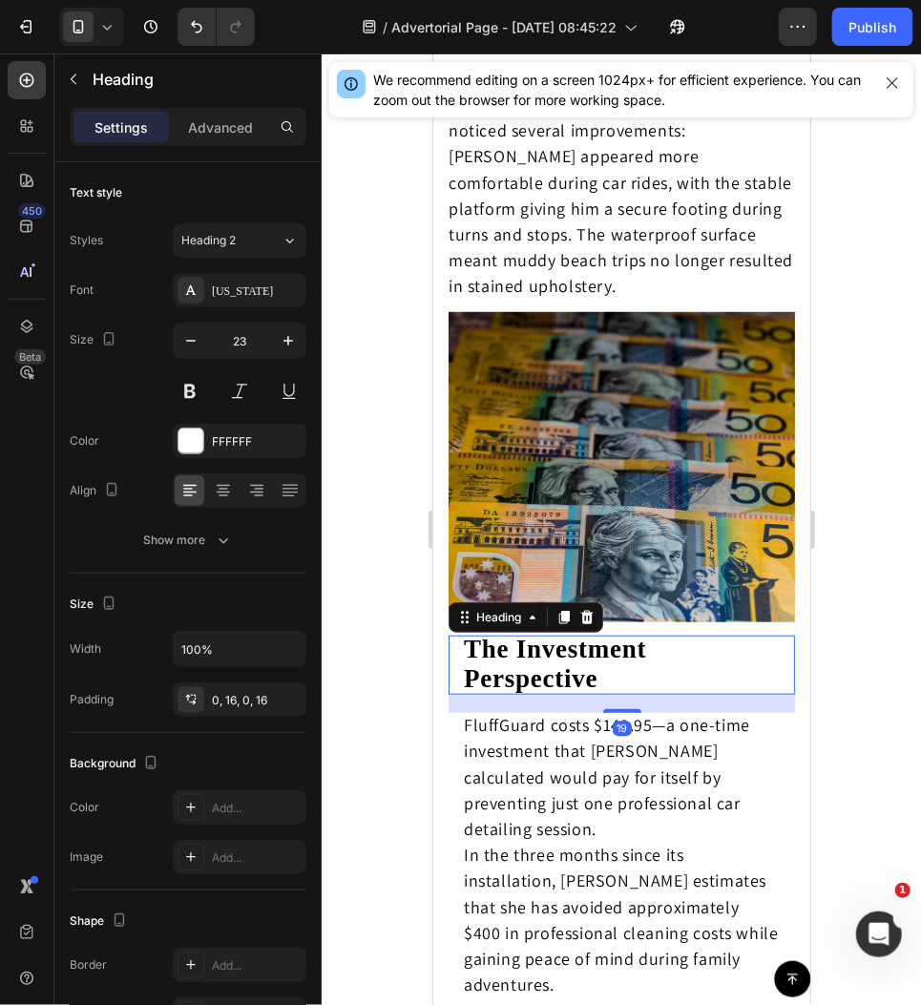
scroll to position [5912, 0]
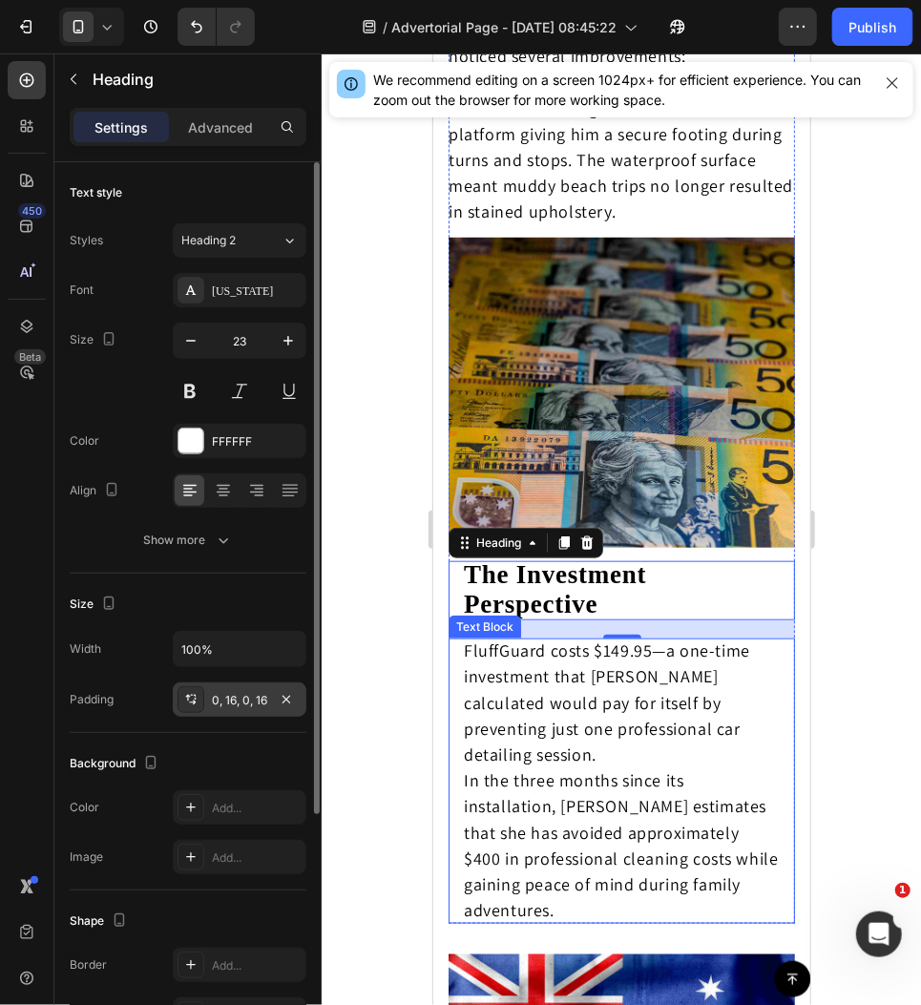
click at [229, 703] on div "0, 16, 0, 16" at bounding box center [239, 700] width 55 height 17
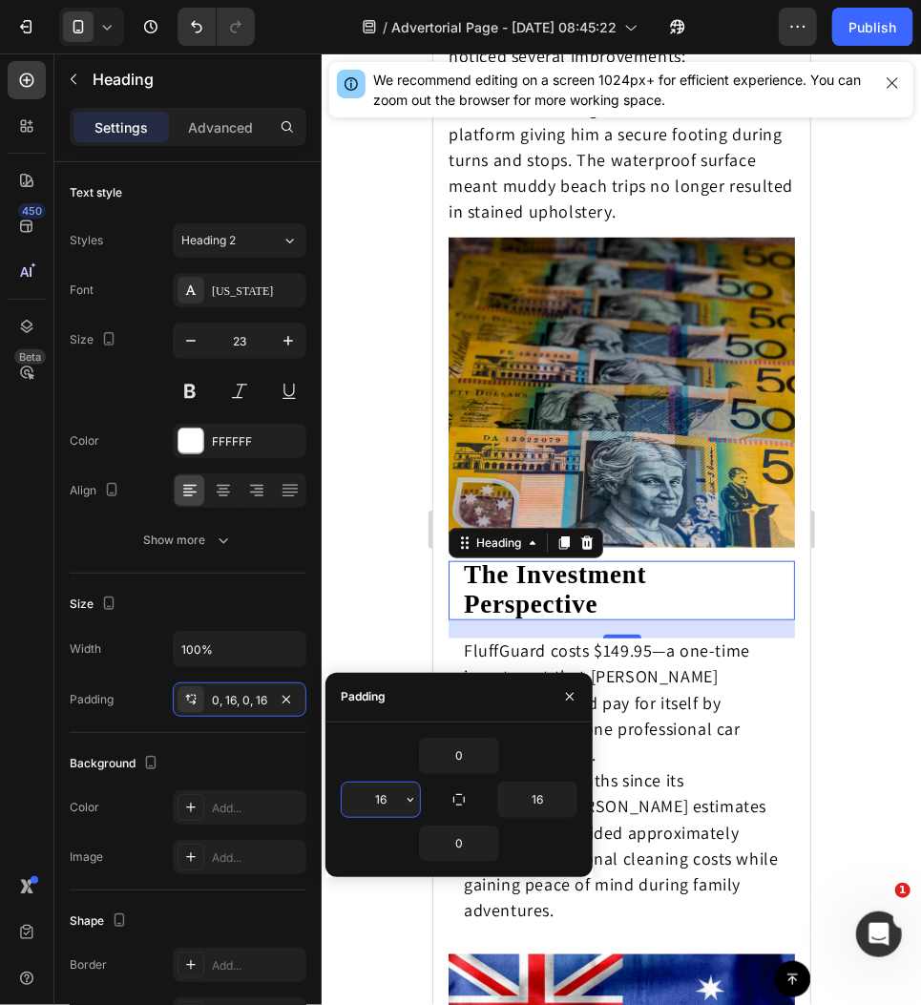
click at [392, 799] on input "16" at bounding box center [381, 800] width 78 height 34
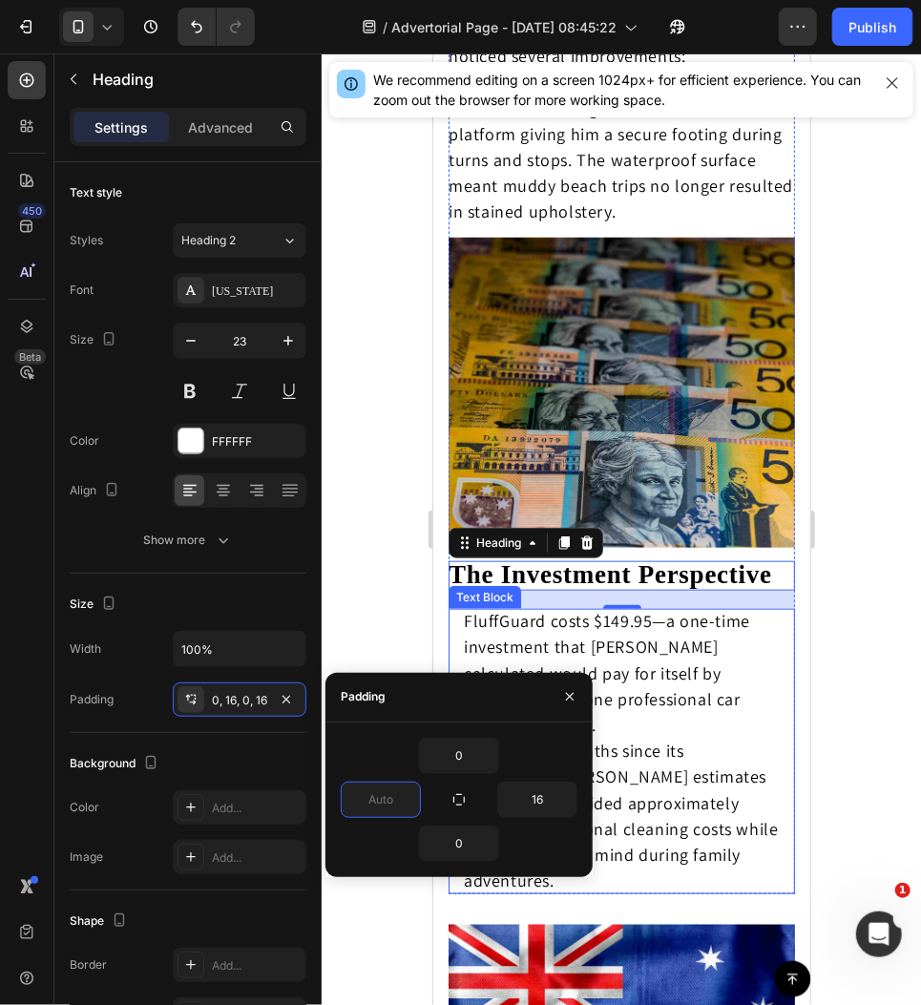
click at [622, 739] on span "In the three months since its installation, [PERSON_NAME] estimates that she ha…" at bounding box center [620, 815] width 315 height 152
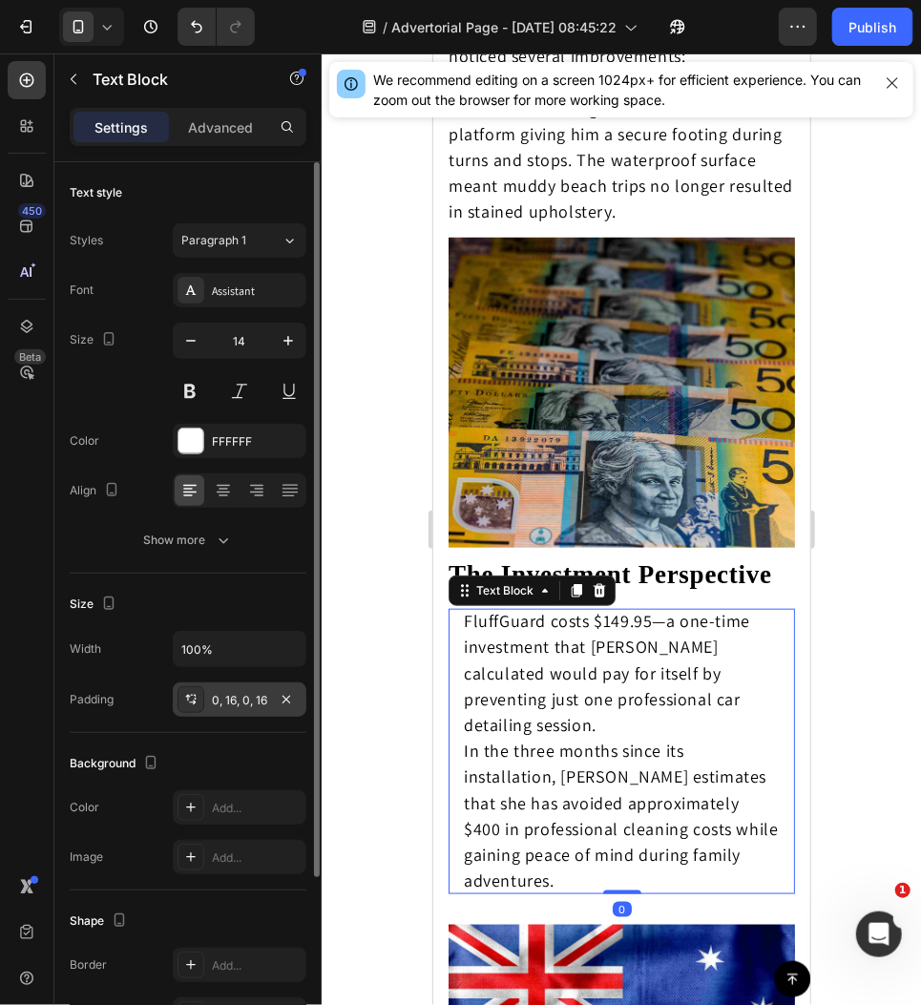
click at [257, 698] on div "0, 16, 0, 16" at bounding box center [239, 700] width 55 height 17
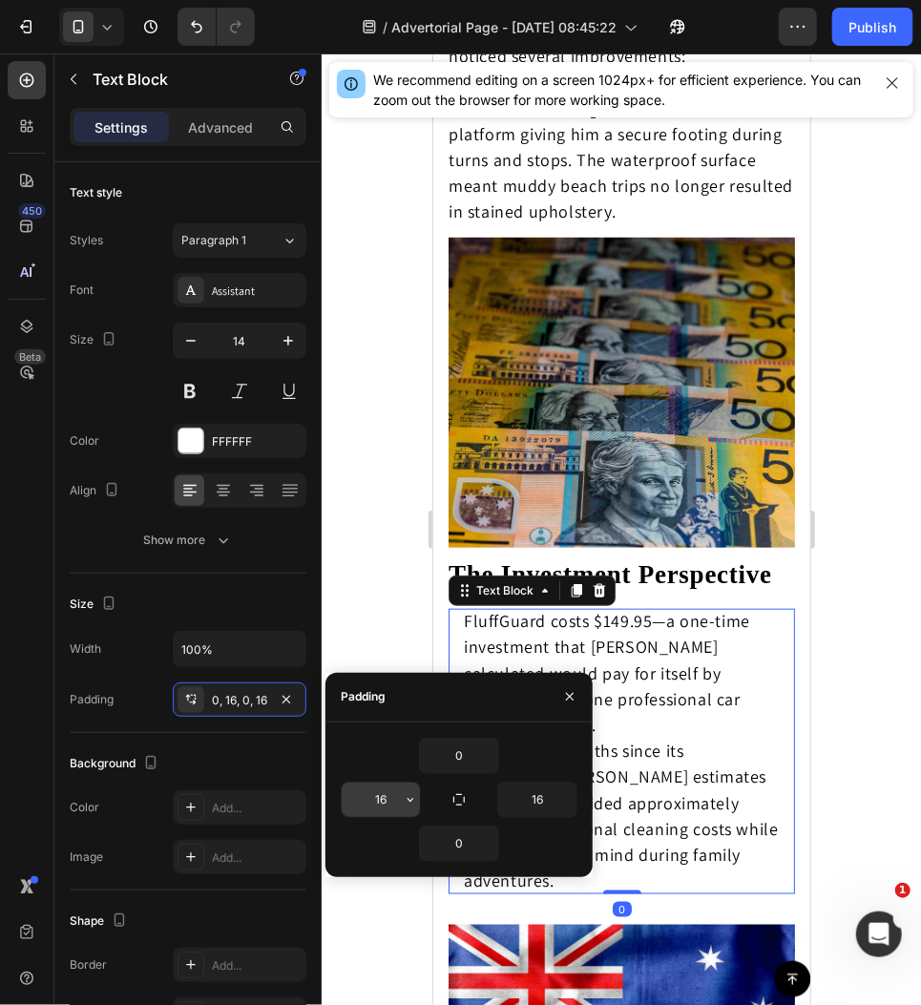
click at [384, 793] on input "16" at bounding box center [381, 800] width 78 height 34
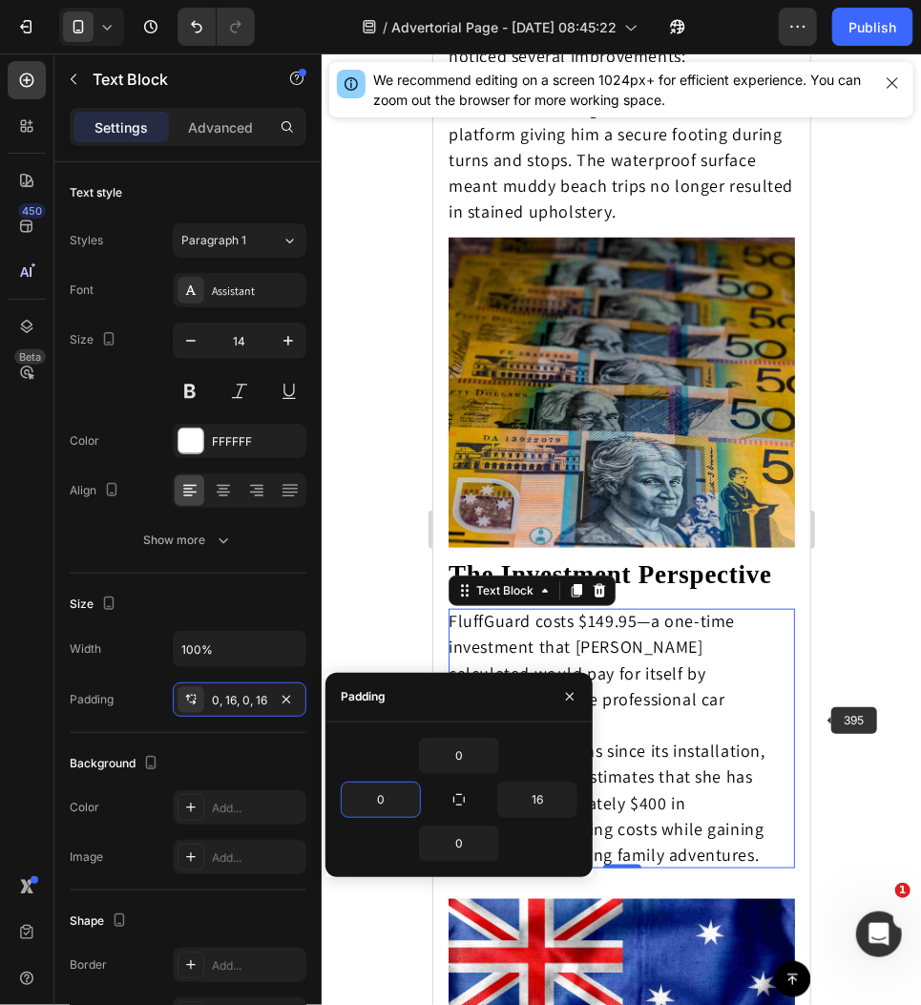
click at [850, 711] on div at bounding box center [621, 529] width 599 height 952
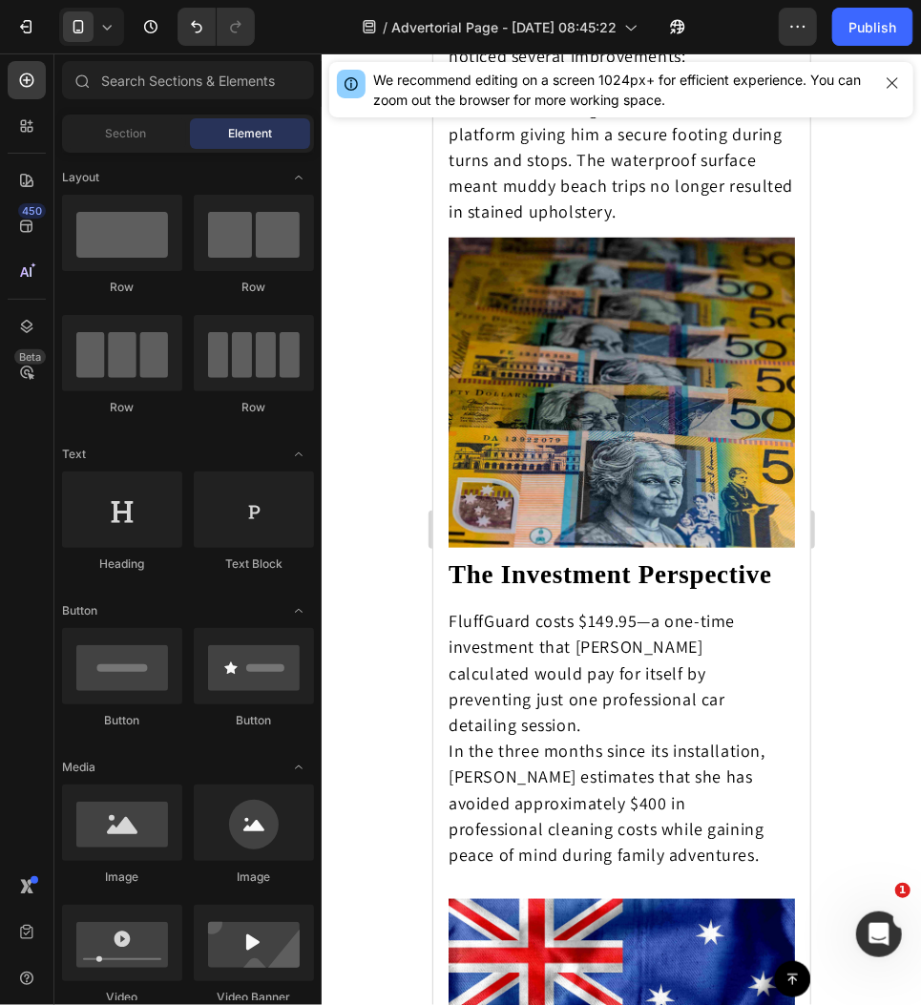
scroll to position [5922, 0]
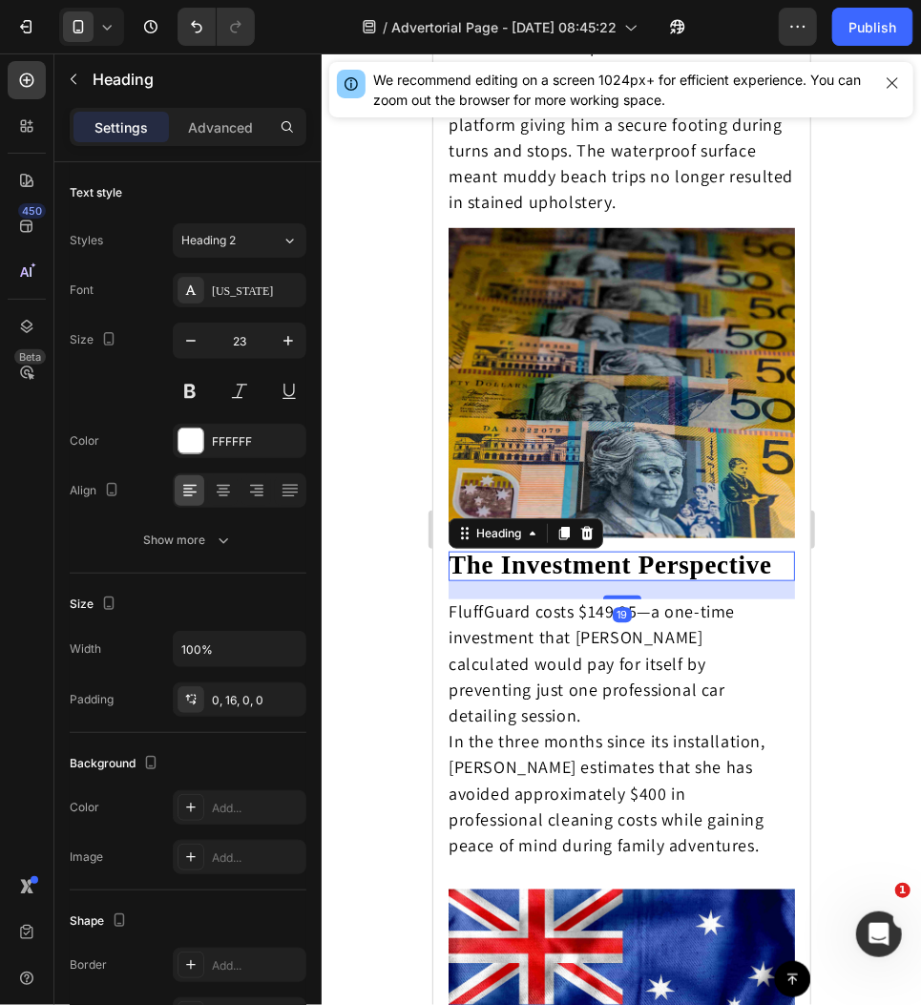
click at [658, 551] on h2 "The Investment Perspective" at bounding box center [621, 566] width 346 height 30
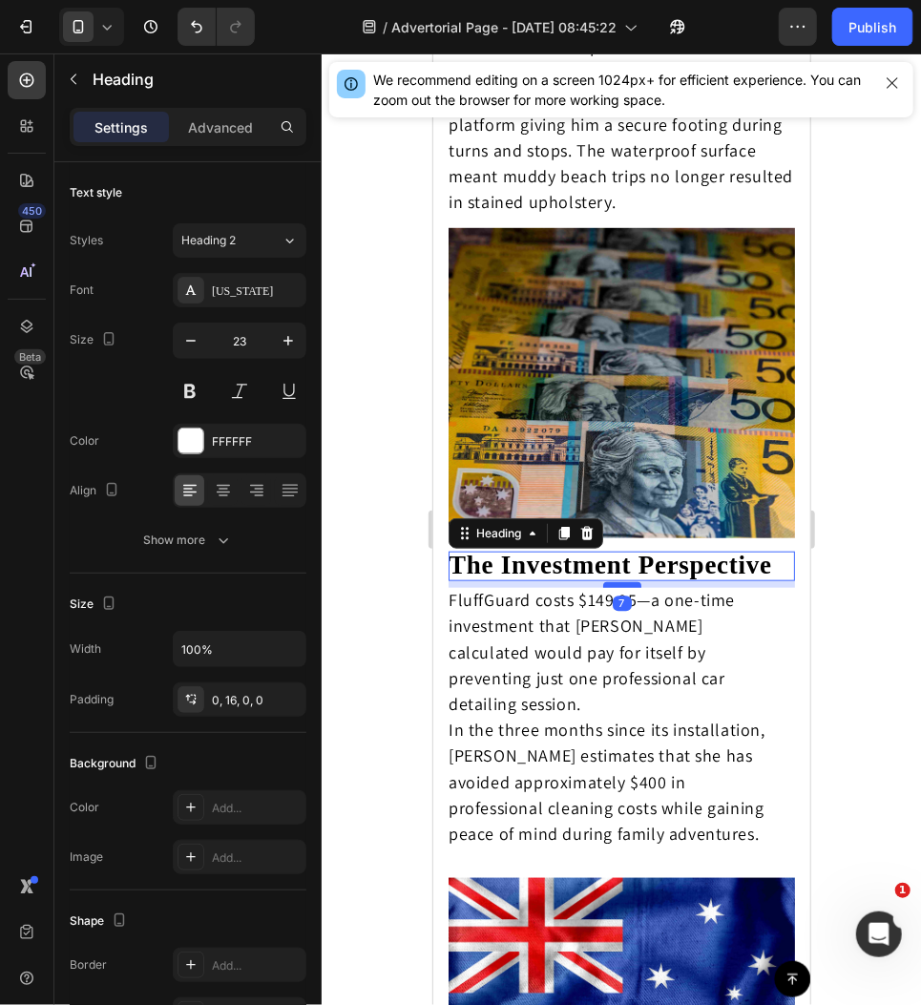
drag, startPoint x: 633, startPoint y: 565, endPoint x: 633, endPoint y: 551, distance: 14.3
click at [633, 581] on div at bounding box center [621, 584] width 38 height 6
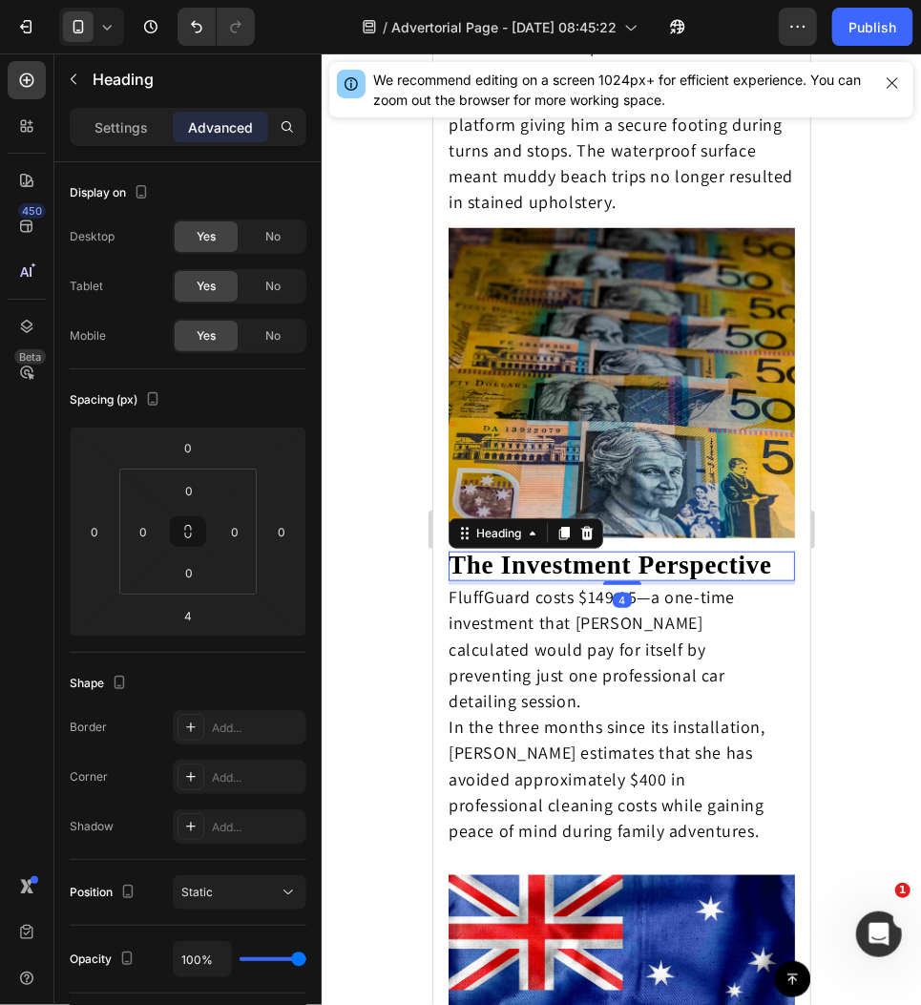
click at [839, 545] on div at bounding box center [621, 529] width 599 height 952
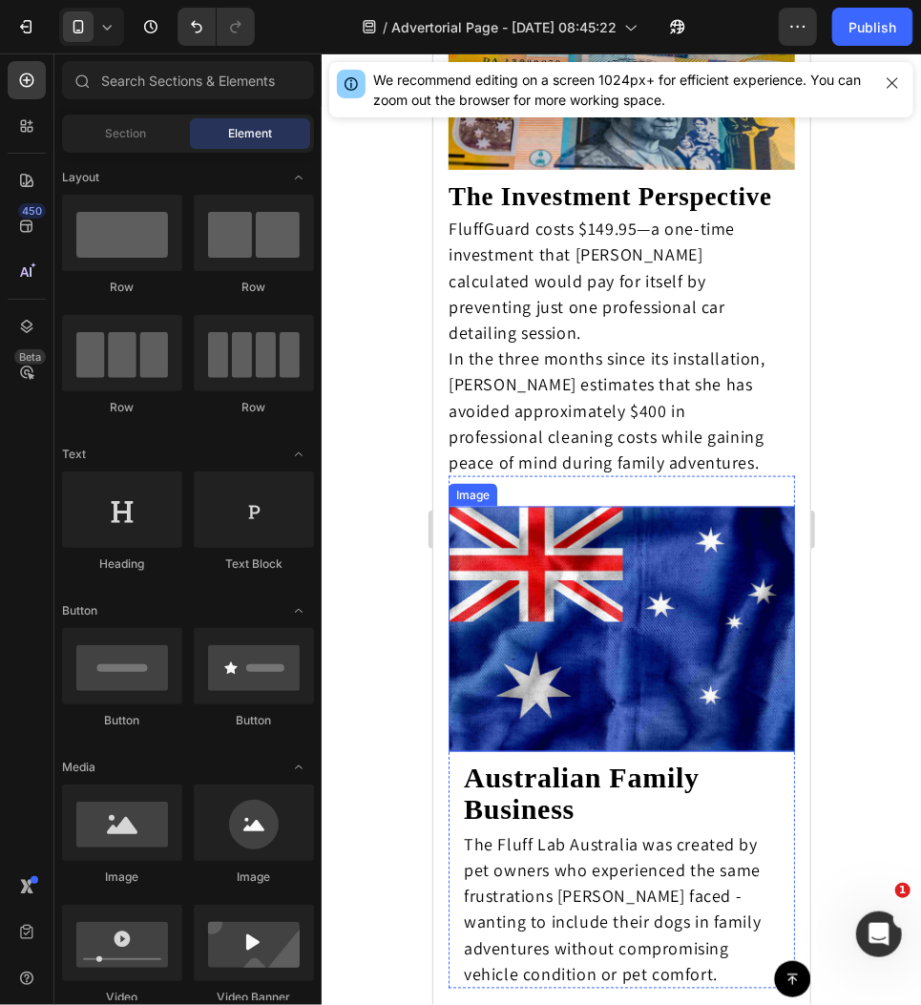
scroll to position [6309, 0]
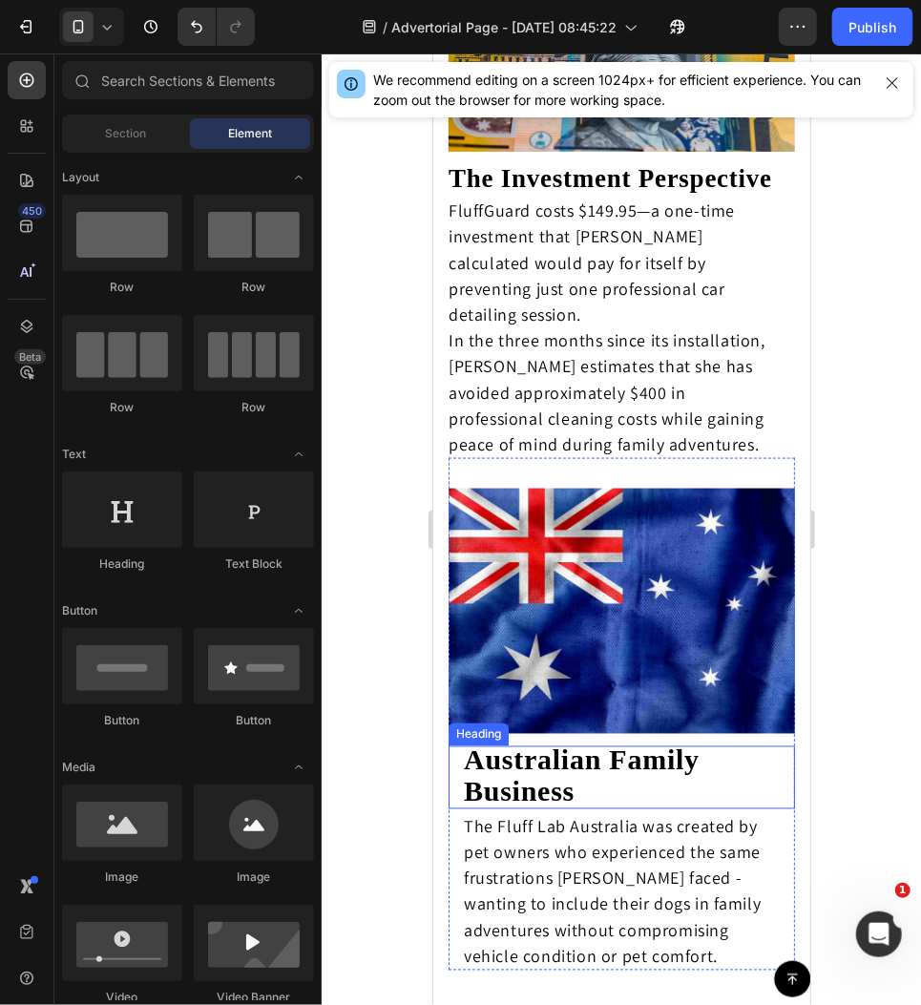
click at [667, 744] on strong "Australian Family Business" at bounding box center [581, 775] width 236 height 63
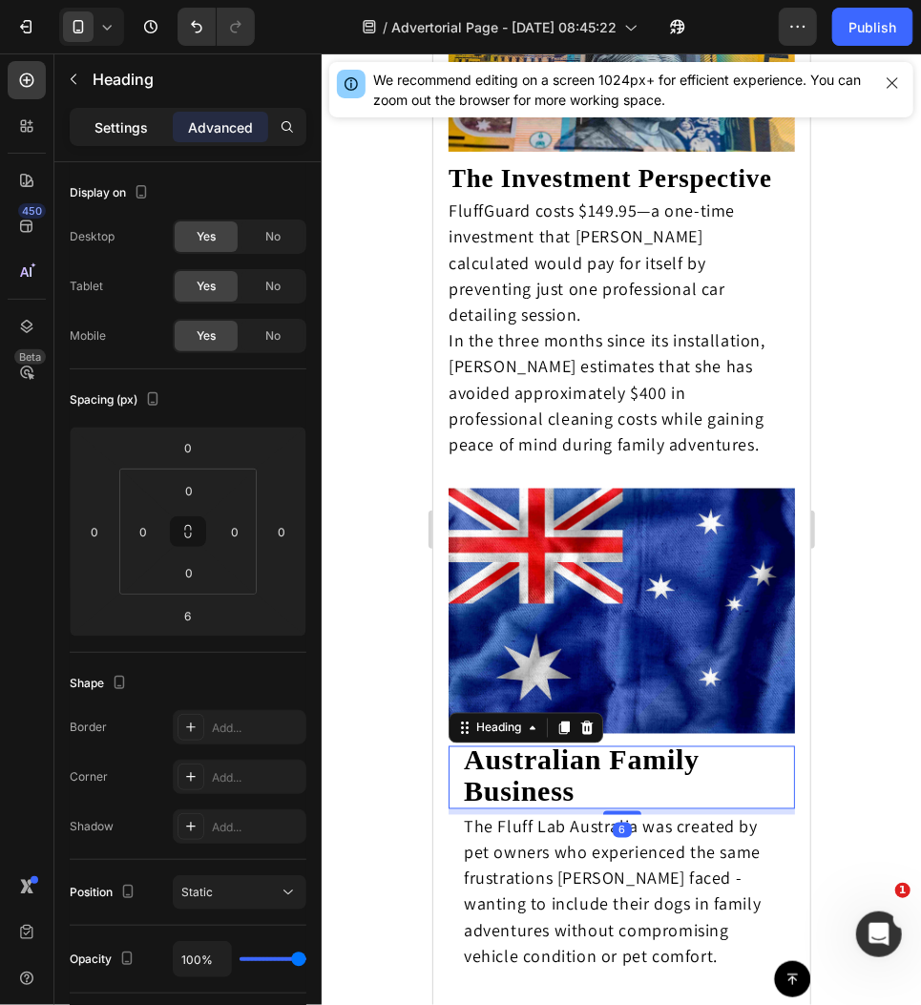
click at [115, 132] on p "Settings" at bounding box center [120, 127] width 53 height 20
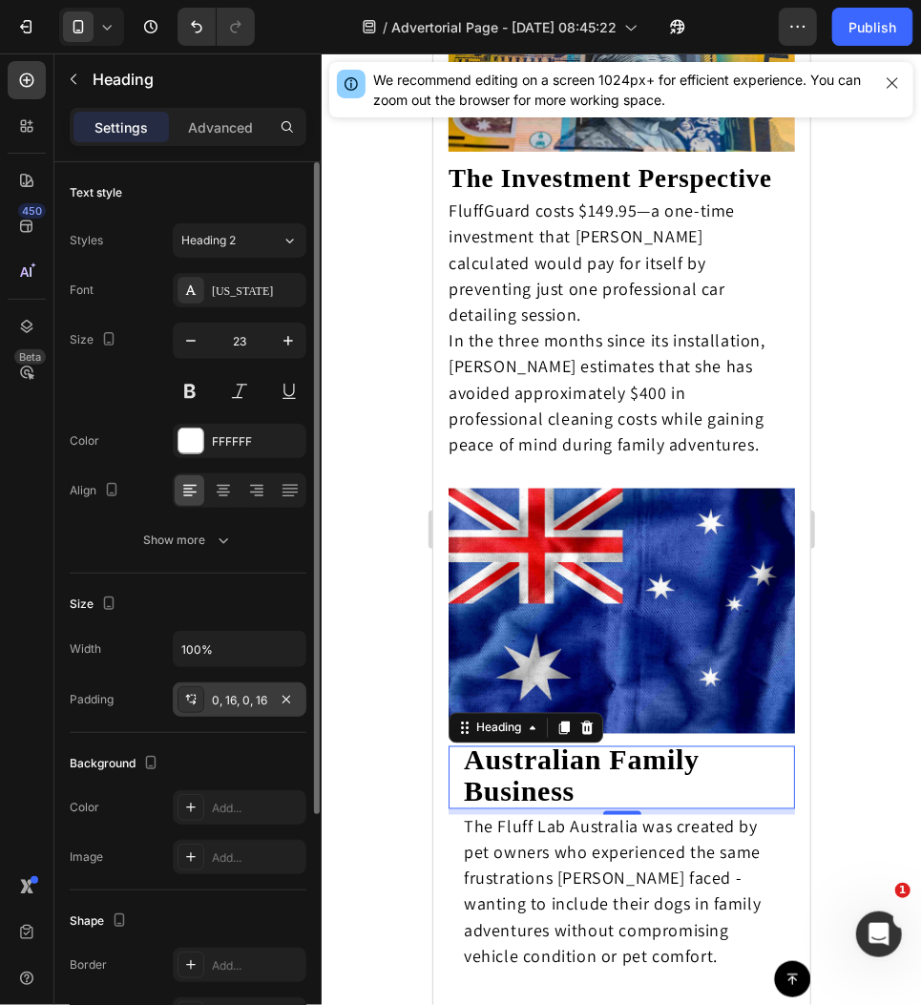
click at [241, 703] on div "0, 16, 0, 16" at bounding box center [239, 700] width 55 height 17
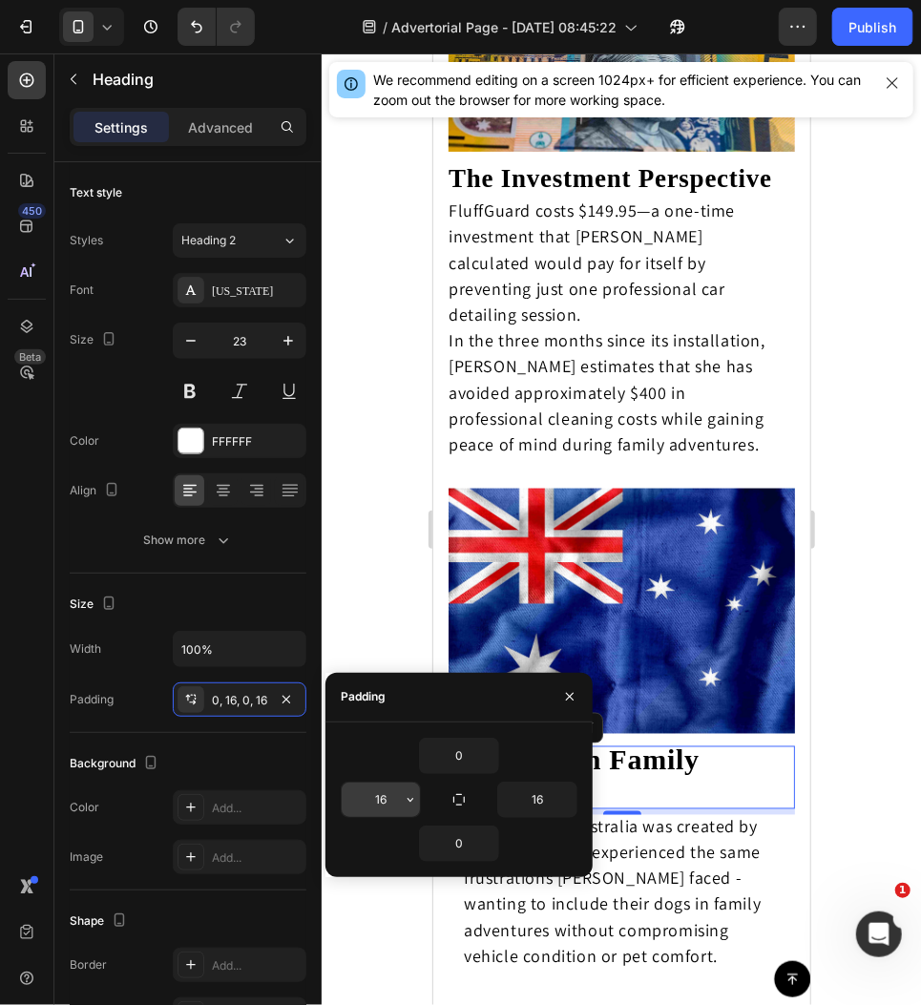
click at [398, 799] on input "16" at bounding box center [381, 800] width 78 height 34
click at [702, 837] on span "The Fluff Lab Australia was created by pet owners who experienced the same frus…" at bounding box center [611, 891] width 297 height 152
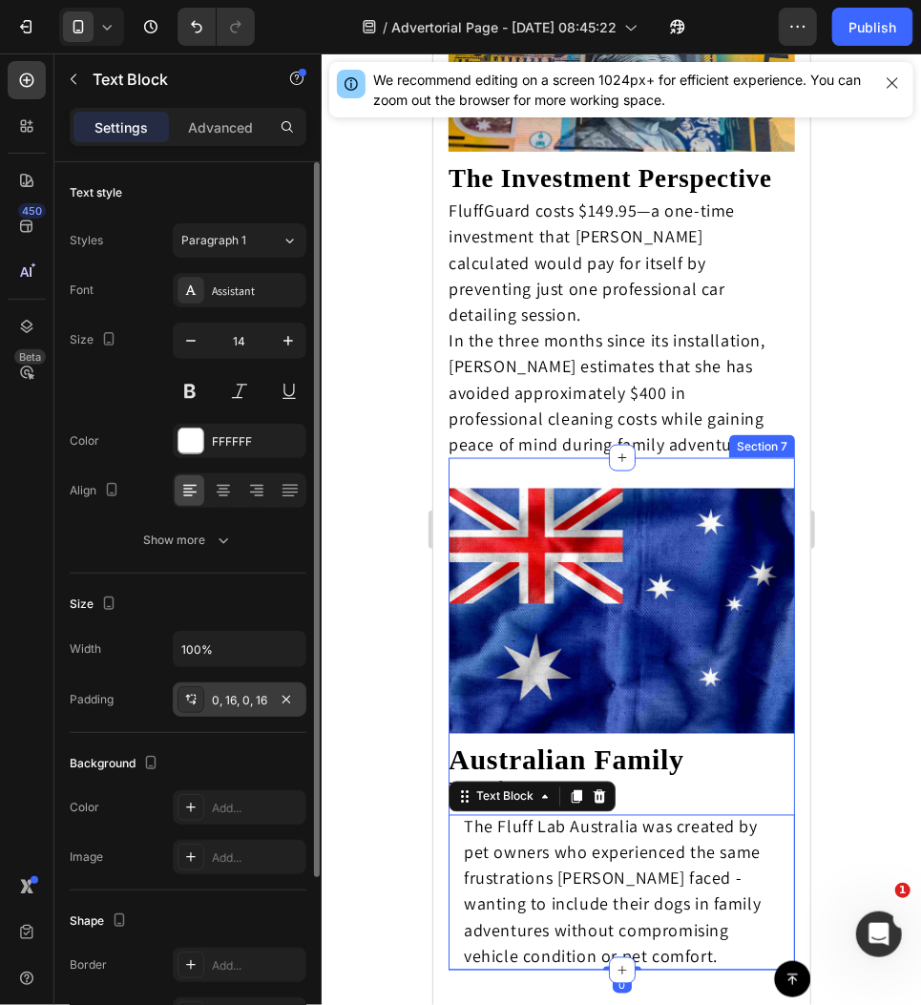
click at [215, 703] on div "0, 16, 0, 16" at bounding box center [239, 700] width 55 height 17
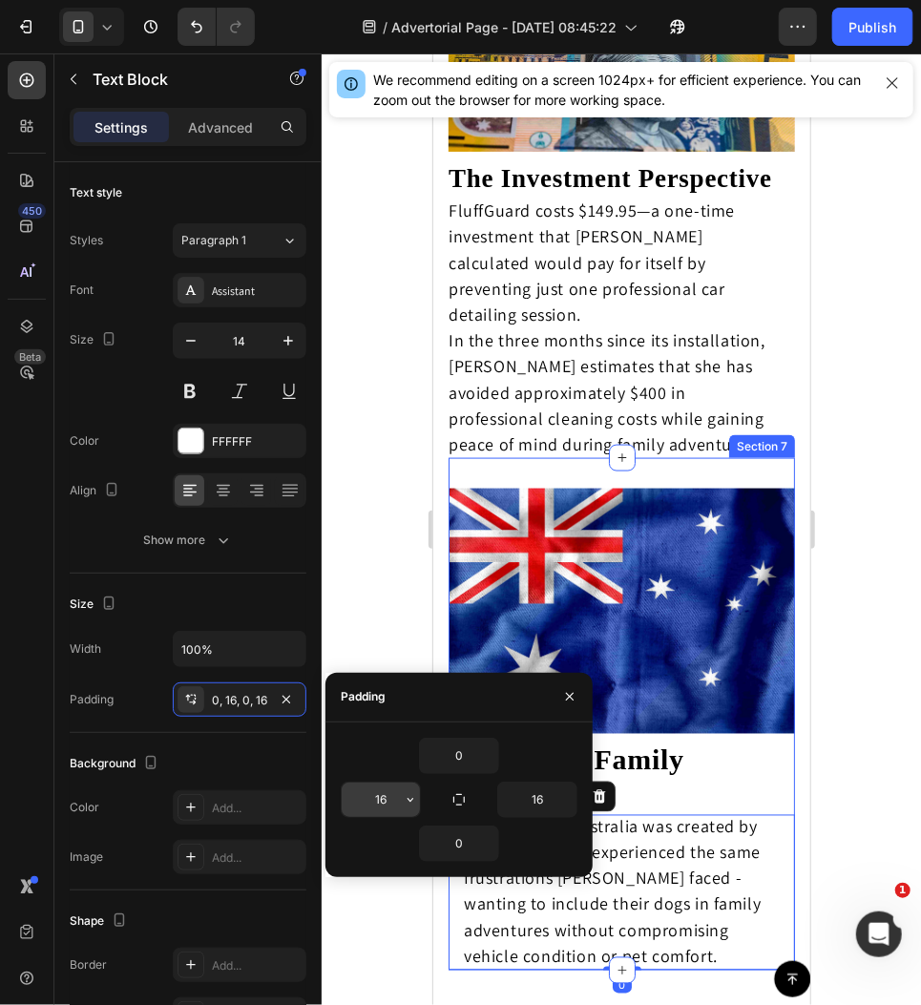
click at [386, 799] on input "16" at bounding box center [381, 800] width 78 height 34
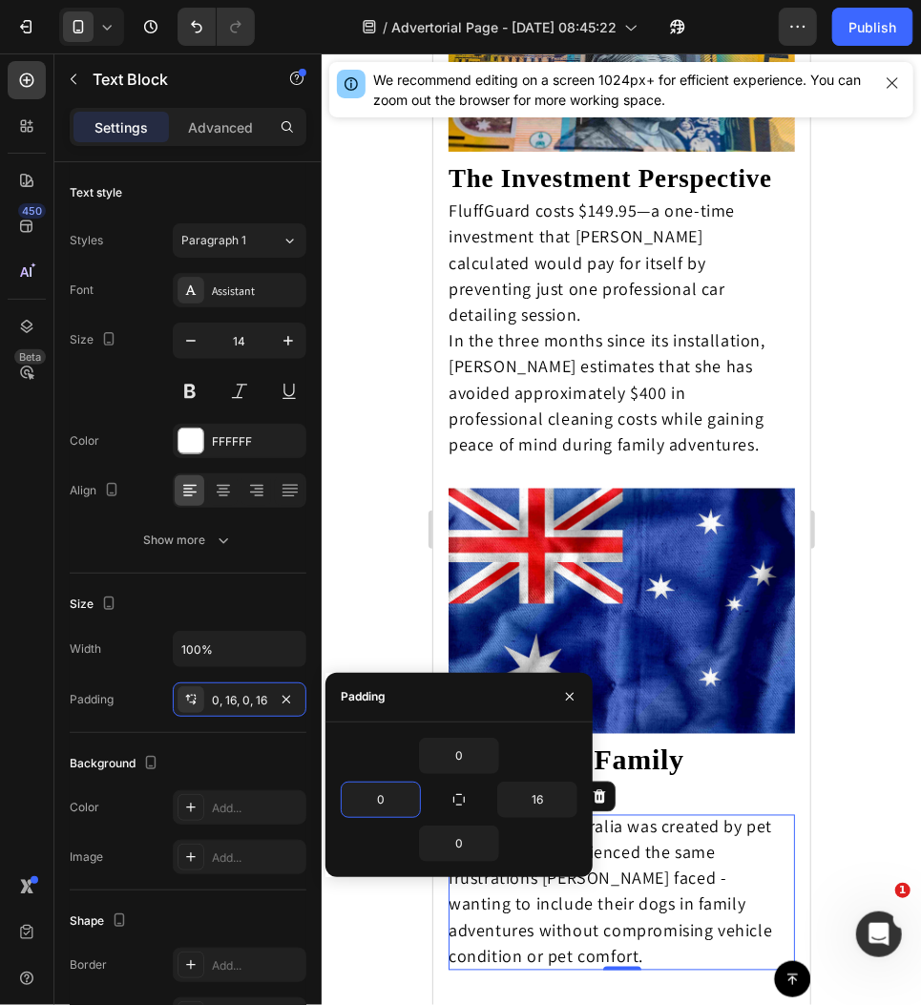
click at [872, 663] on div at bounding box center [621, 529] width 599 height 952
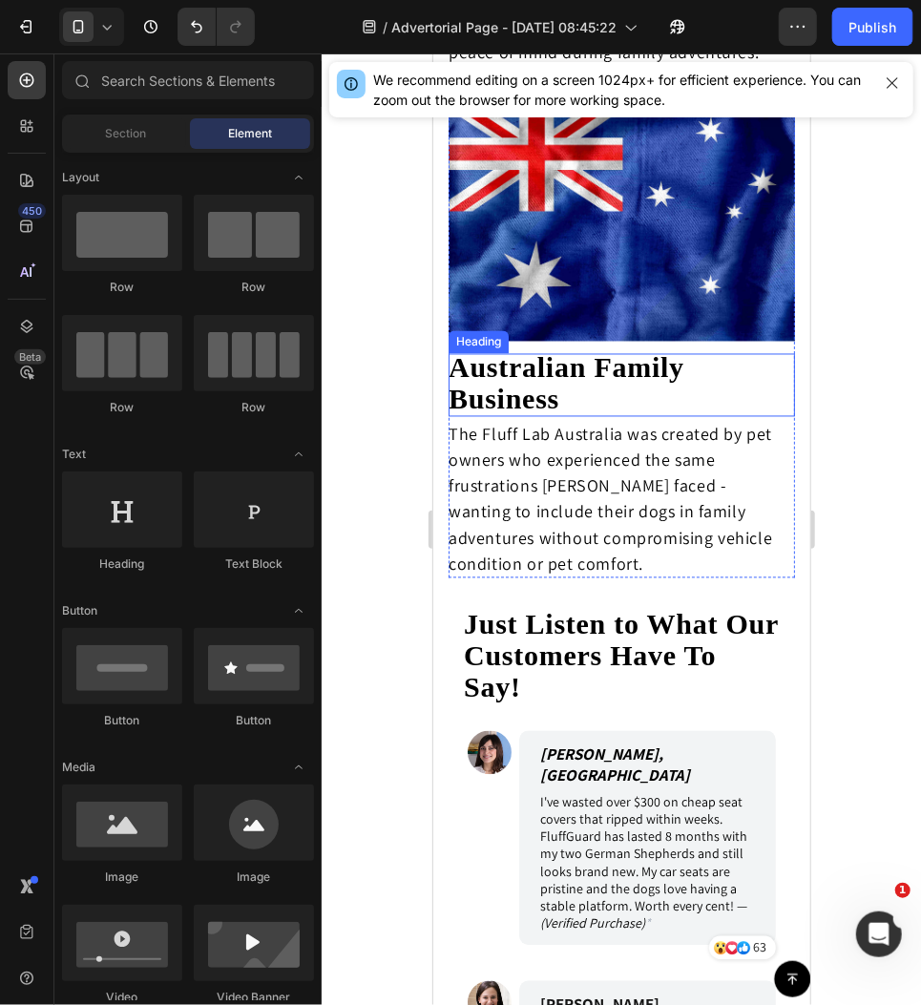
scroll to position [6710, 0]
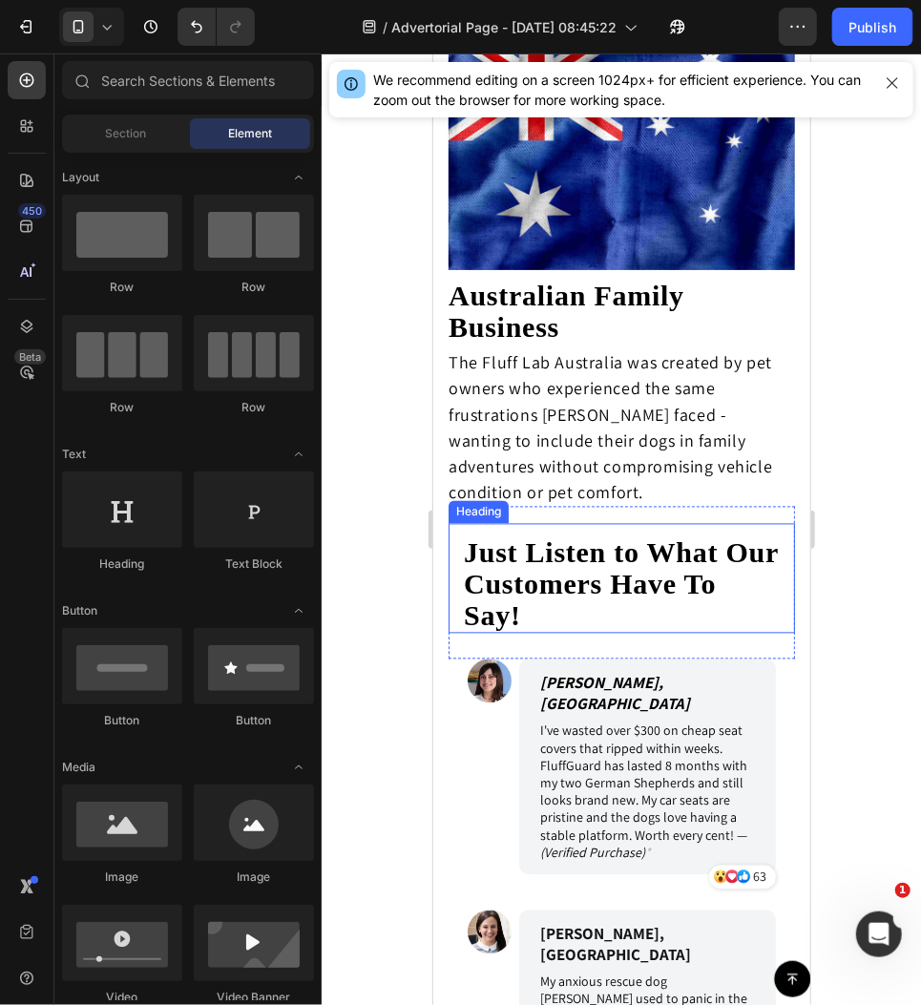
click at [683, 568] on strong "Just Listen to What Our Customers Have To Say!" at bounding box center [620, 583] width 315 height 94
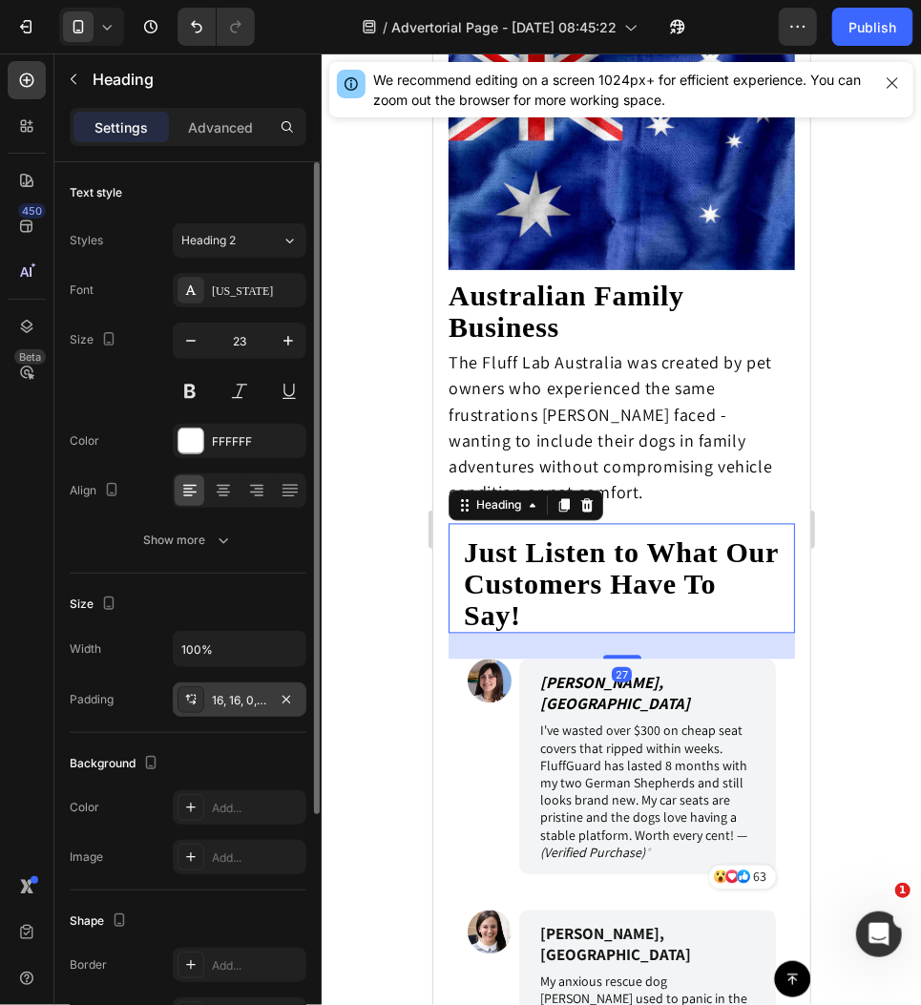
click at [248, 704] on div "16, 16, 0, 16" at bounding box center [239, 700] width 55 height 17
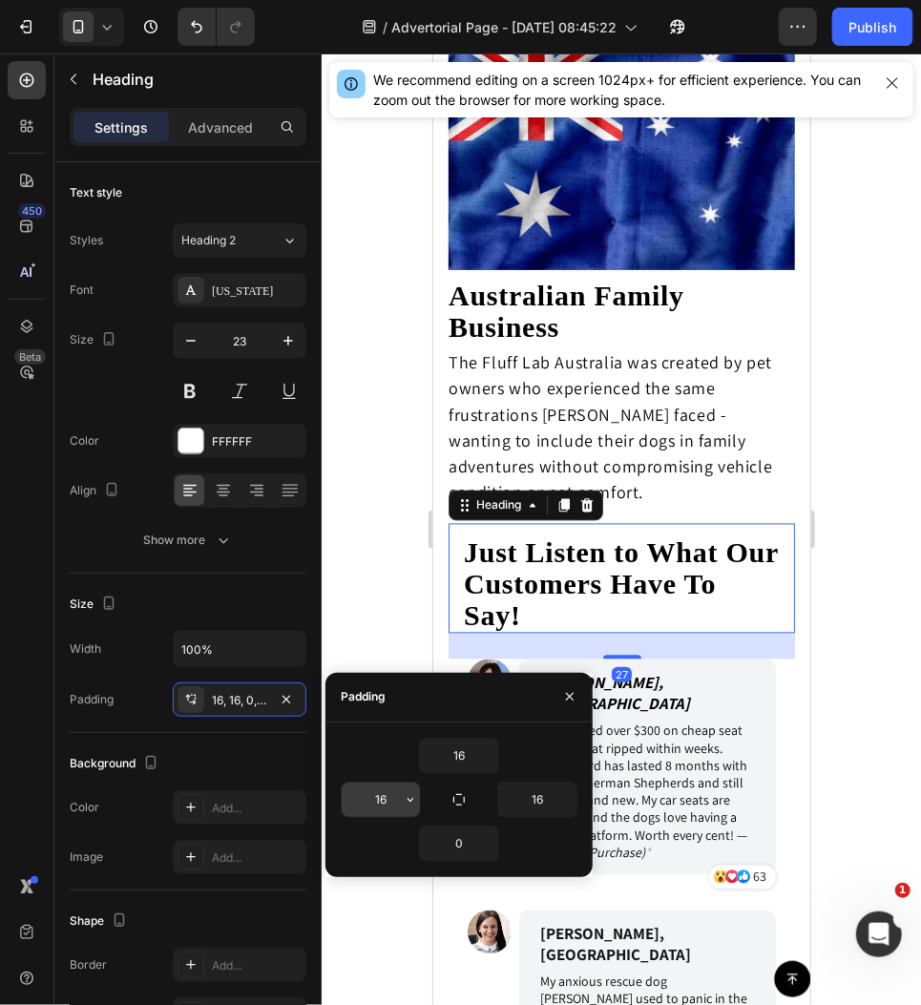
click at [398, 787] on input "16" at bounding box center [381, 800] width 78 height 34
click at [396, 802] on input "16" at bounding box center [381, 800] width 78 height 34
type input "1"
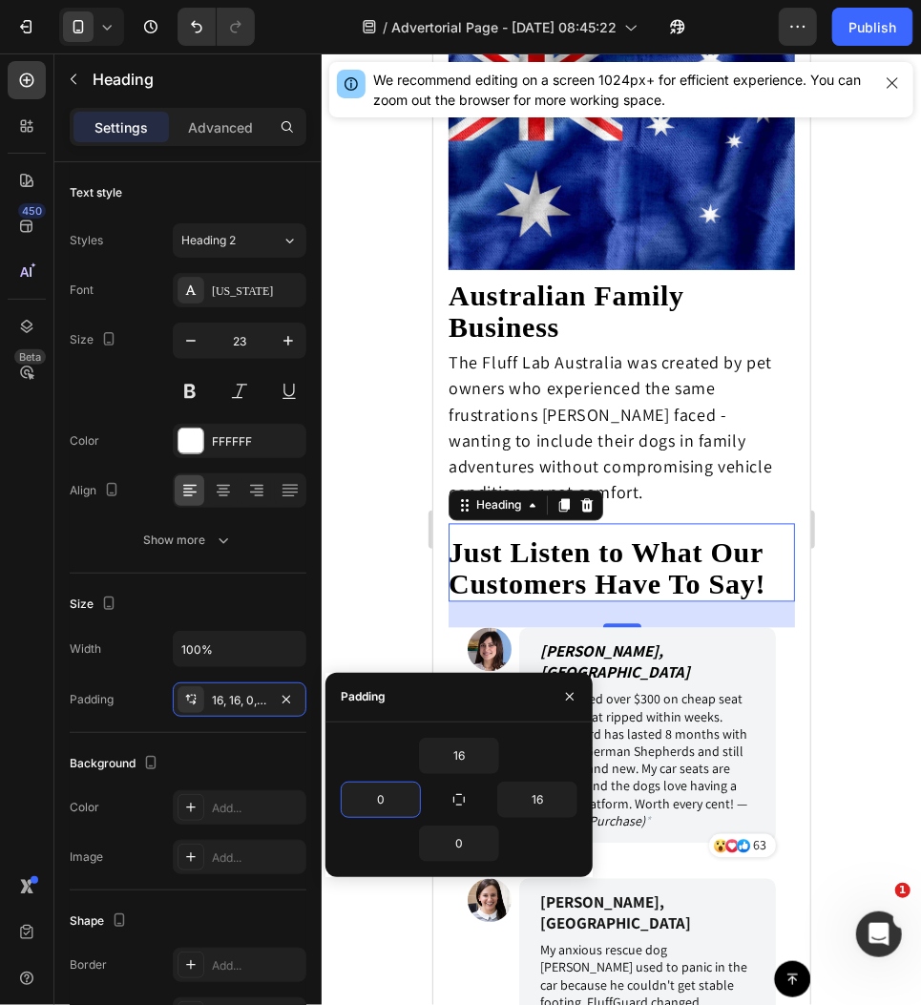
click at [836, 575] on div at bounding box center [621, 529] width 599 height 952
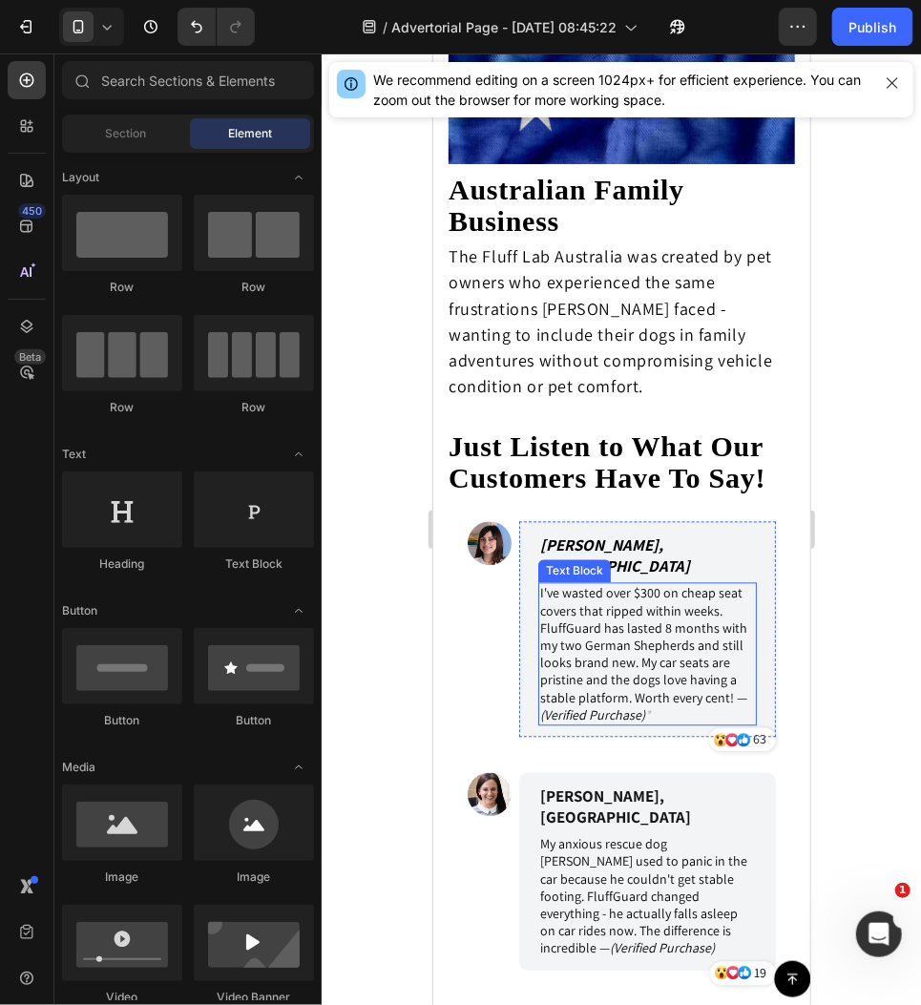
scroll to position [6901, 0]
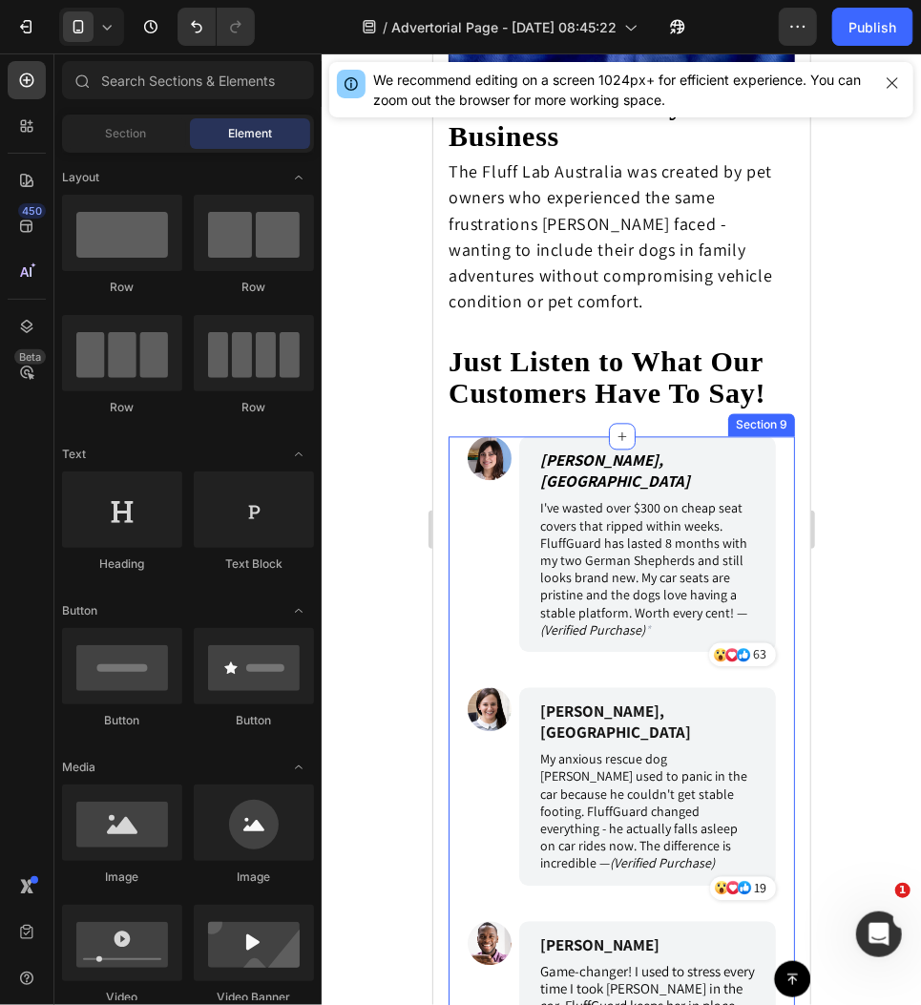
click at [787, 441] on div "Image [PERSON_NAME], Brisbane Text Block I've wasted over $300 on cheap seat co…" at bounding box center [621, 843] width 346 height 815
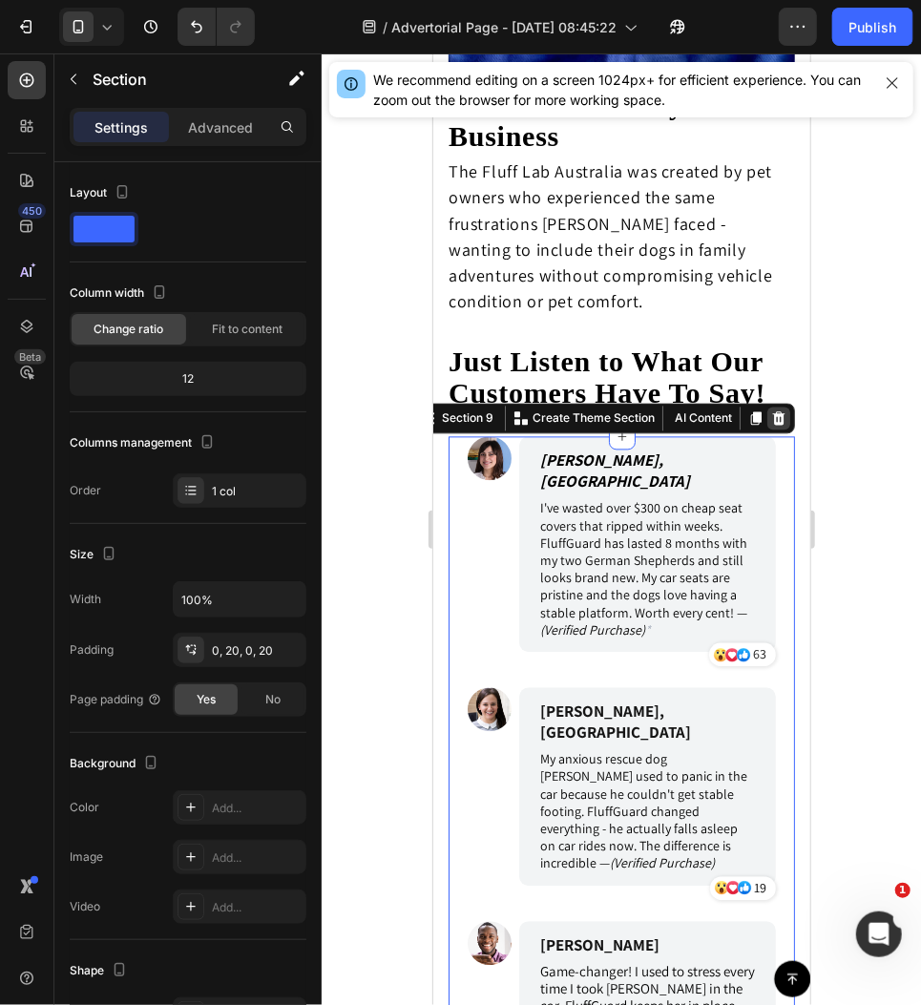
click at [783, 411] on icon at bounding box center [778, 417] width 12 height 13
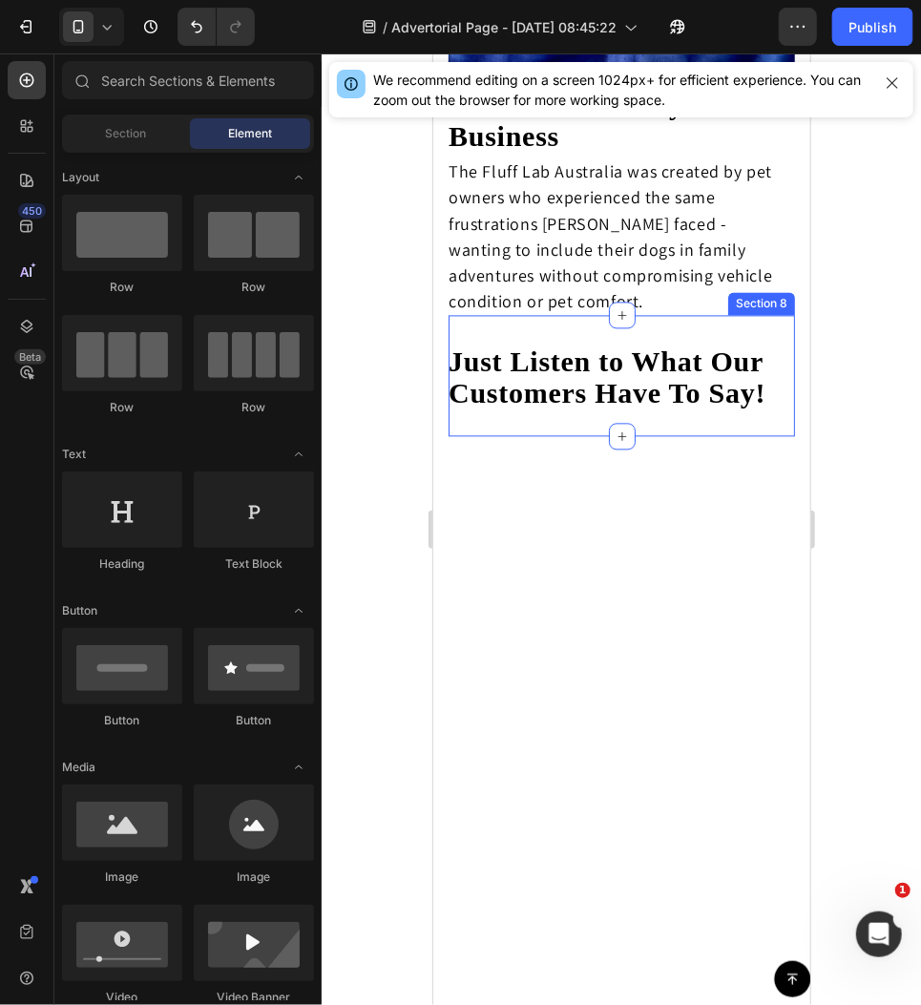
click at [773, 318] on div "Just Listen to What Our Customers Have To Say! Heading Section 8" at bounding box center [621, 375] width 346 height 121
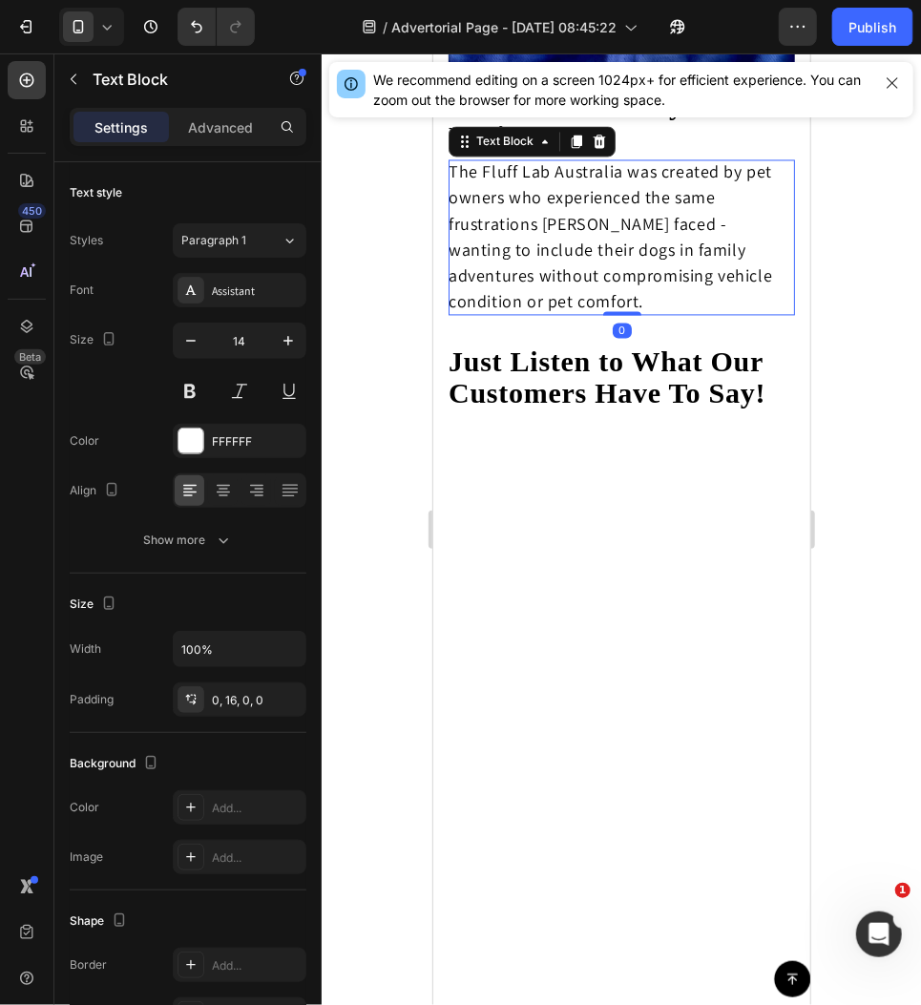
click at [791, 273] on div "The Fluff Lab Australia was created by pet owners who experienced the same frus…" at bounding box center [621, 237] width 346 height 156
click at [759, 325] on div "Just Listen to What Our Customers Have To Say! Heading Section 8" at bounding box center [621, 375] width 346 height 121
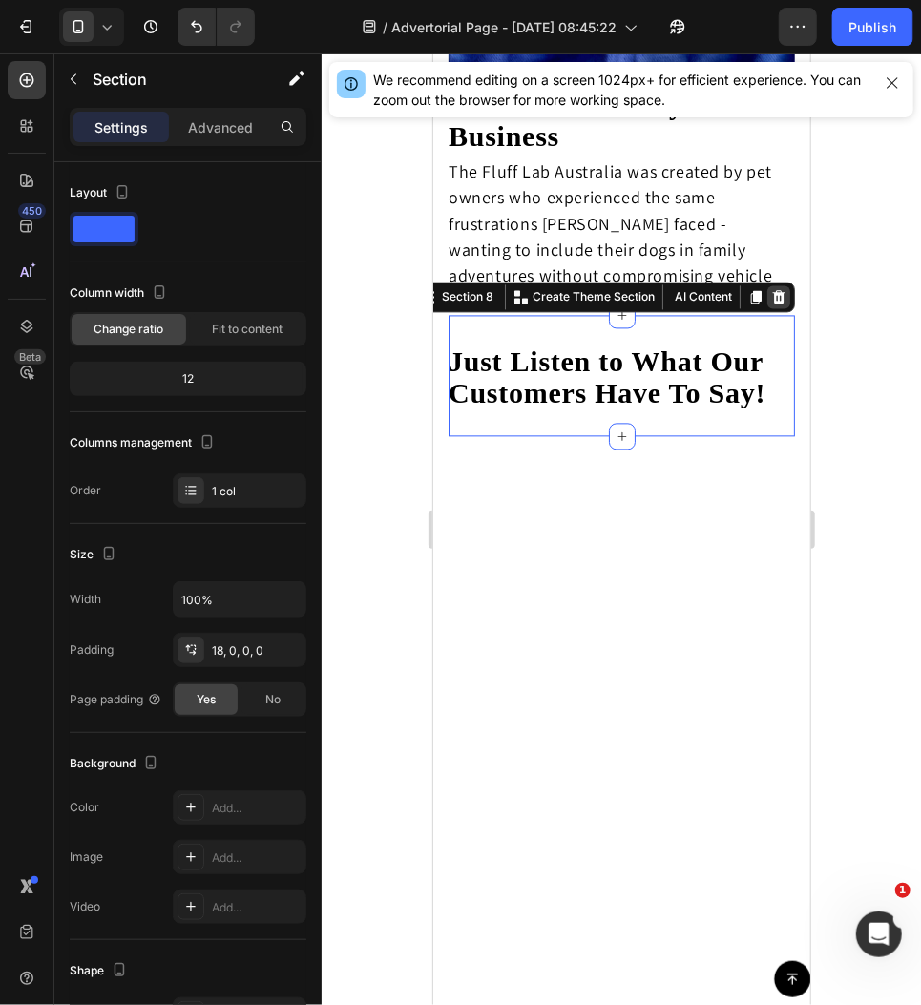
click at [777, 292] on icon at bounding box center [777, 296] width 15 height 15
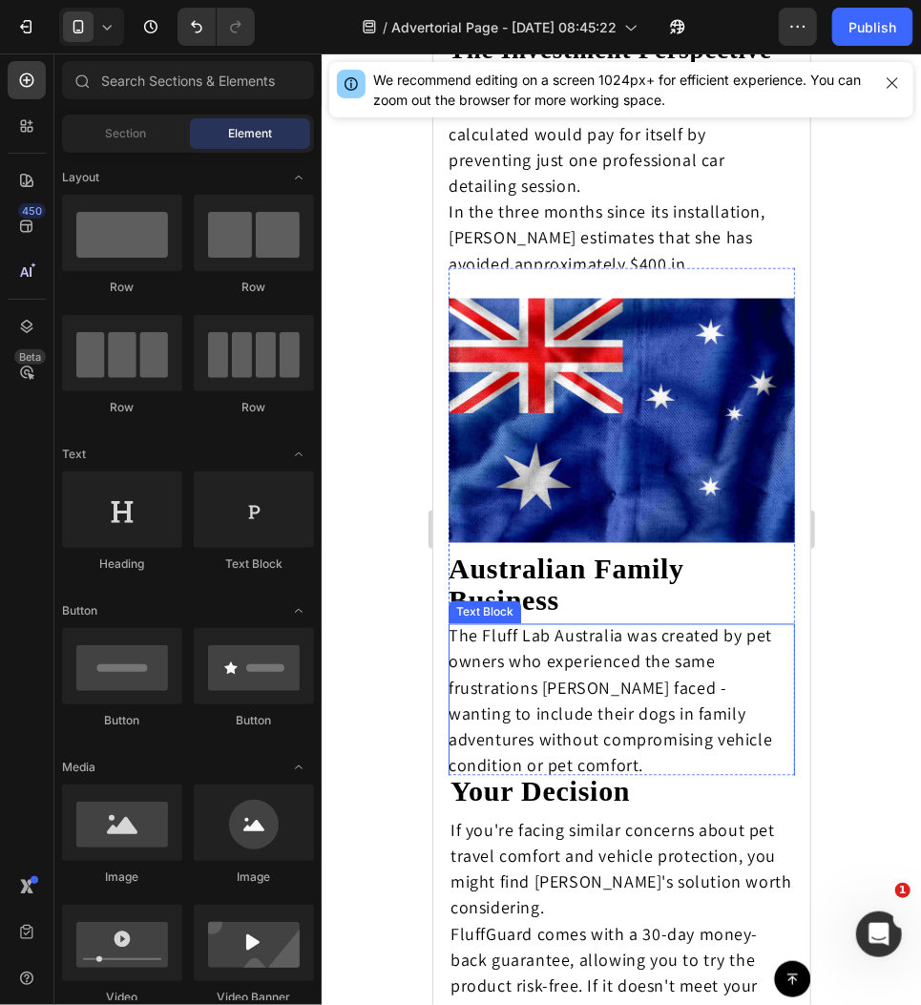
scroll to position [6667, 0]
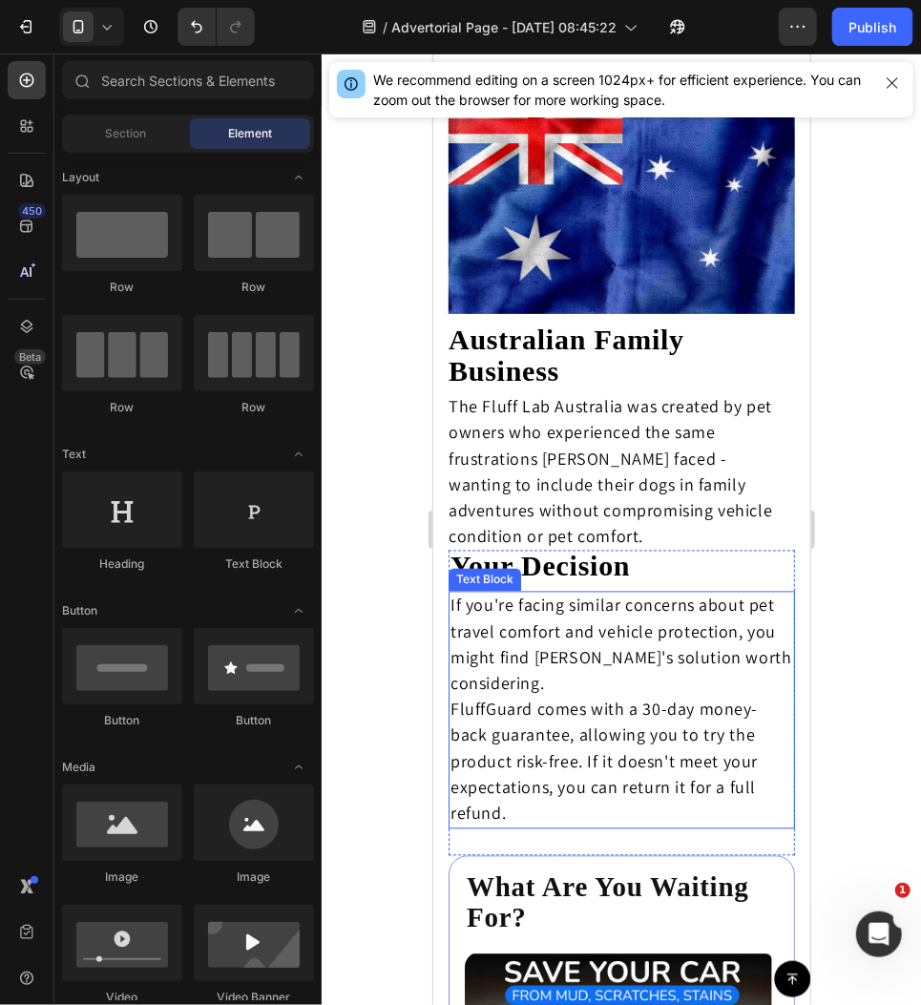
click at [649, 486] on span "The Fluff Lab Australia was created by pet owners who experienced the same frus…" at bounding box center [610, 471] width 324 height 152
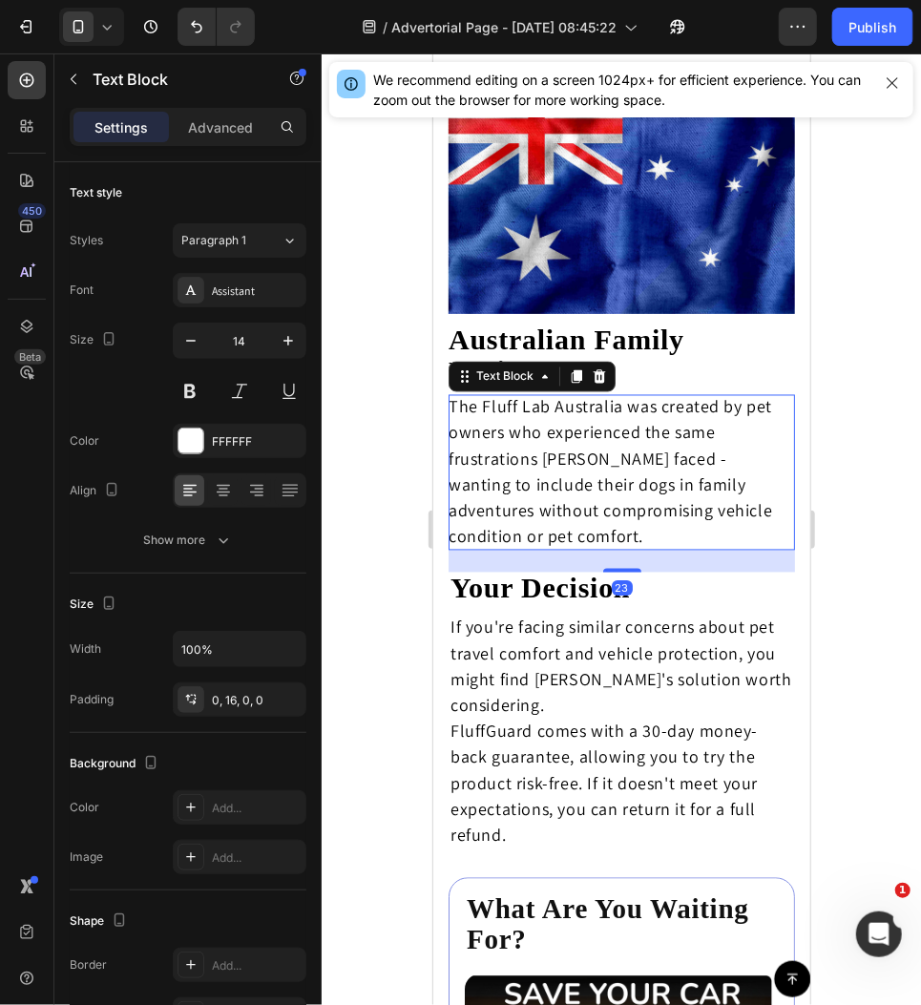
drag, startPoint x: 631, startPoint y: 539, endPoint x: 629, endPoint y: 586, distance: 46.8
click at [629, 572] on div at bounding box center [621, 570] width 38 height 4
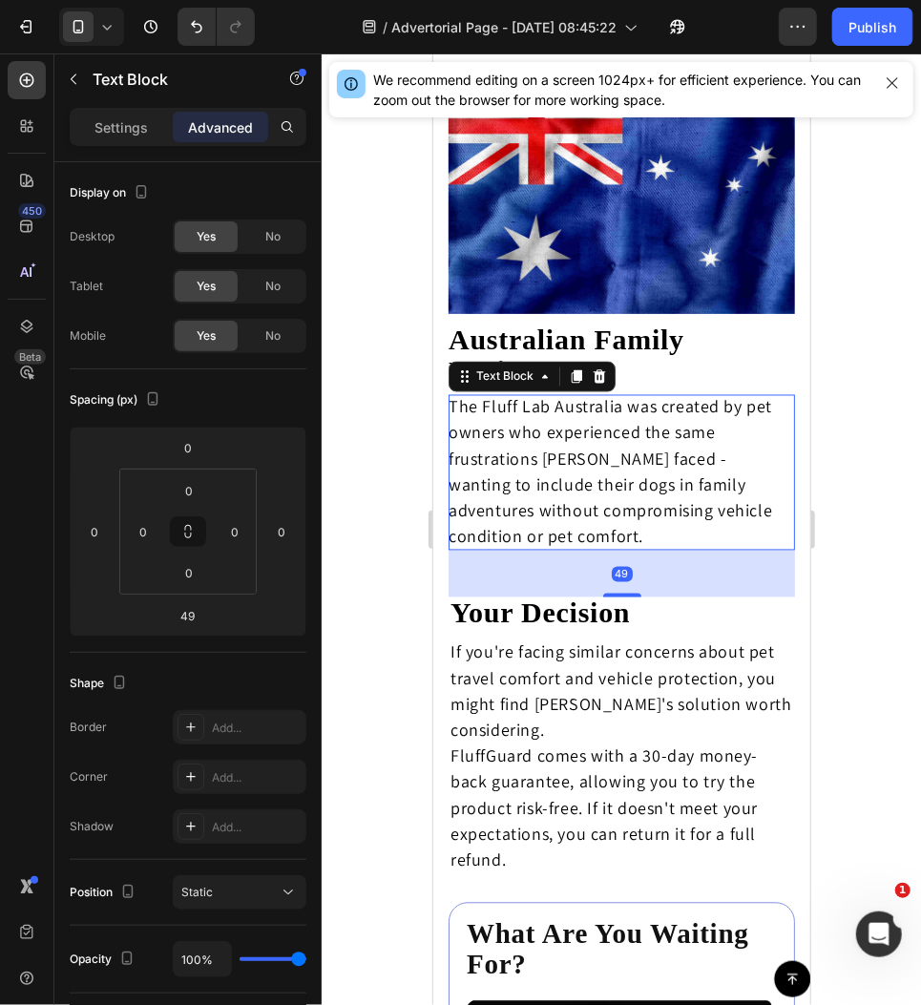
click at [864, 483] on div at bounding box center [621, 529] width 599 height 952
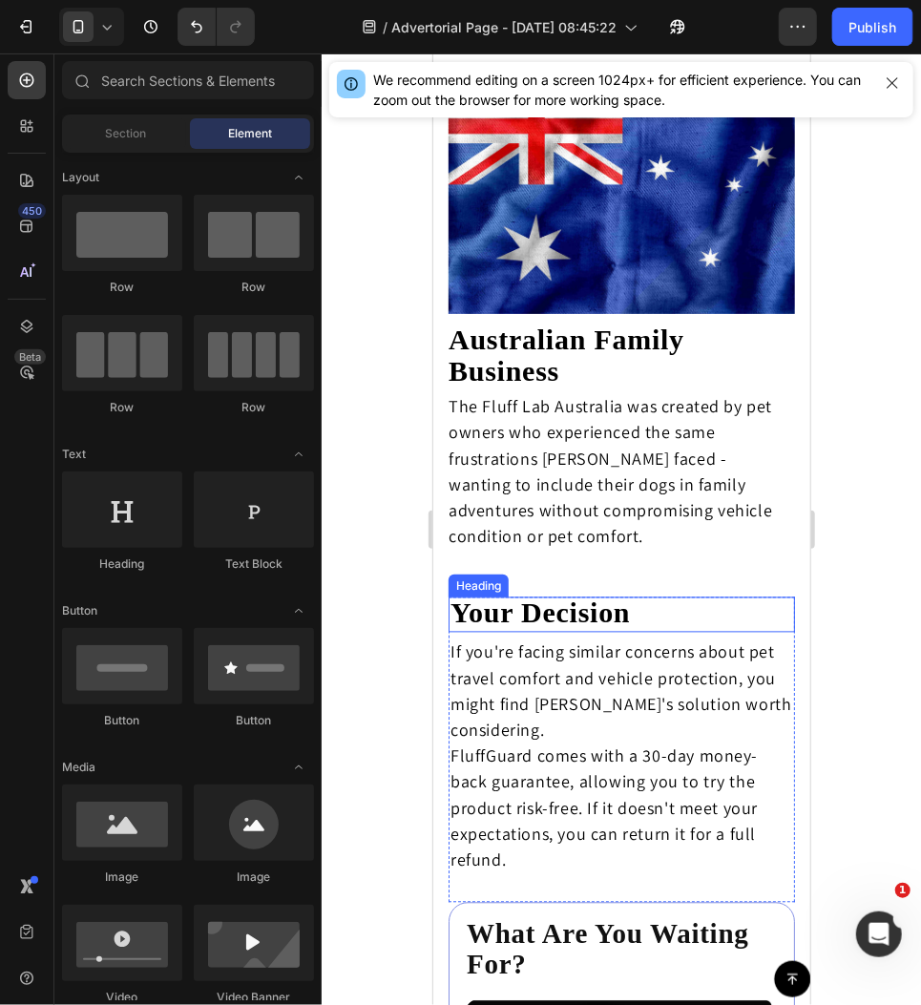
click at [669, 614] on h2 "Your Decision" at bounding box center [621, 614] width 346 height 35
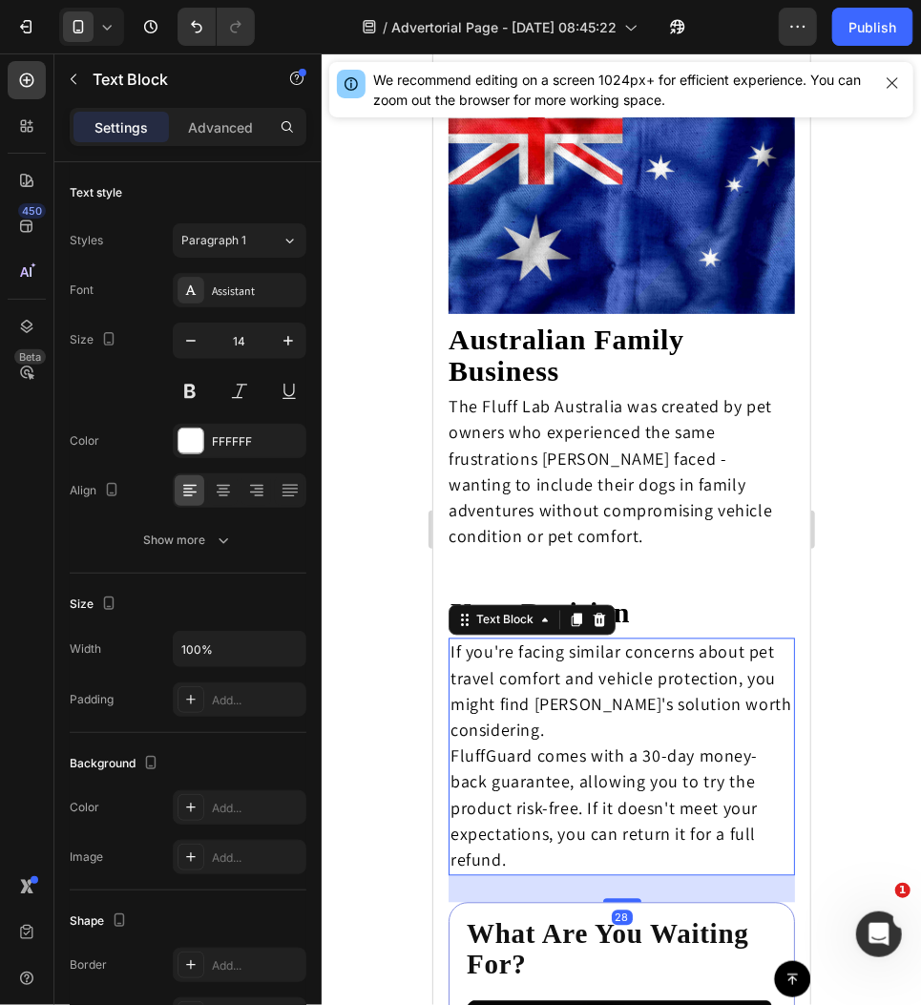
click at [588, 668] on span "If you're facing similar concerns about pet travel comfort and vehicle protecti…" at bounding box center [621, 690] width 342 height 100
click at [865, 544] on div at bounding box center [621, 529] width 599 height 952
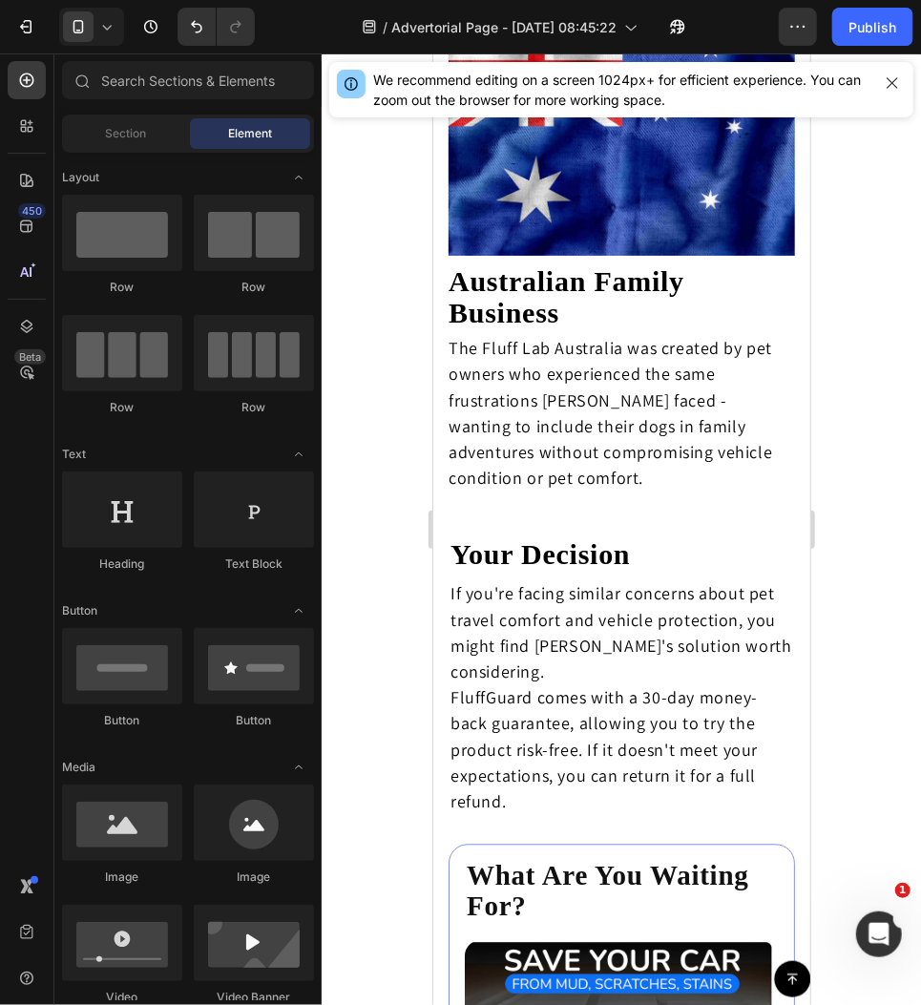
scroll to position [6739, 0]
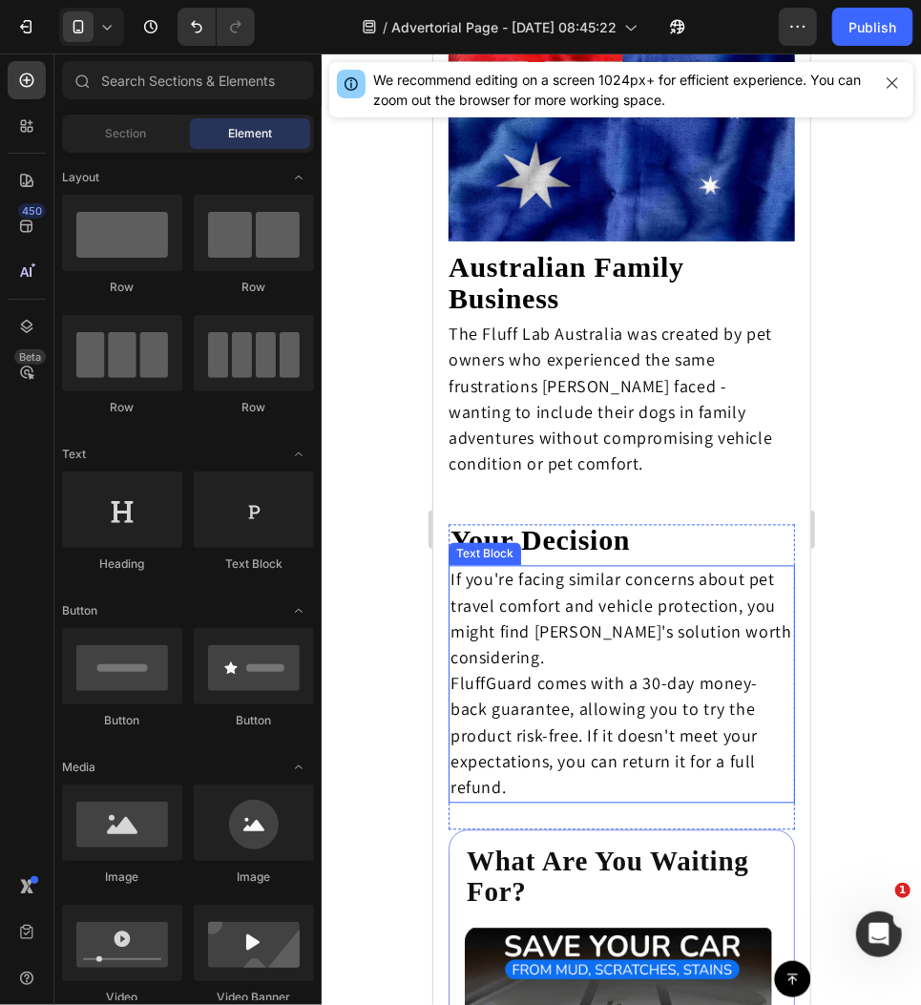
click at [694, 643] on p "If you're facing similar concerns about pet travel comfort and vehicle protecti…" at bounding box center [621, 619] width 343 height 104
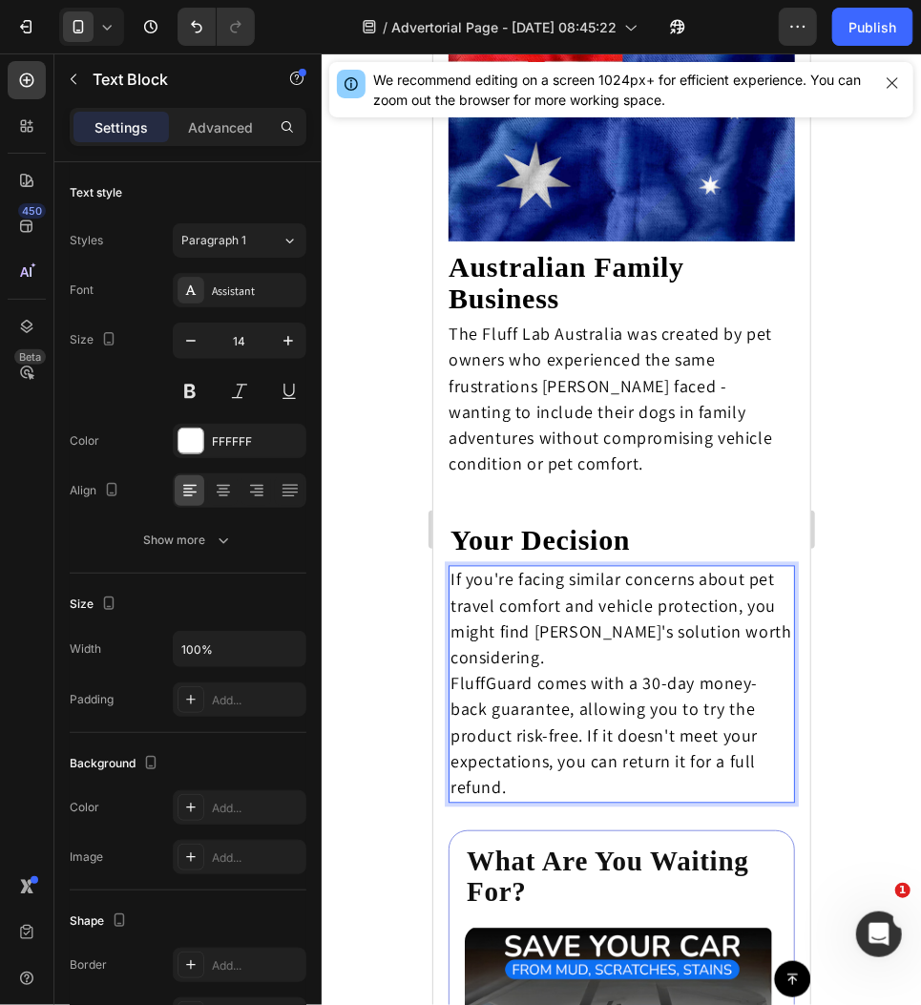
click at [664, 649] on p "If you're facing similar concerns about pet travel comfort and vehicle protecti…" at bounding box center [621, 619] width 343 height 104
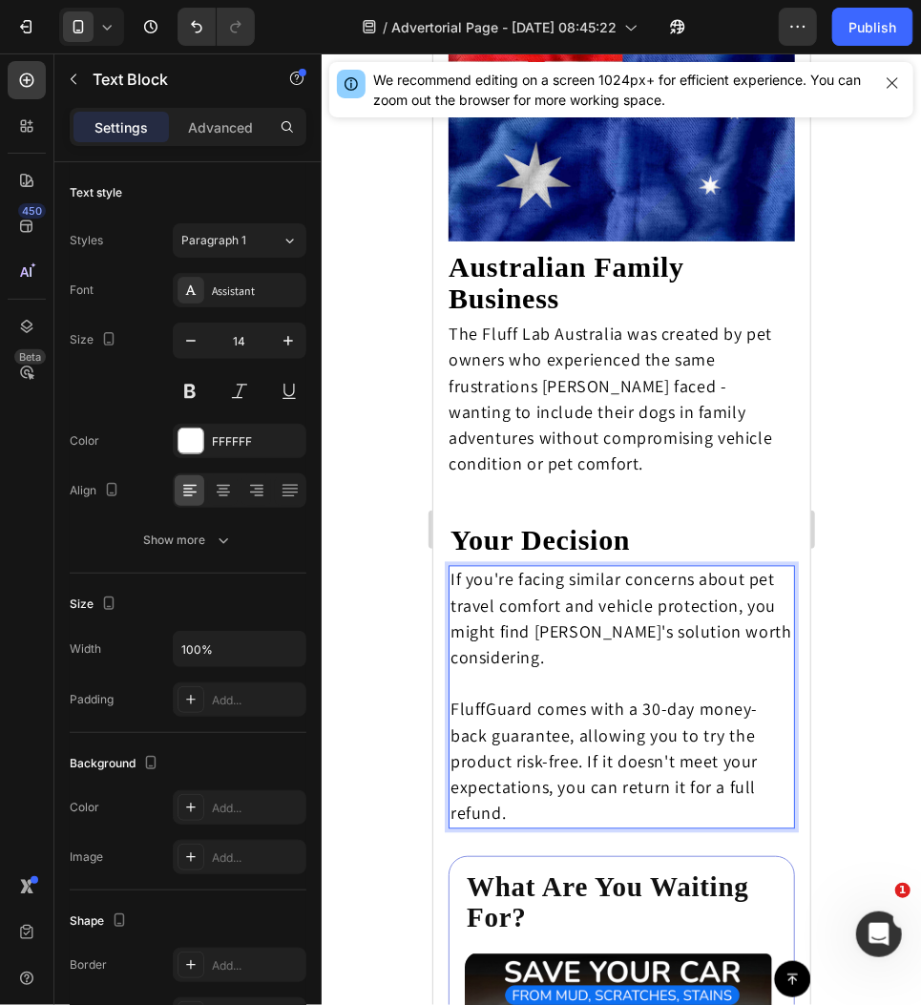
click at [880, 534] on div at bounding box center [621, 529] width 599 height 952
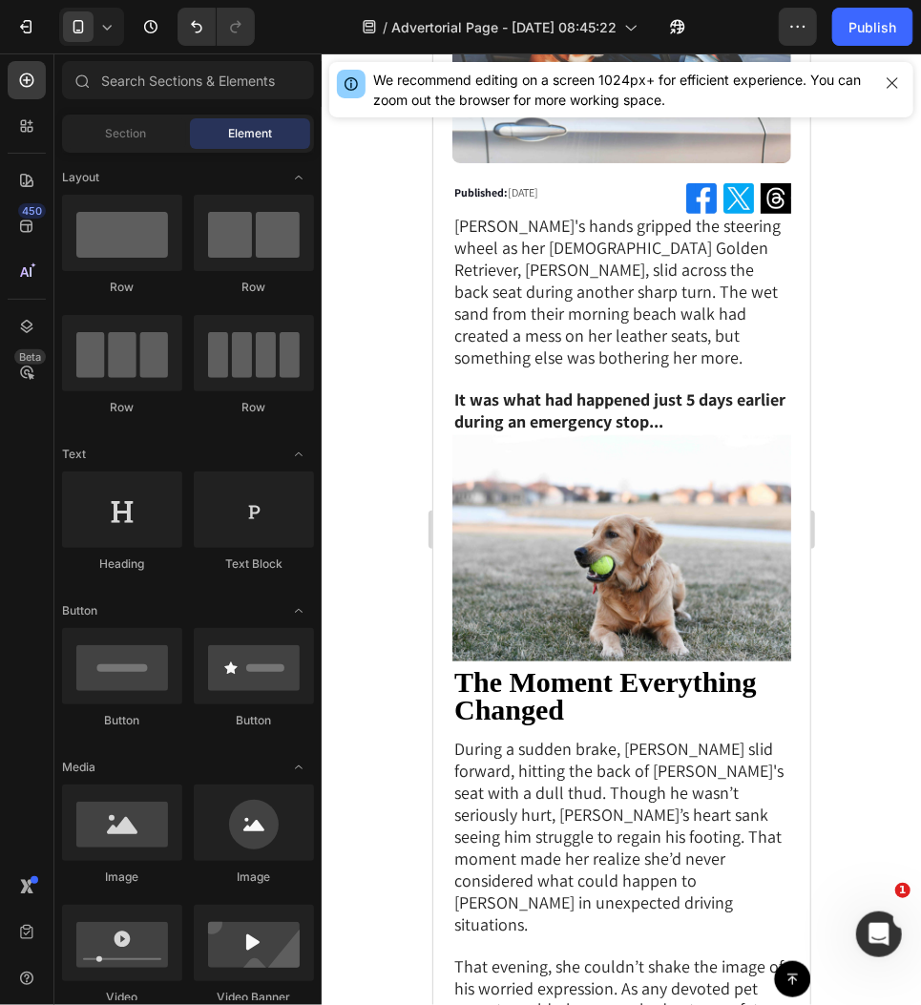
scroll to position [0, 0]
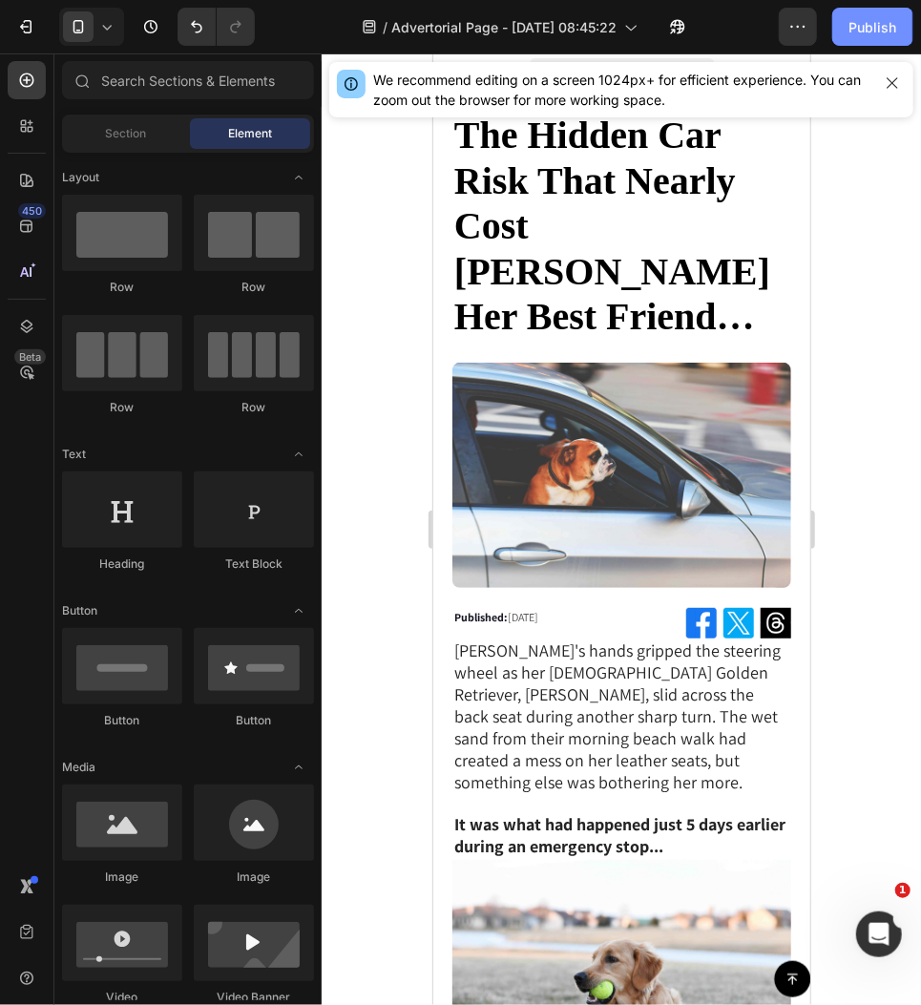
click at [858, 25] on div "Publish" at bounding box center [873, 27] width 48 height 20
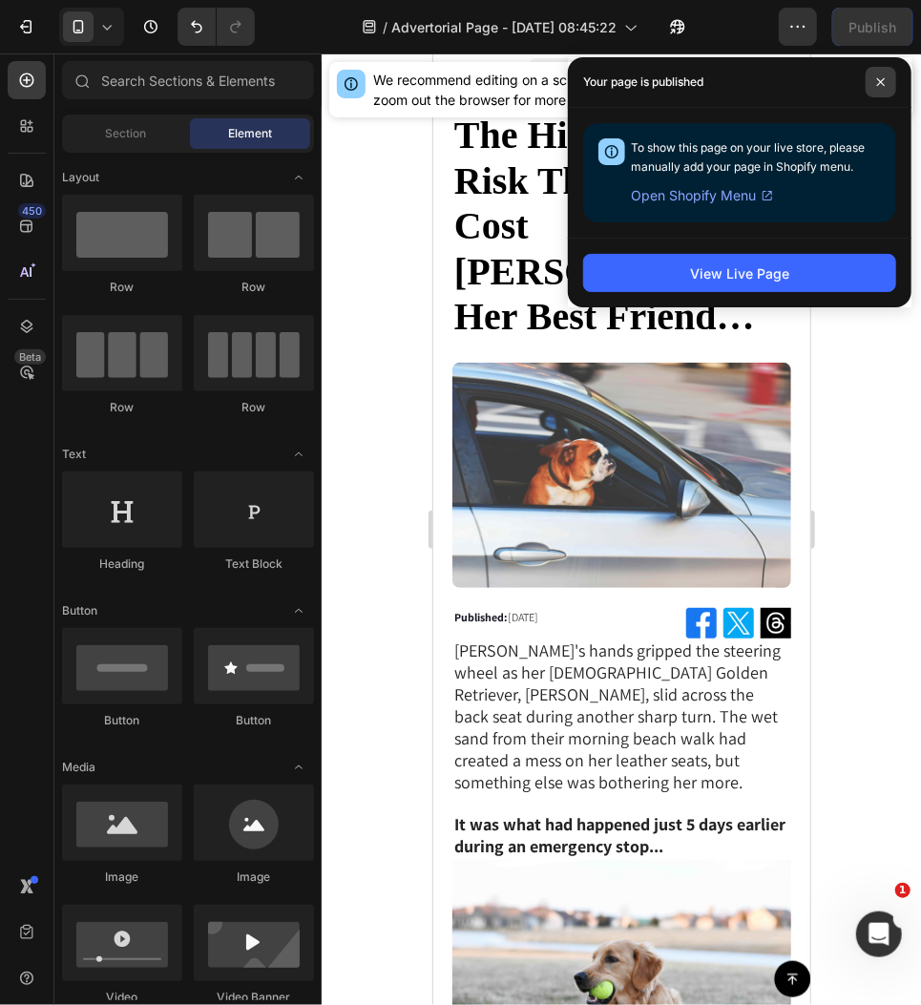
click at [872, 76] on span at bounding box center [881, 82] width 31 height 31
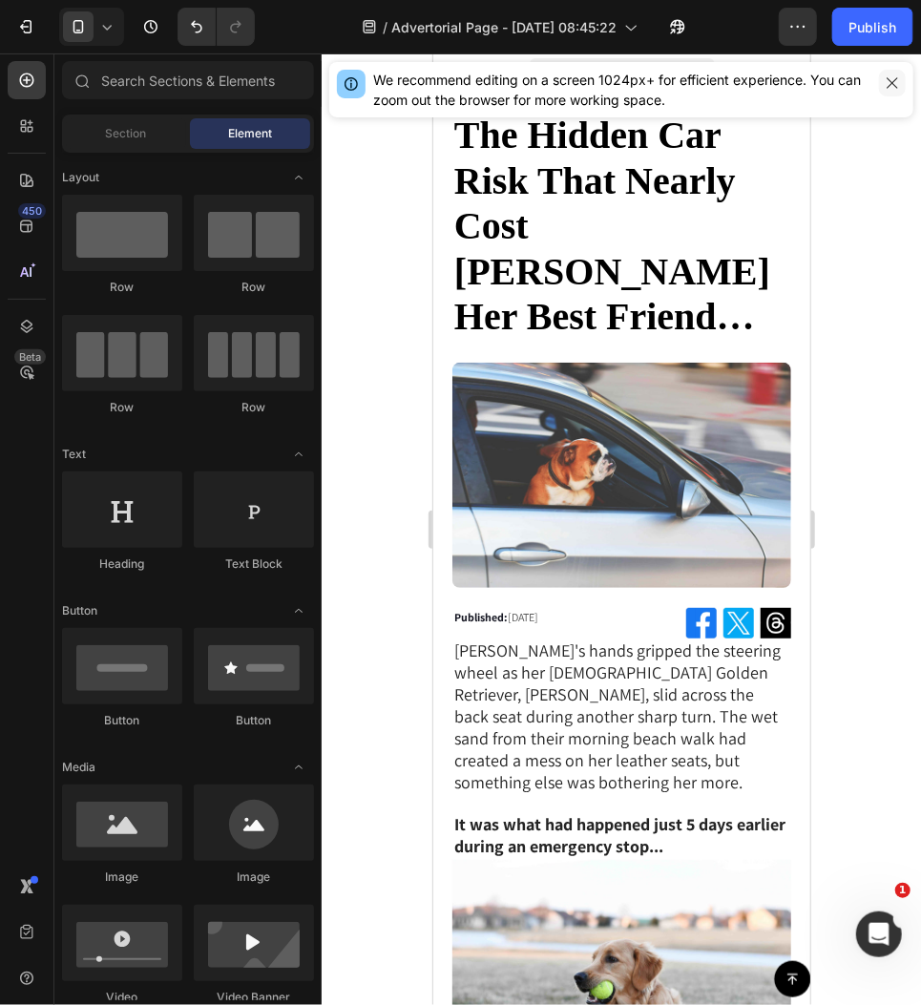
click at [894, 85] on icon "button" at bounding box center [892, 82] width 10 height 10
